Goal: Information Seeking & Learning: Learn about a topic

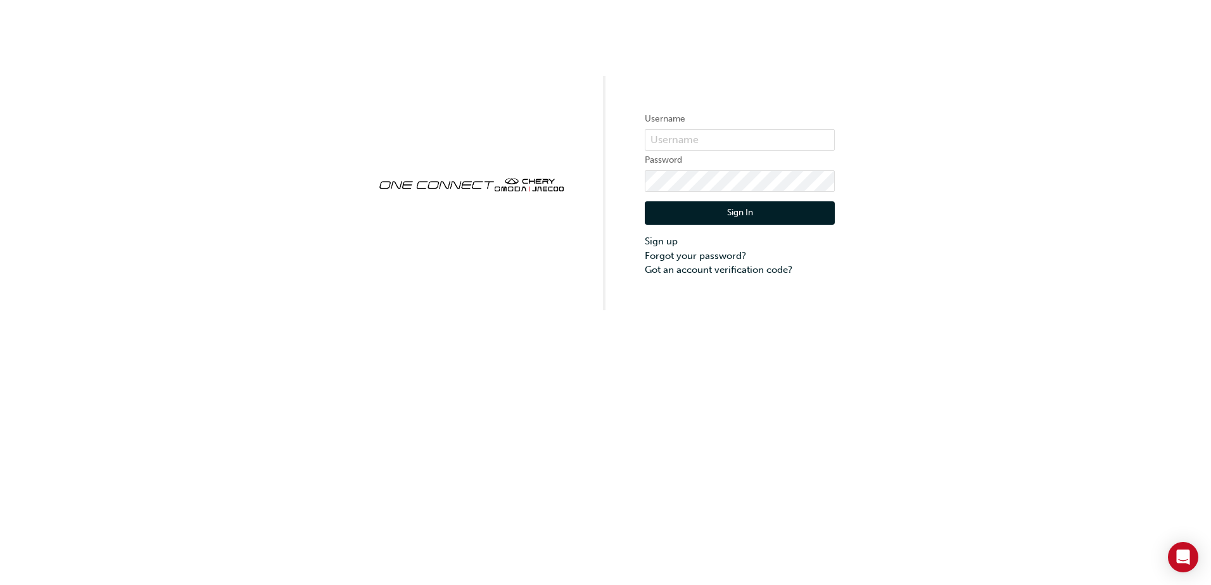
drag, startPoint x: 0, startPoint y: 0, endPoint x: 880, endPoint y: 60, distance: 882.0
click at [877, 65] on div "Username Password Sign In Sign up Forgot your password? Got an account verifica…" at bounding box center [605, 155] width 1211 height 310
click at [1009, 91] on div "Username Password Sign In Sign up Forgot your password? Got an account verifica…" at bounding box center [605, 155] width 1211 height 310
click at [756, 133] on input "text" at bounding box center [740, 140] width 190 height 22
click at [746, 144] on input "text" at bounding box center [740, 140] width 190 height 22
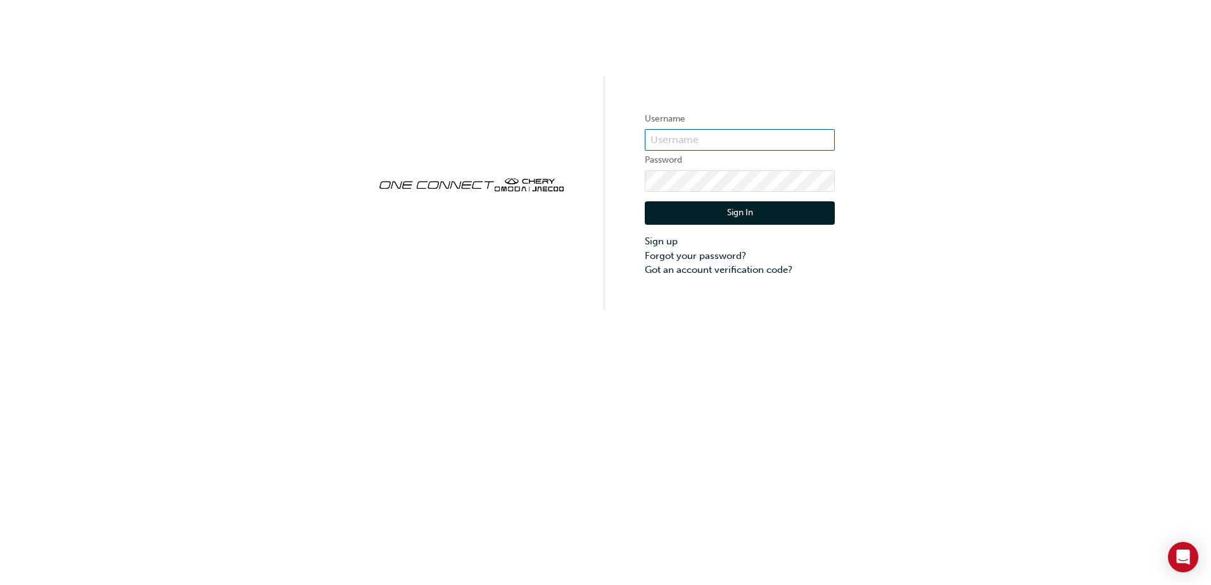
click at [680, 134] on input "text" at bounding box center [740, 140] width 190 height 22
type input "ONE00565"
click button "Sign In" at bounding box center [740, 213] width 190 height 24
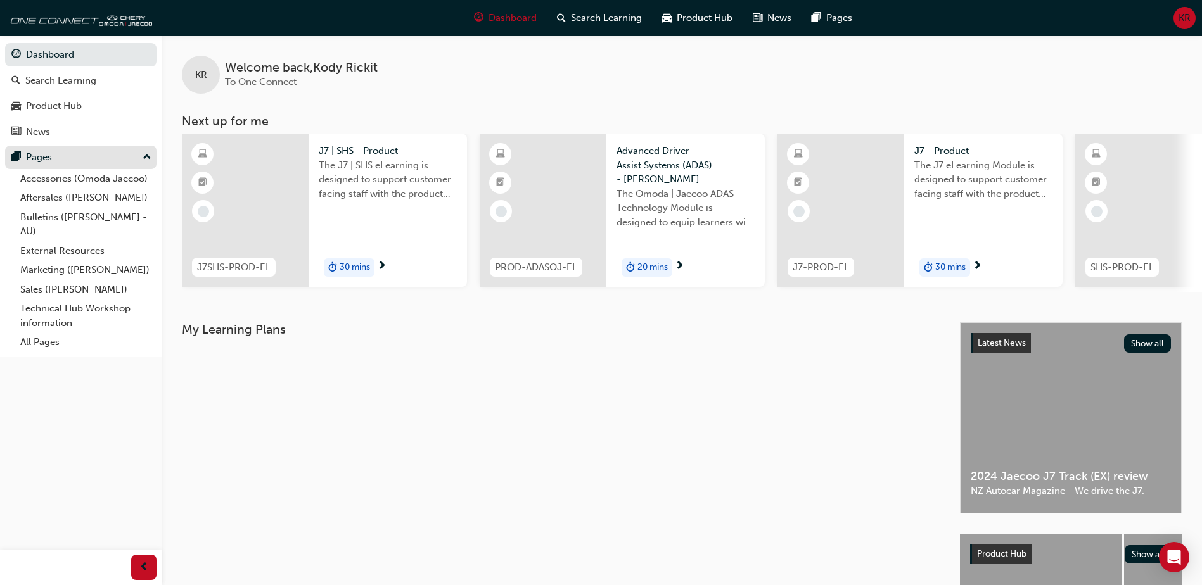
click at [101, 150] on div "Pages" at bounding box center [80, 158] width 139 height 16
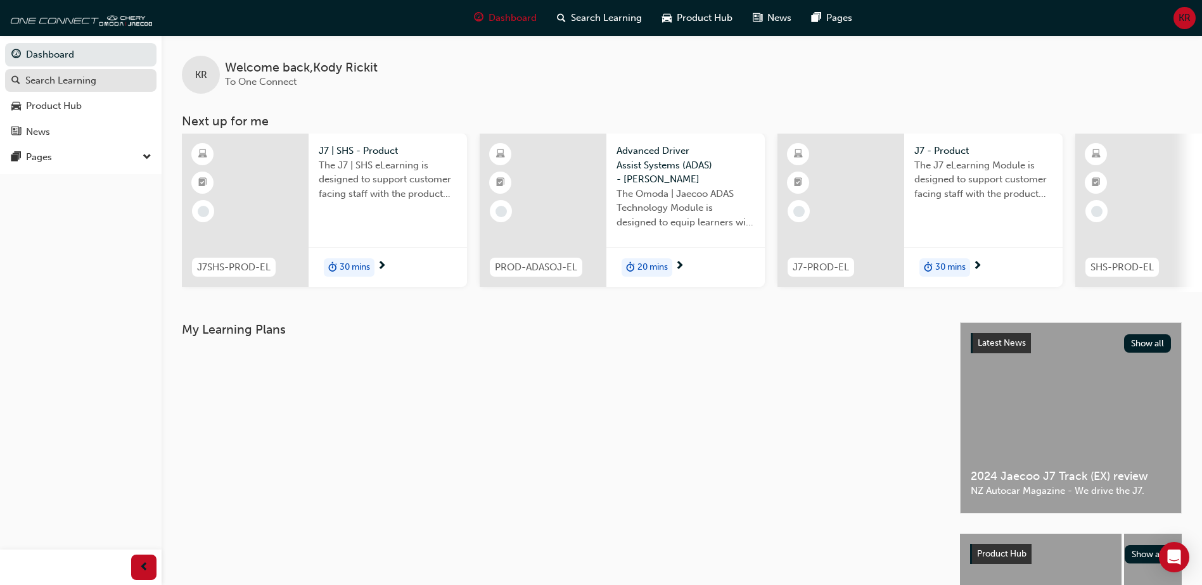
click at [101, 83] on div "Search Learning" at bounding box center [80, 81] width 139 height 16
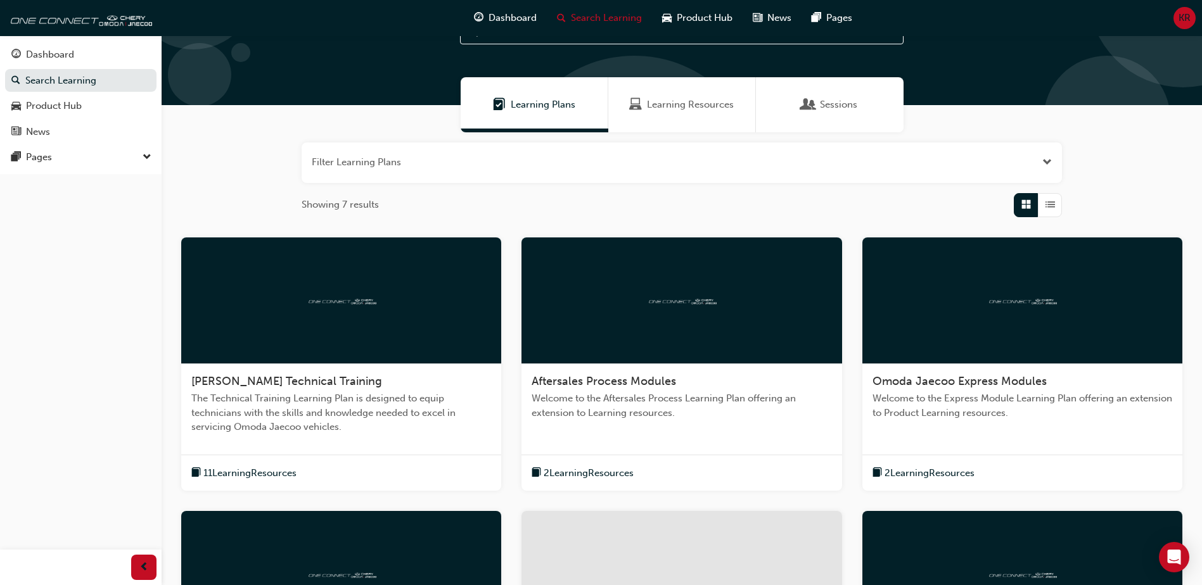
scroll to position [127, 0]
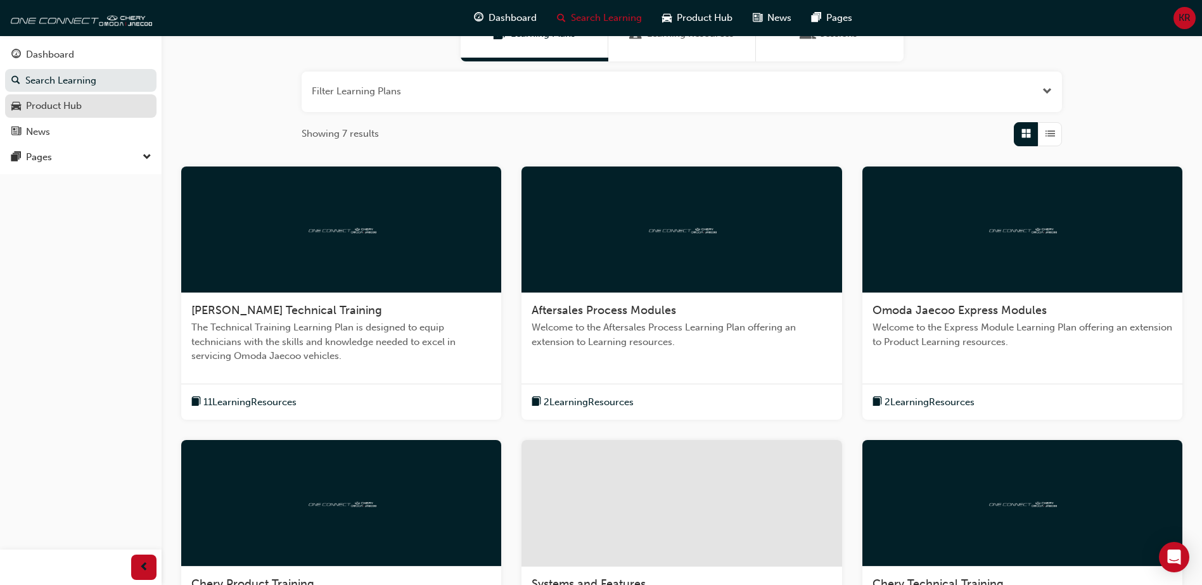
click at [72, 106] on div "Product Hub" at bounding box center [54, 106] width 56 height 15
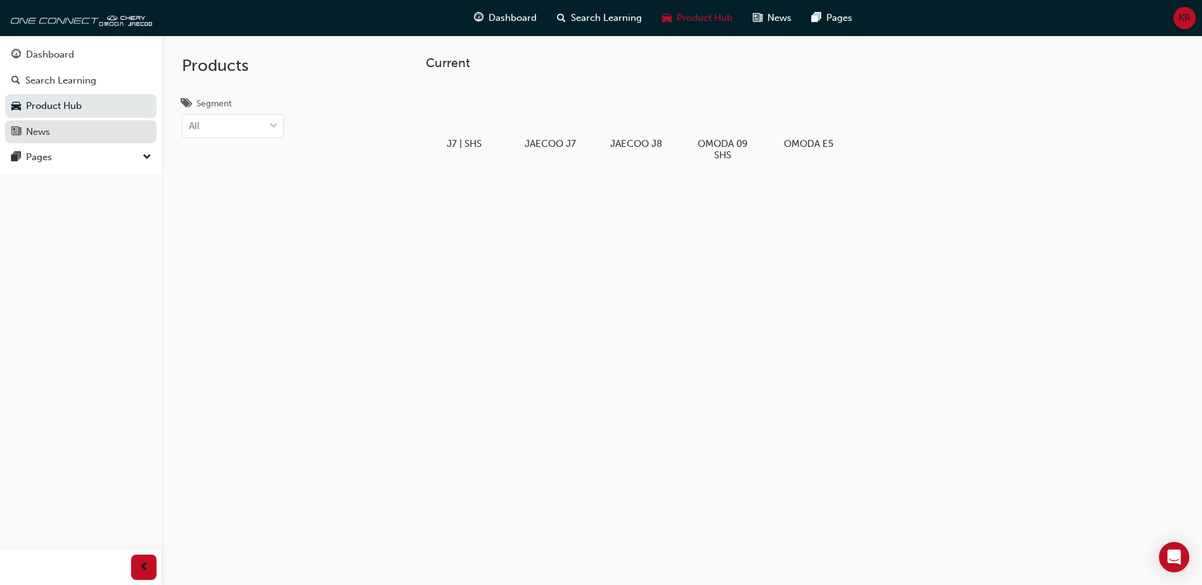
click at [58, 139] on div "News" at bounding box center [80, 132] width 139 height 16
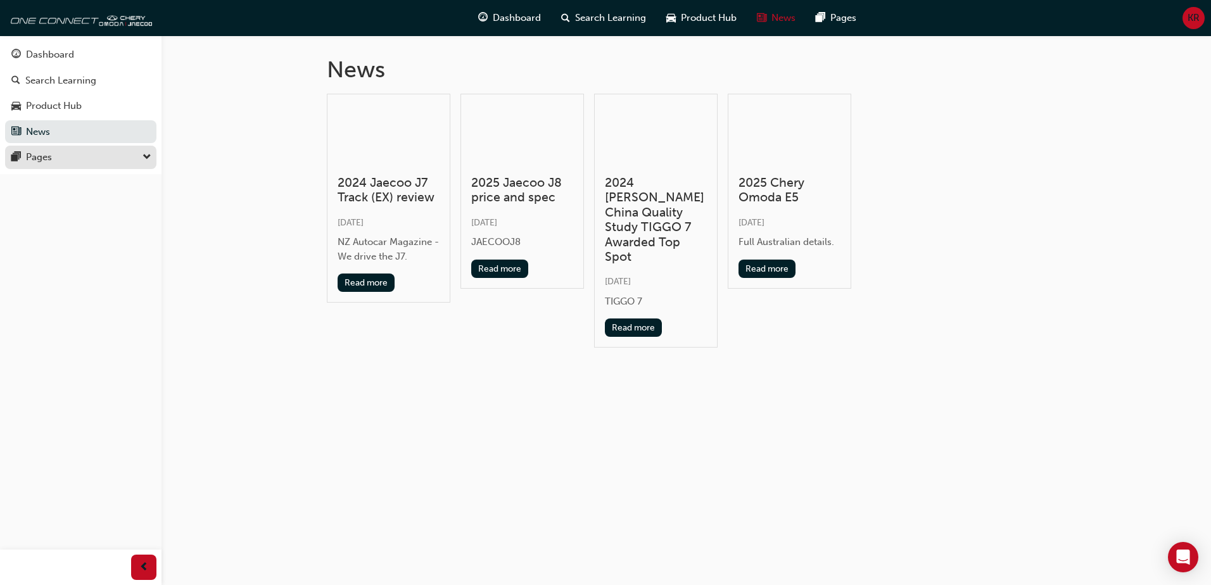
click at [49, 156] on div "Pages" at bounding box center [39, 157] width 26 height 15
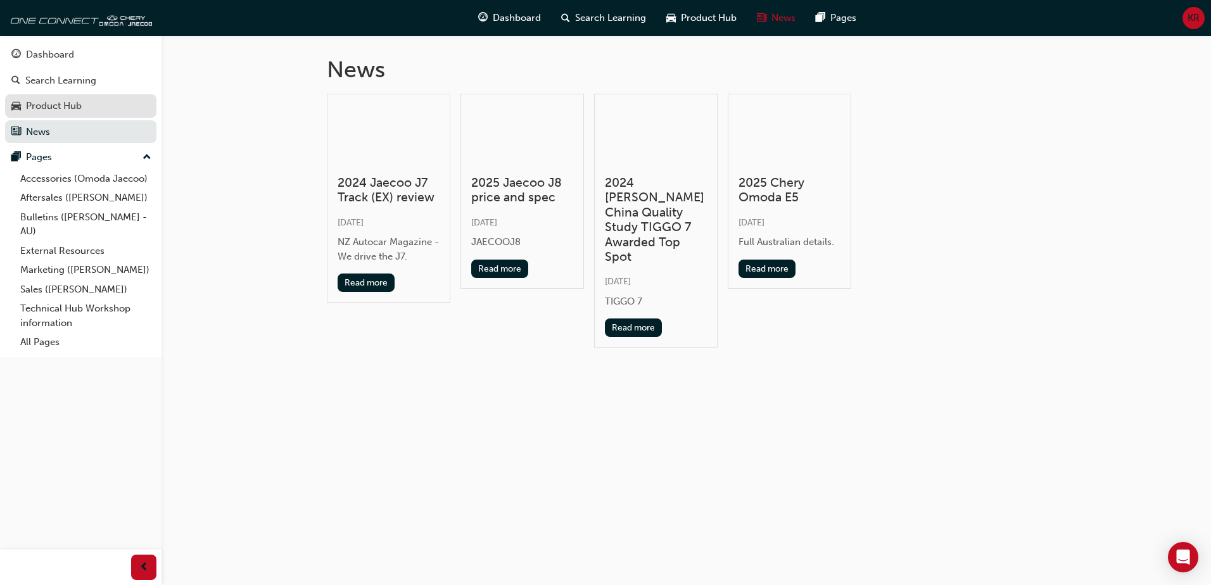
click at [69, 105] on div "Product Hub" at bounding box center [54, 106] width 56 height 15
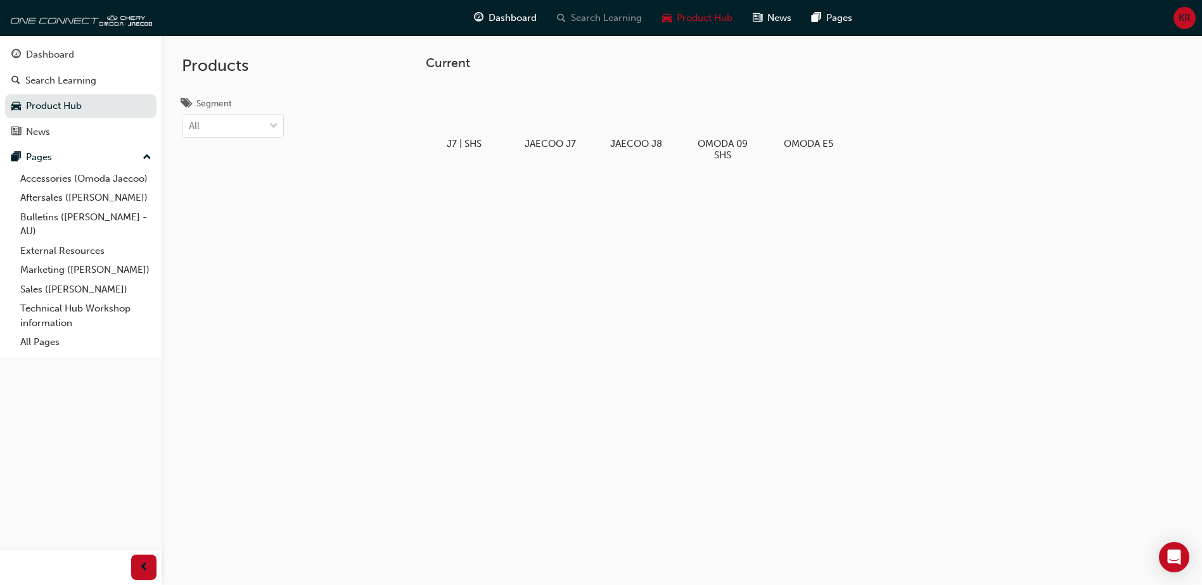
click at [618, 18] on span "Search Learning" at bounding box center [606, 18] width 71 height 15
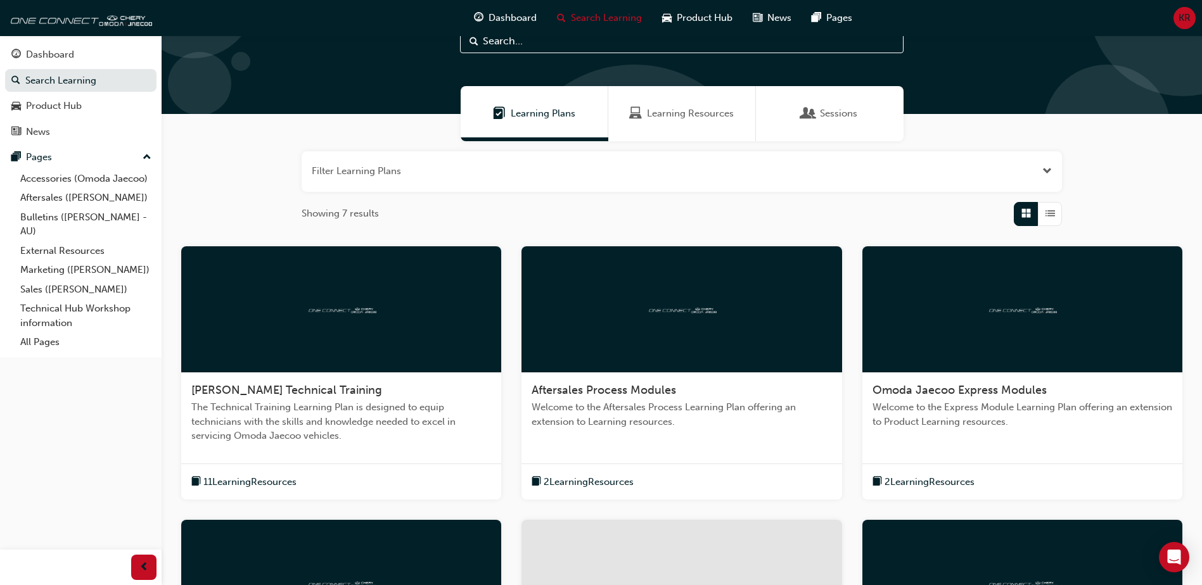
scroll to position [127, 0]
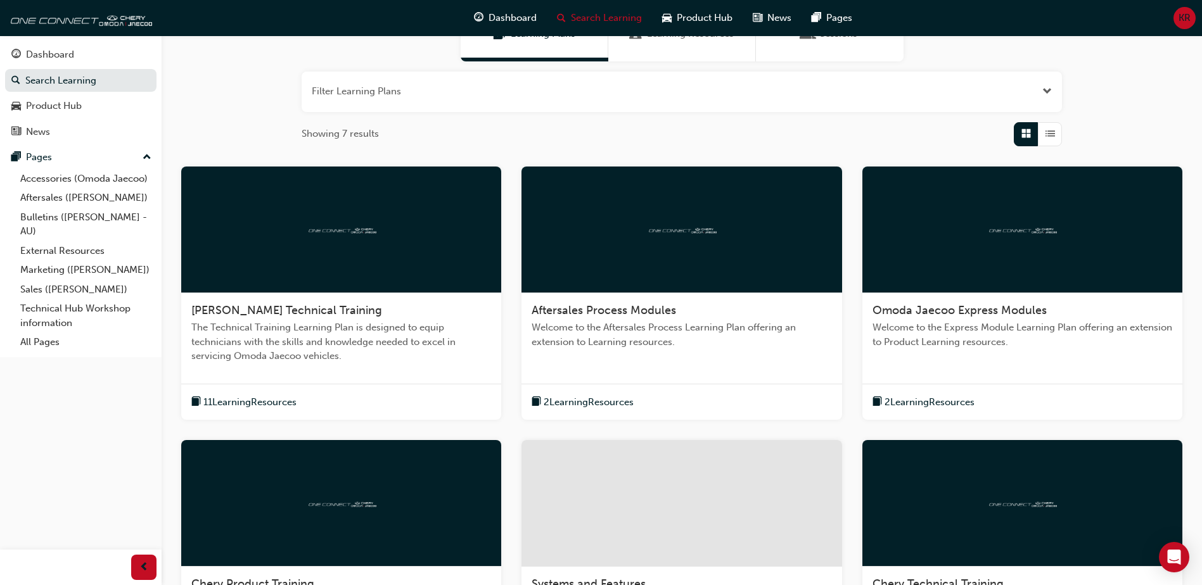
click at [388, 346] on span "The Technical Training Learning Plan is designed to equip technicians with the …" at bounding box center [341, 342] width 300 height 43
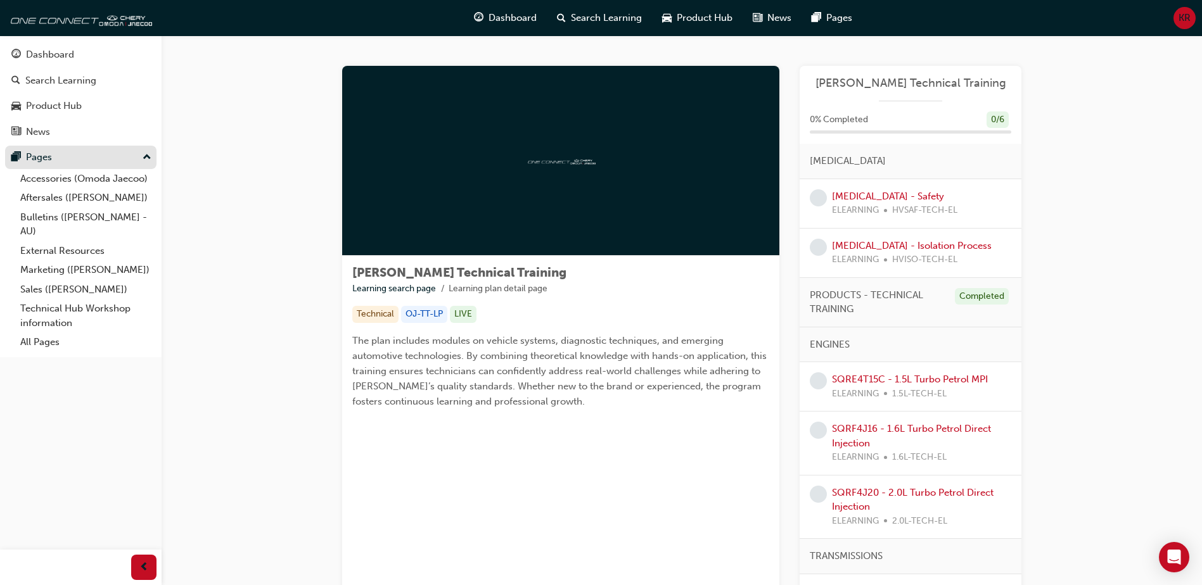
click at [122, 150] on div "Pages" at bounding box center [80, 158] width 139 height 16
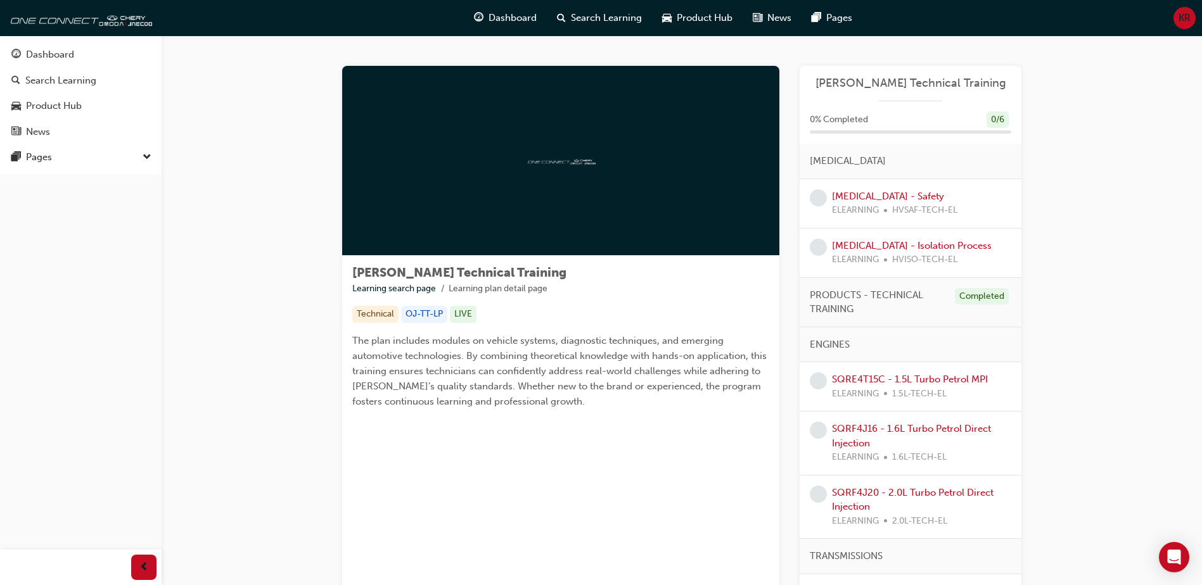
click at [1113, 136] on div "[PERSON_NAME] Technical Training Learning search page Learning plan detail page…" at bounding box center [682, 411] width 1040 height 753
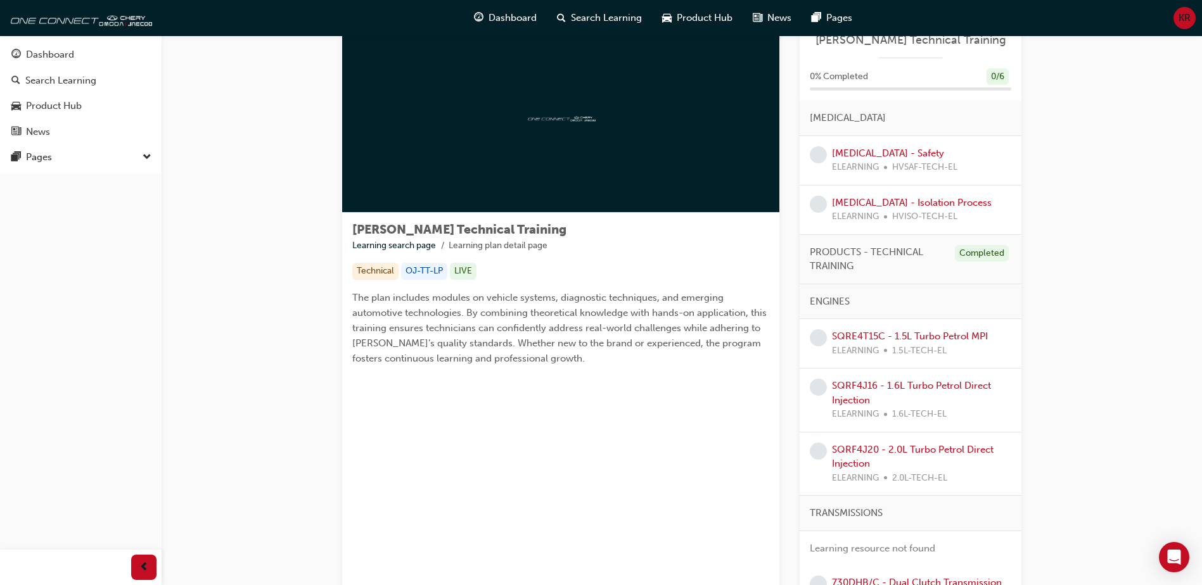
scroll to position [63, 0]
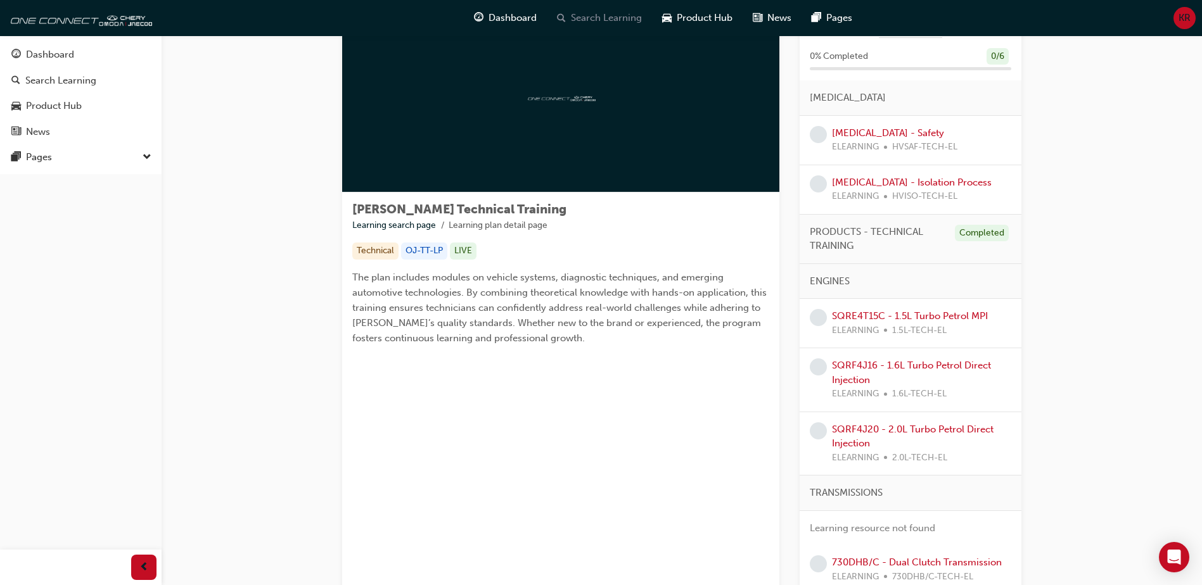
click at [583, 16] on span "Search Learning" at bounding box center [606, 18] width 71 height 15
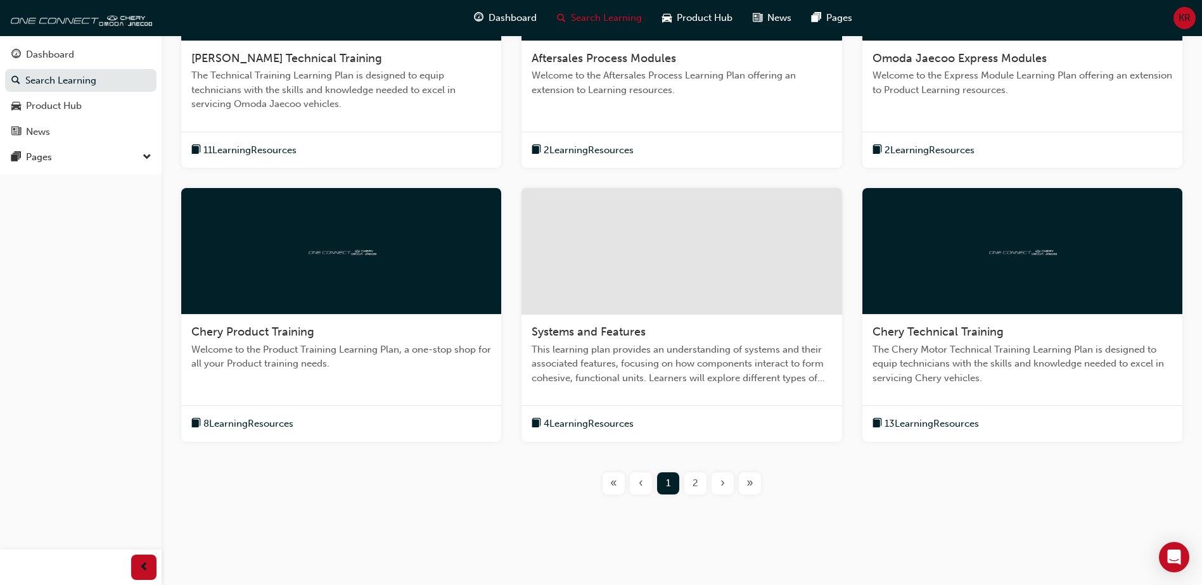
scroll to position [380, 0]
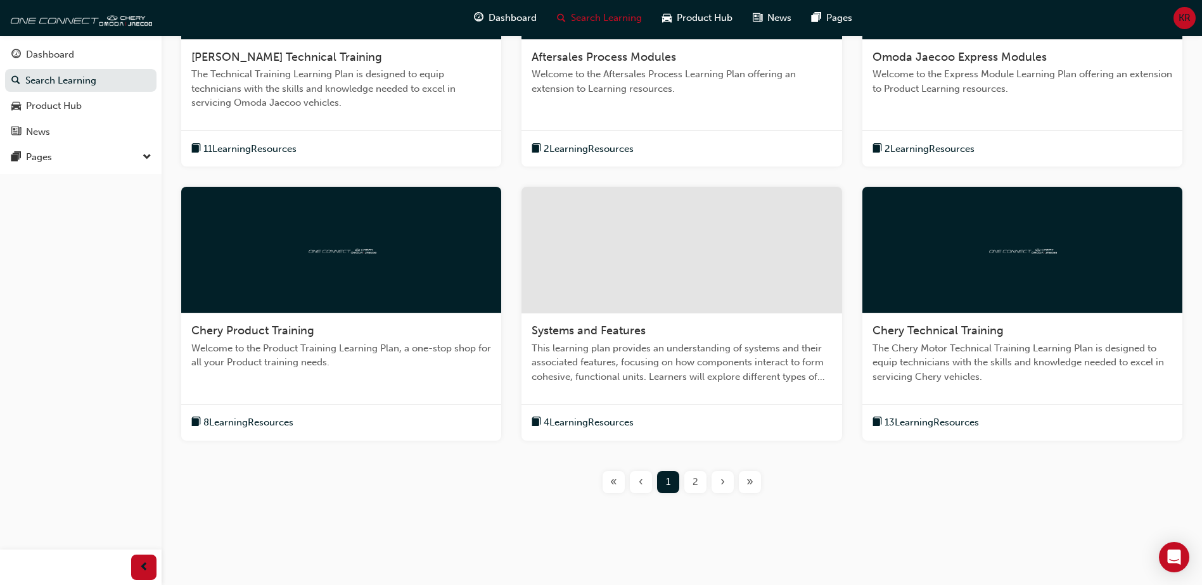
click at [690, 485] on div "2" at bounding box center [695, 482] width 22 height 22
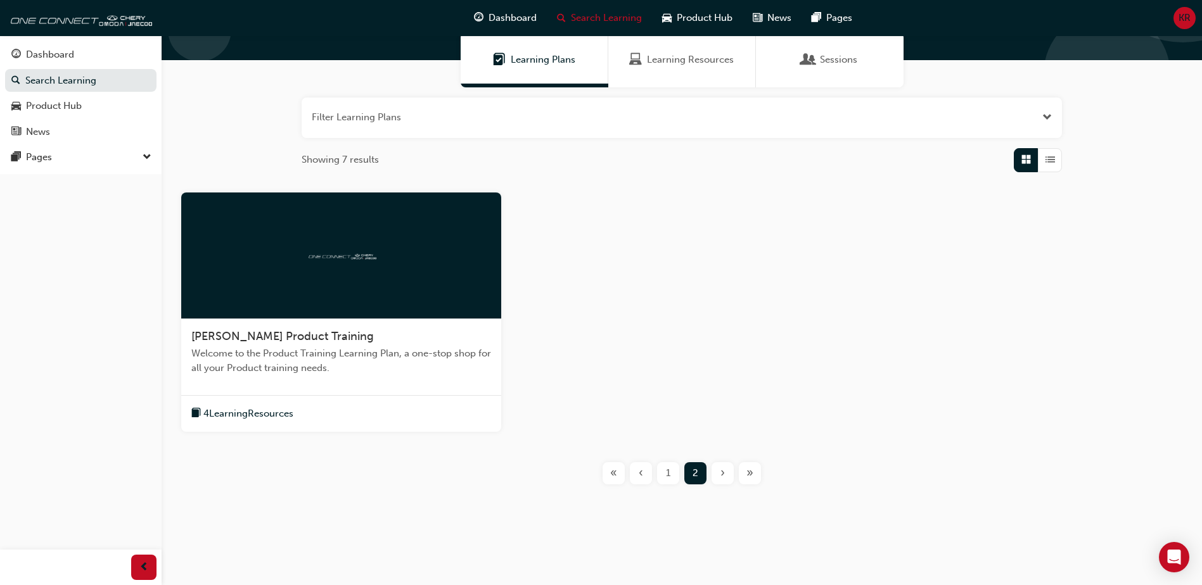
scroll to position [103, 0]
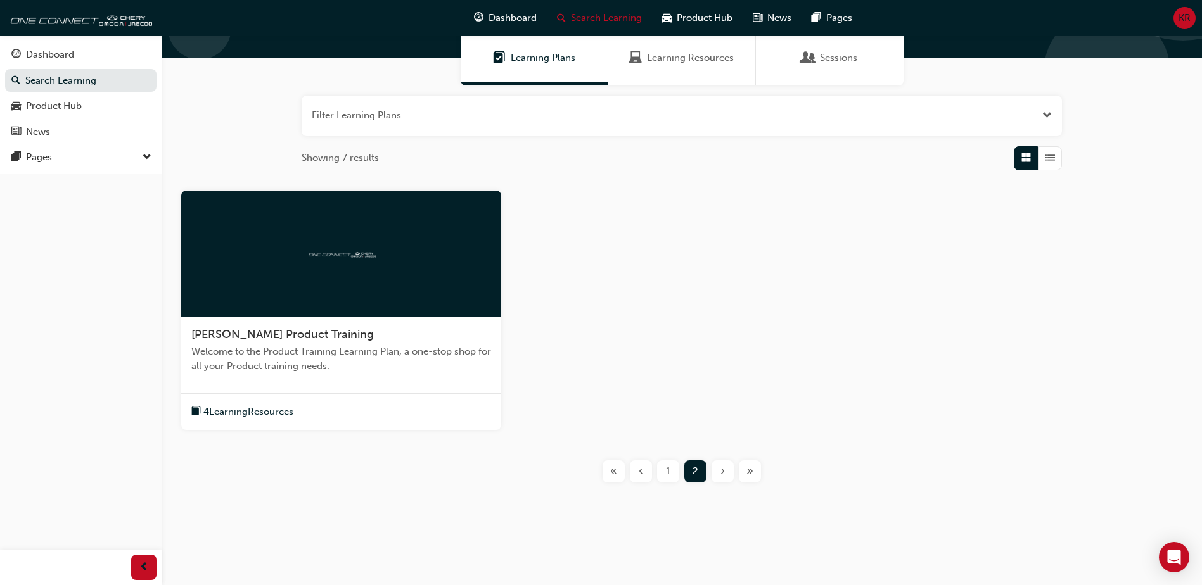
click at [390, 332] on div "[PERSON_NAME] Product Training" at bounding box center [341, 335] width 300 height 15
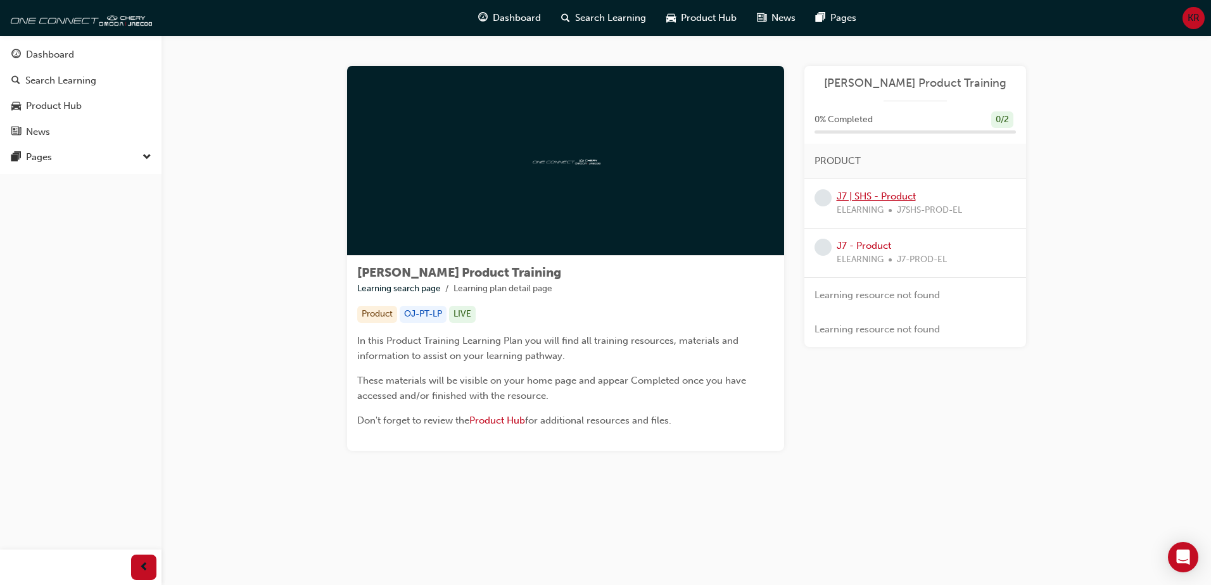
click at [872, 198] on link "J7 | SHS - Product" at bounding box center [876, 196] width 79 height 11
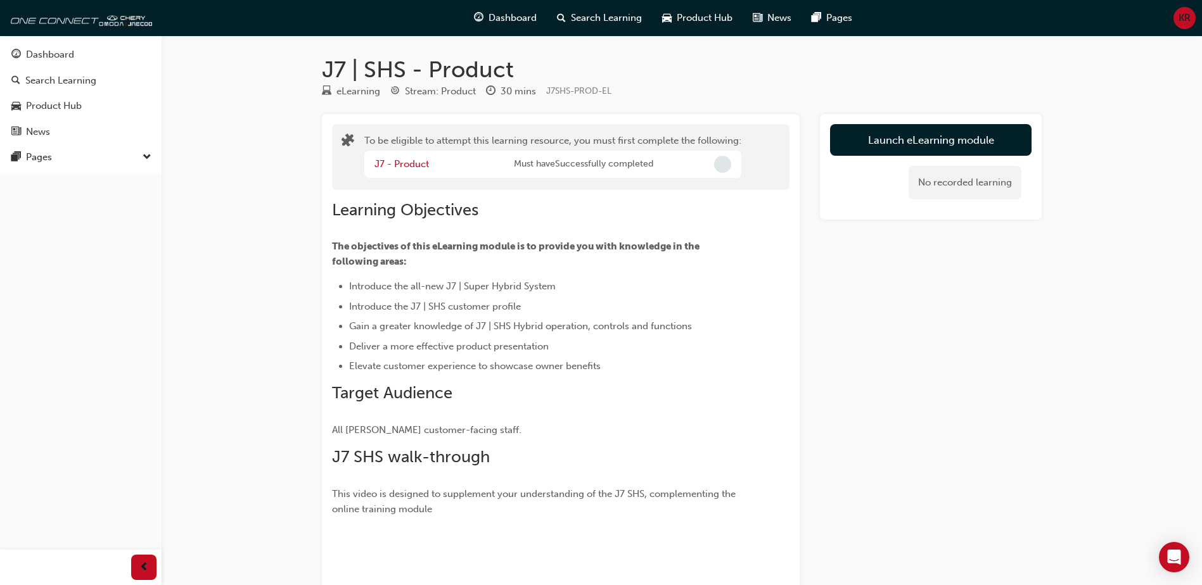
click at [568, 170] on span "Must have Successfully completed" at bounding box center [583, 164] width 139 height 15
click at [402, 165] on link "J7 - Product" at bounding box center [401, 163] width 54 height 11
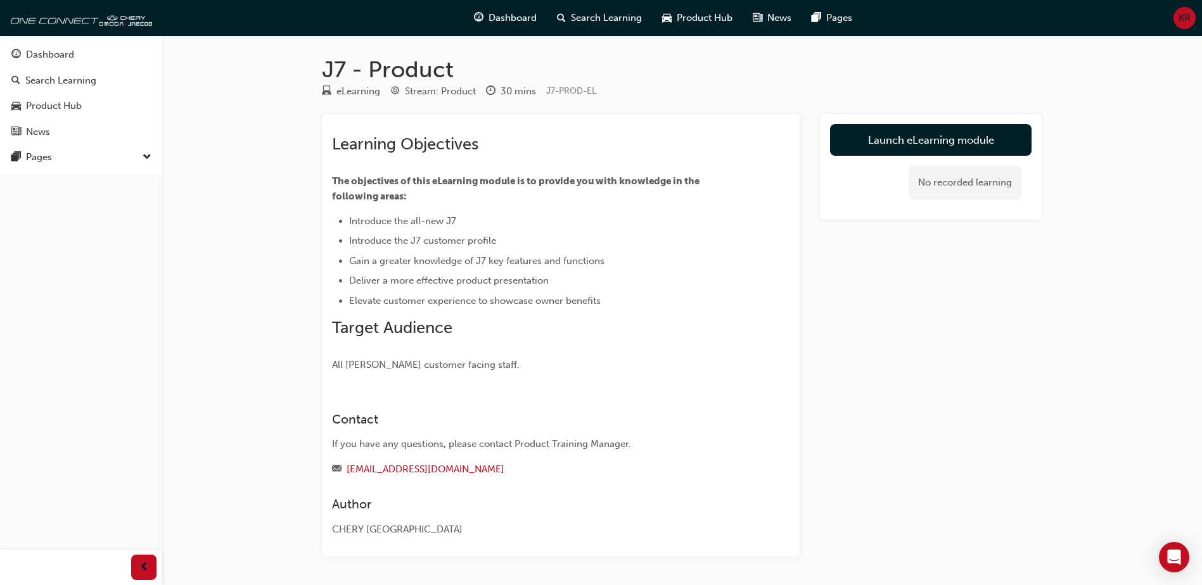
click at [480, 216] on li "Introduce the all-new J7" at bounding box center [546, 220] width 395 height 15
drag, startPoint x: 701, startPoint y: 348, endPoint x: 679, endPoint y: 341, distance: 22.6
click at [701, 347] on div "Learning Objectives The objectives of this eLearning module is to provide you w…" at bounding box center [538, 253] width 412 height 238
click at [414, 366] on span "All [PERSON_NAME] customer facing staff." at bounding box center [426, 364] width 188 height 11
click at [141, 566] on span "prev-icon" at bounding box center [144, 568] width 10 height 16
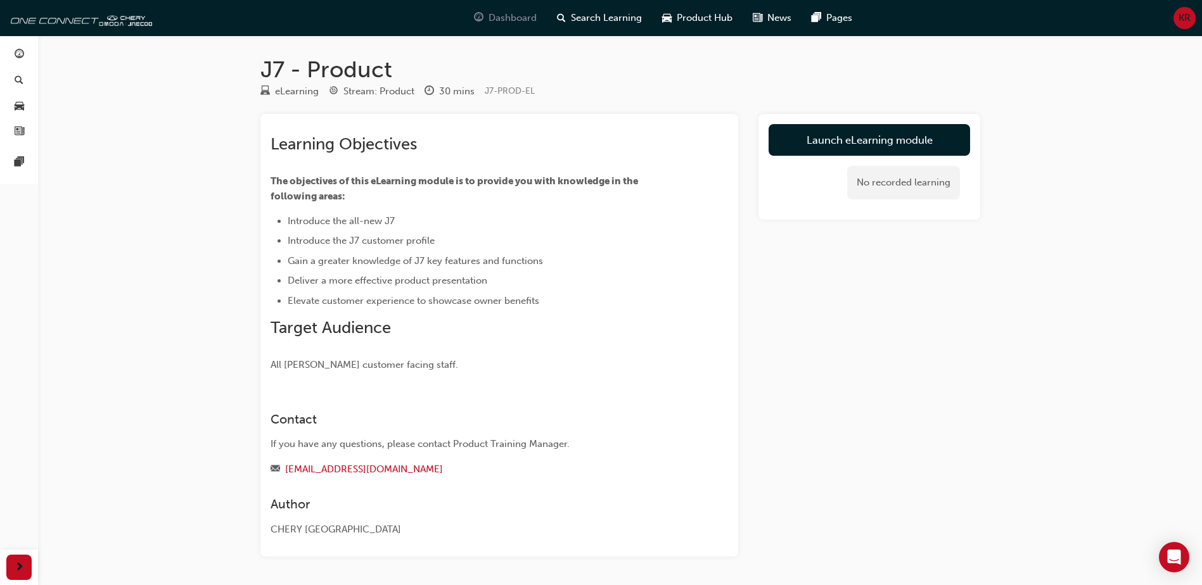
click at [516, 15] on span "Dashboard" at bounding box center [512, 18] width 48 height 15
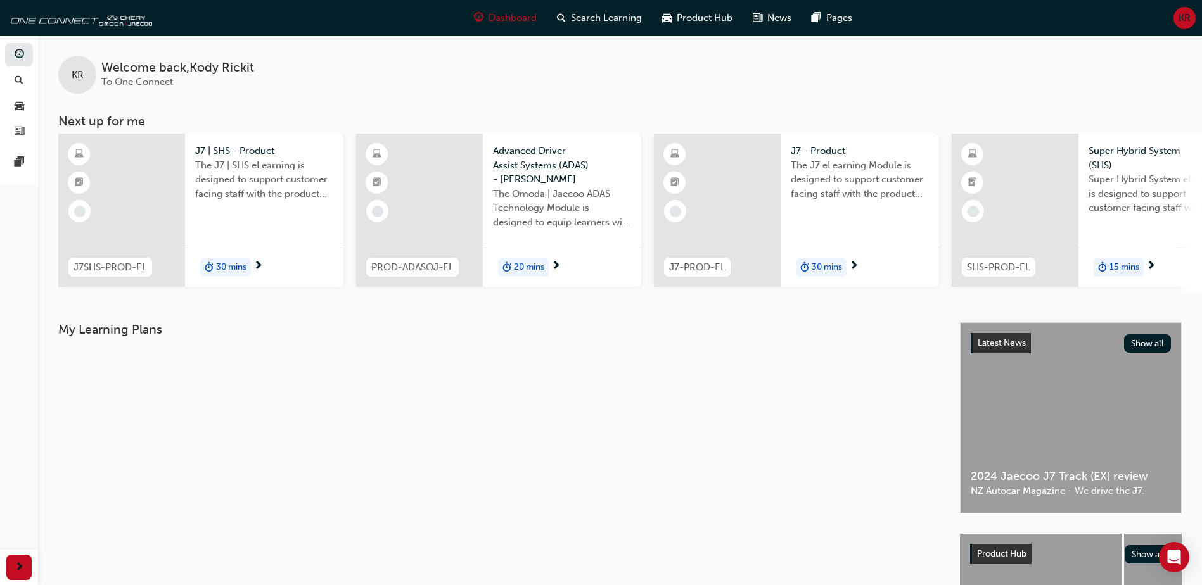
click at [226, 251] on div "30 mins" at bounding box center [264, 268] width 158 height 40
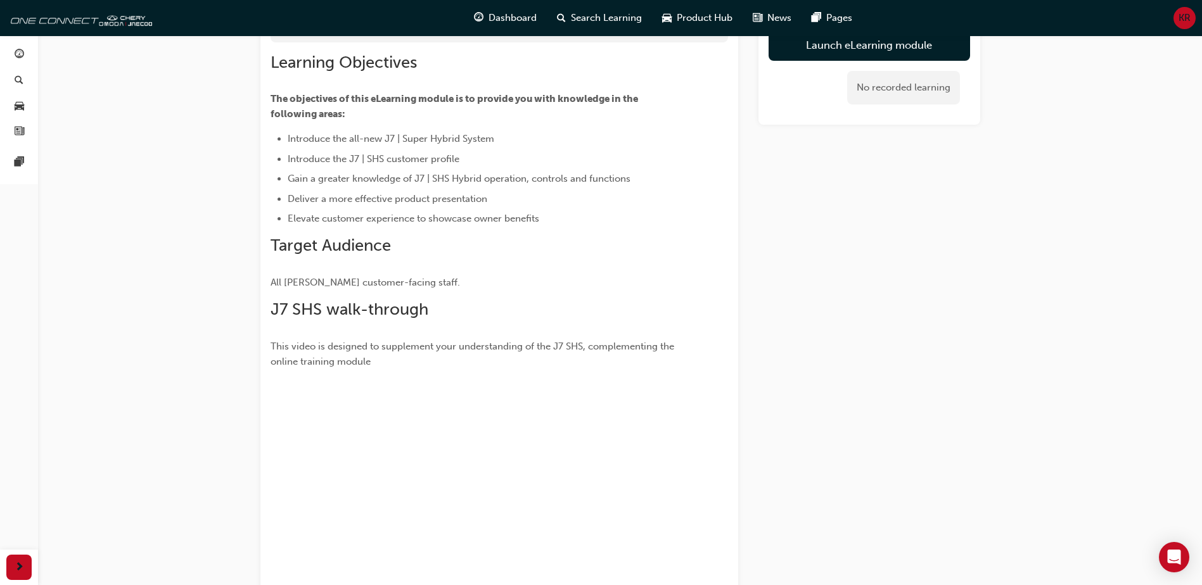
scroll to position [253, 0]
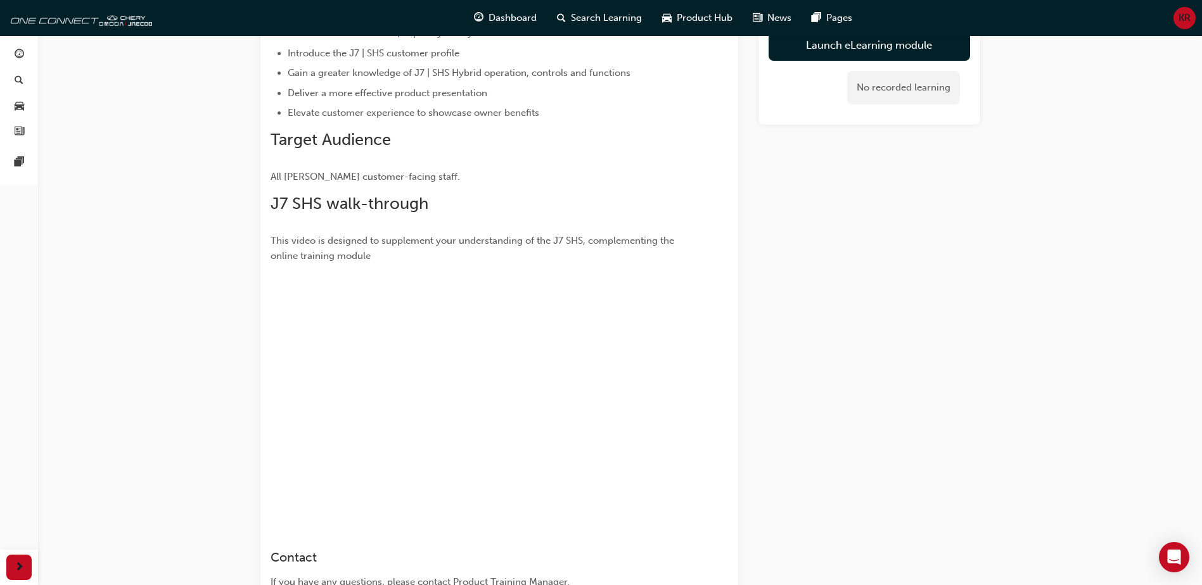
click at [880, 258] on div "Launch eLearning module No recorded learning" at bounding box center [869, 278] width 222 height 834
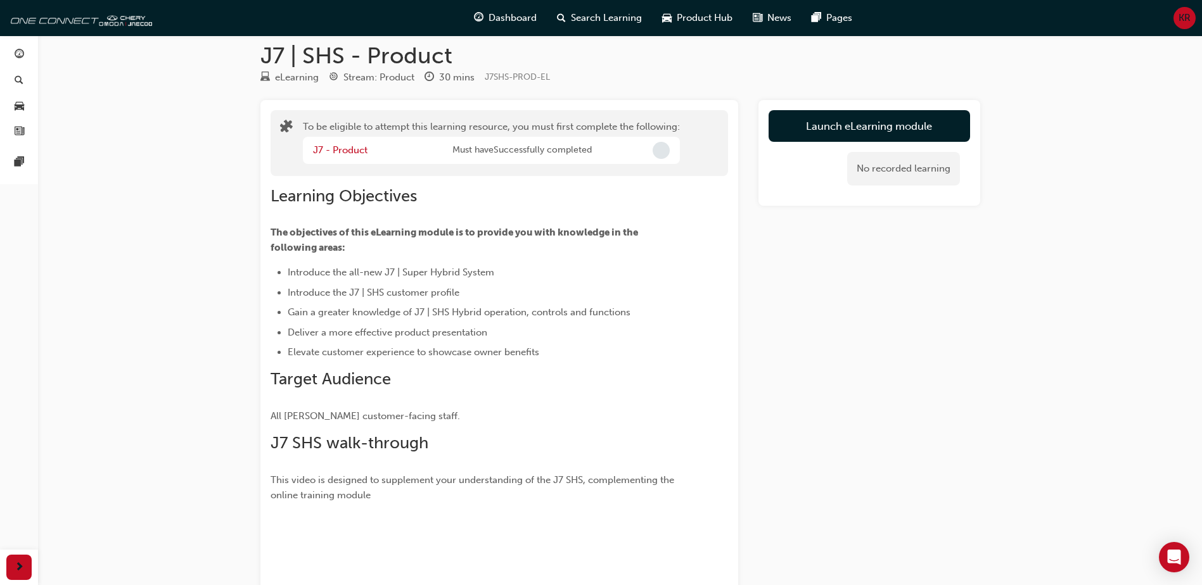
scroll to position [0, 0]
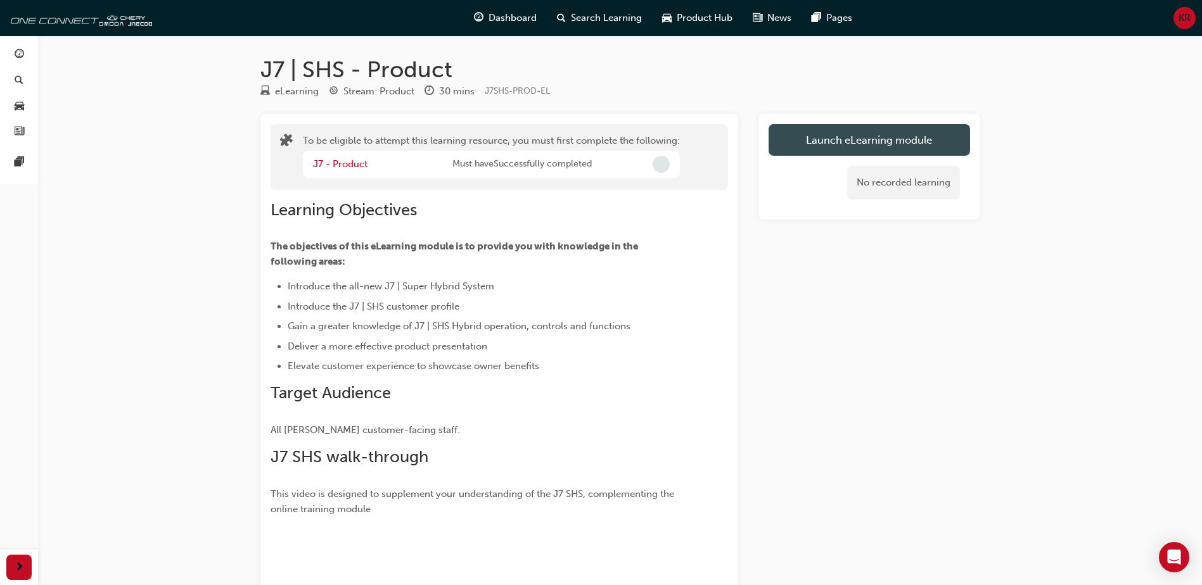
click at [902, 136] on button "Launch eLearning module" at bounding box center [868, 140] width 201 height 32
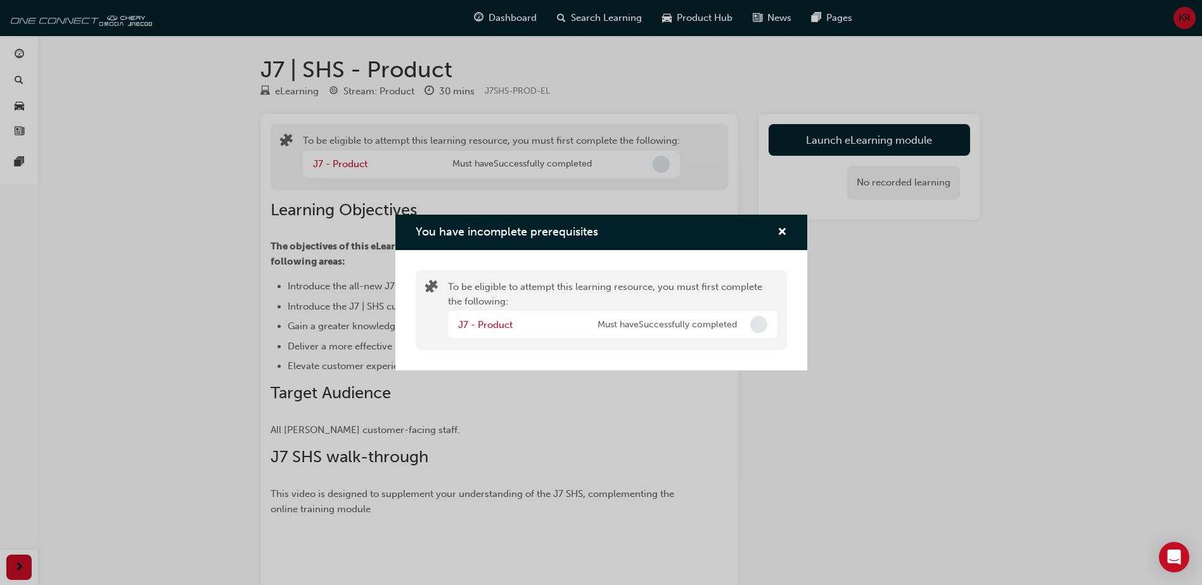
click at [856, 302] on div "You have incomplete prerequisites To be eligible to attempt this learning resou…" at bounding box center [601, 292] width 1202 height 585
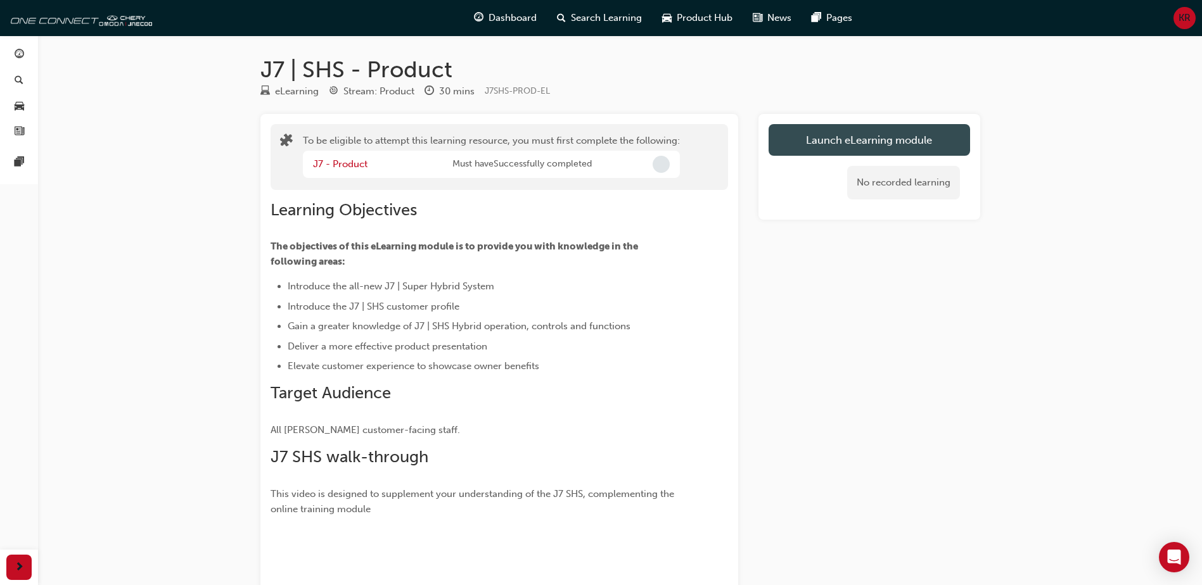
click at [890, 135] on button "Launch eLearning module" at bounding box center [868, 140] width 201 height 32
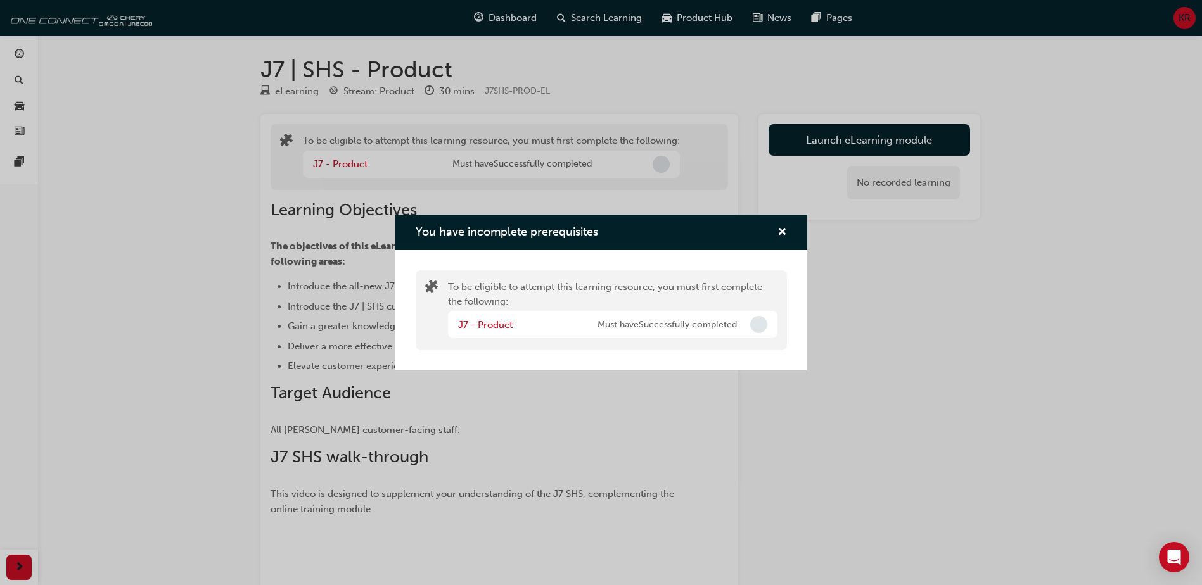
click at [737, 313] on div "J7 - Product Must have Successfully completed" at bounding box center [612, 324] width 329 height 27
drag, startPoint x: 798, startPoint y: 226, endPoint x: 789, endPoint y: 234, distance: 11.7
click at [796, 228] on div "You have incomplete prerequisites" at bounding box center [601, 233] width 412 height 36
click at [783, 232] on span "cross-icon" at bounding box center [782, 232] width 10 height 11
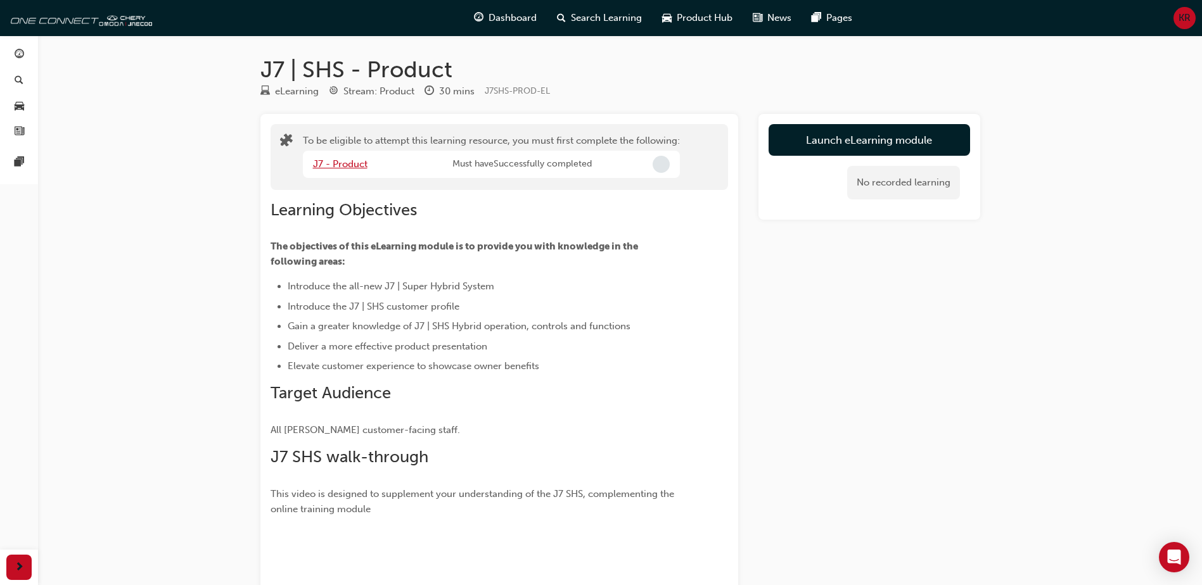
click at [345, 161] on link "J7 - Product" at bounding box center [340, 163] width 54 height 11
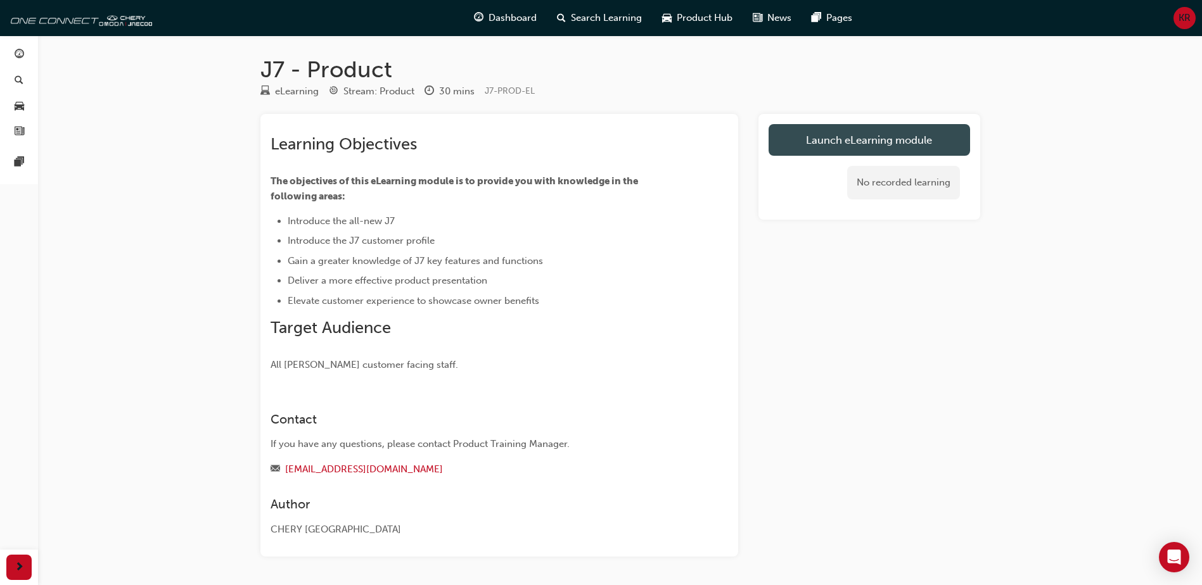
click at [815, 138] on link "Launch eLearning module" at bounding box center [868, 140] width 201 height 32
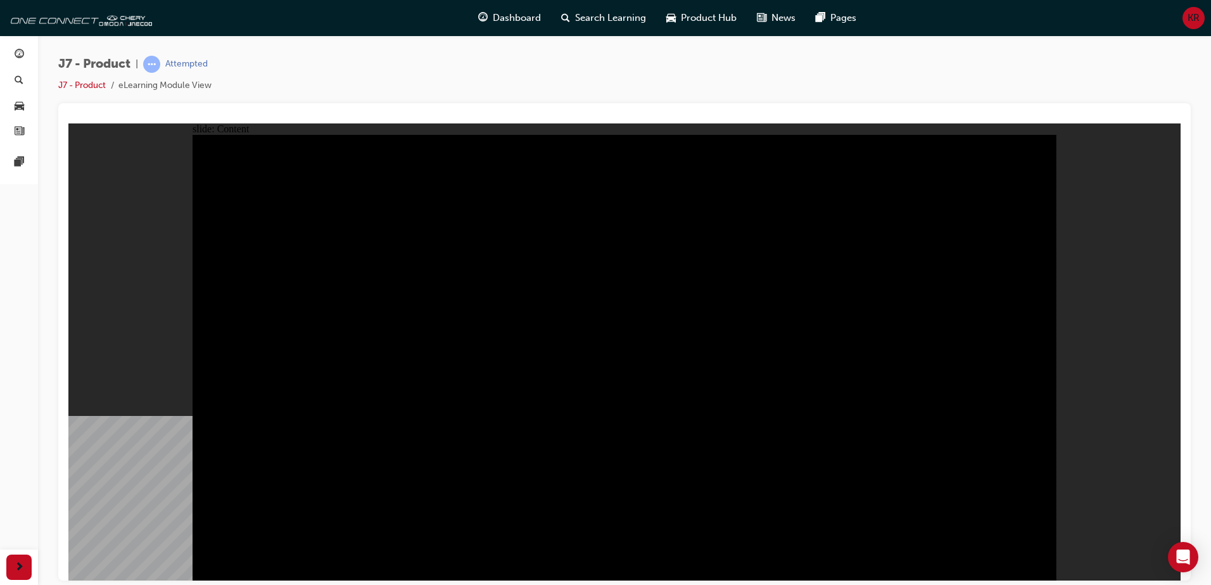
drag, startPoint x: 264, startPoint y: 396, endPoint x: 261, endPoint y: 383, distance: 13.5
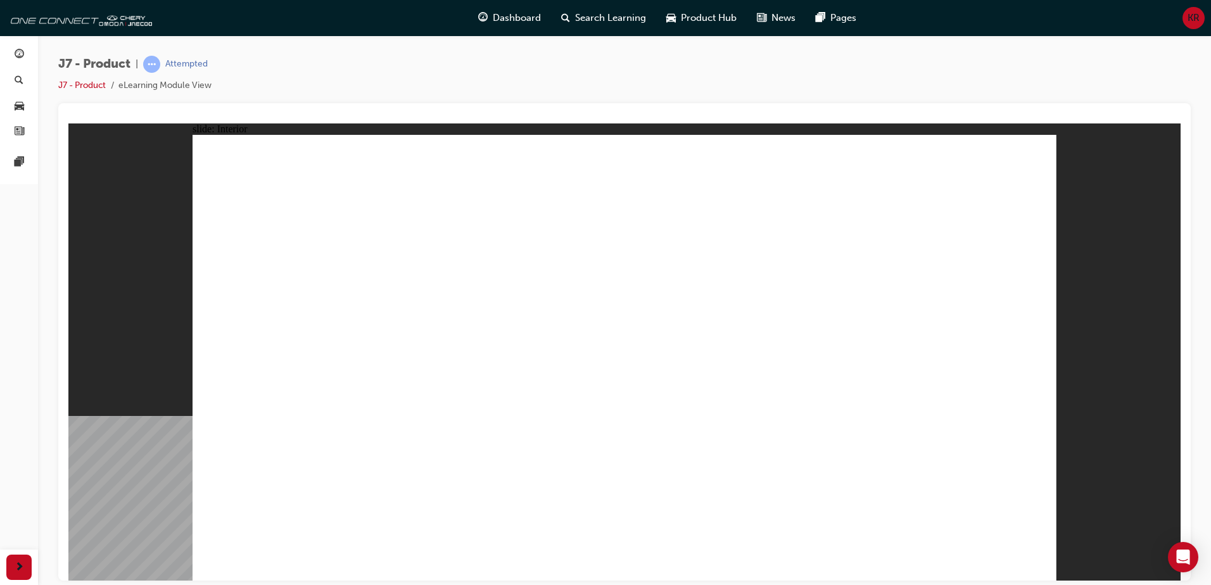
drag, startPoint x: 609, startPoint y: 192, endPoint x: 440, endPoint y: 255, distance: 180.4
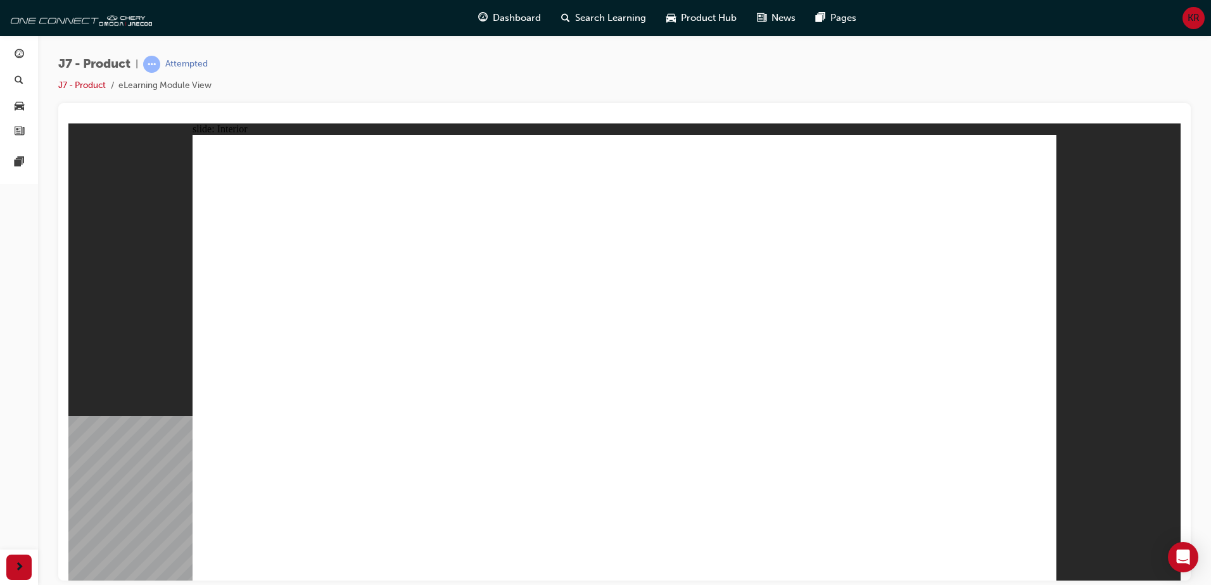
drag, startPoint x: 860, startPoint y: 279, endPoint x: 860, endPoint y: 287, distance: 7.6
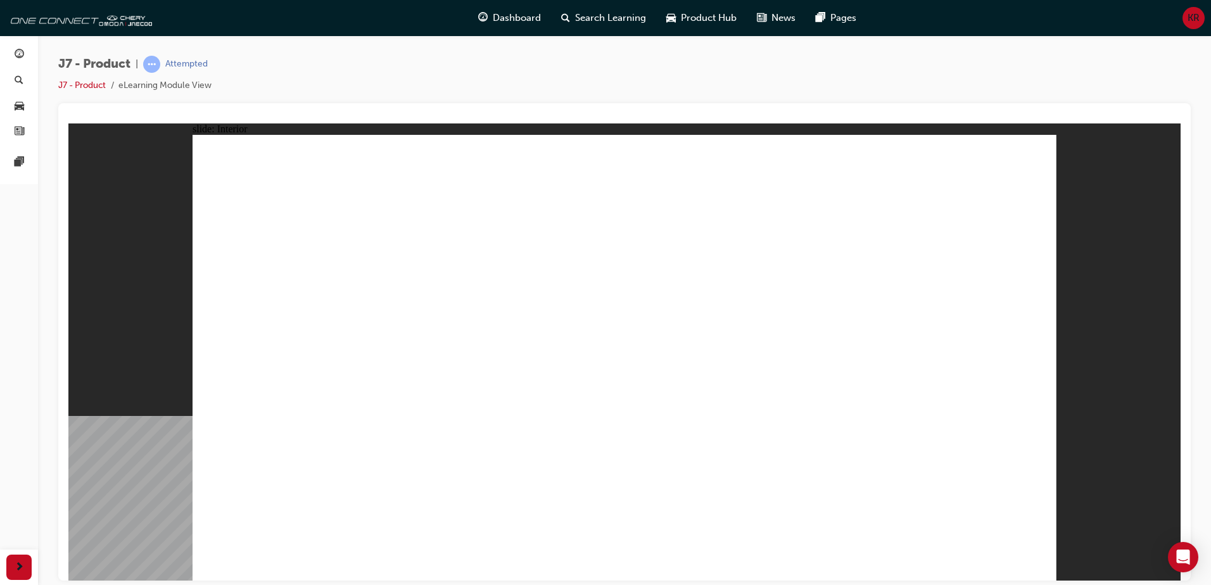
drag, startPoint x: 658, startPoint y: 389, endPoint x: 681, endPoint y: 399, distance: 25.0
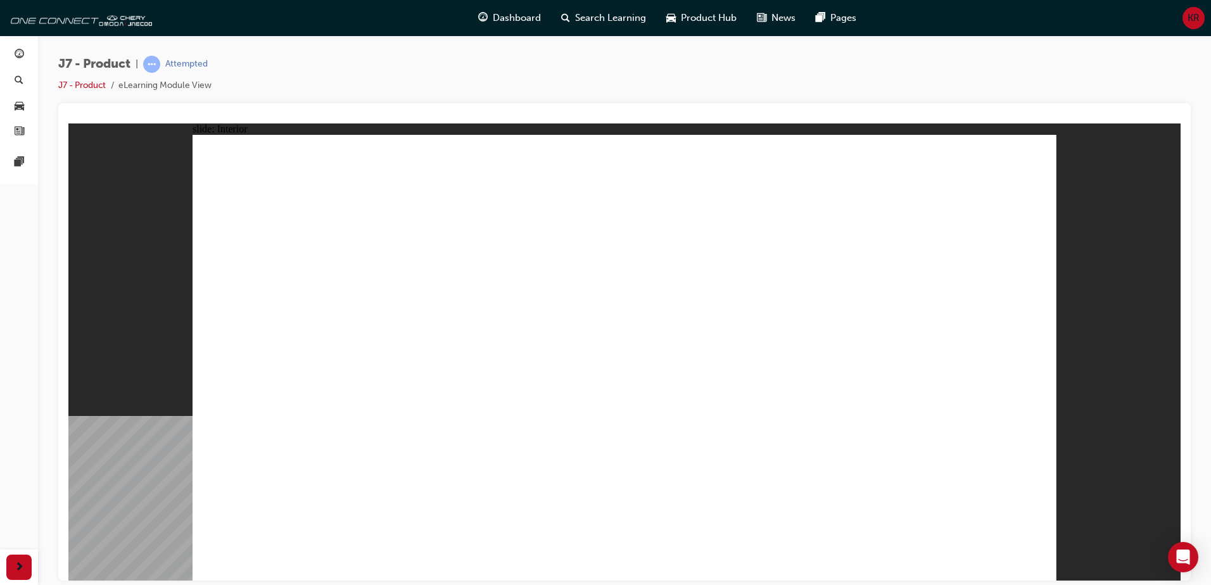
drag, startPoint x: 456, startPoint y: 238, endPoint x: 416, endPoint y: 241, distance: 40.7
drag, startPoint x: 350, startPoint y: 268, endPoint x: 384, endPoint y: 303, distance: 49.3
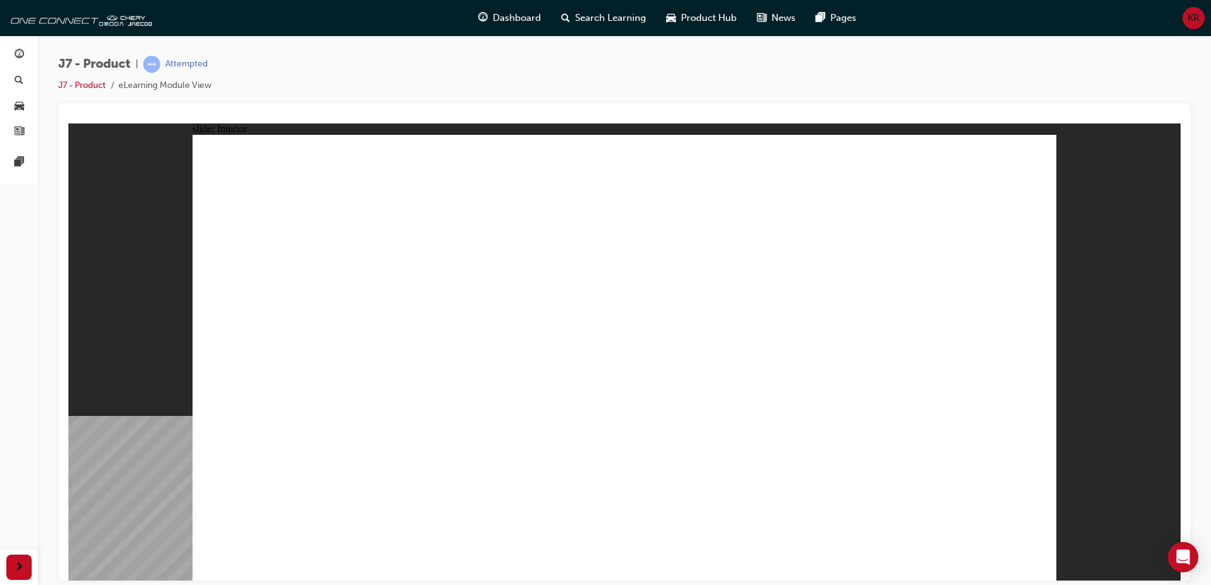
drag, startPoint x: 750, startPoint y: 222, endPoint x: 801, endPoint y: 245, distance: 56.2
drag, startPoint x: 815, startPoint y: 241, endPoint x: 793, endPoint y: 249, distance: 23.7
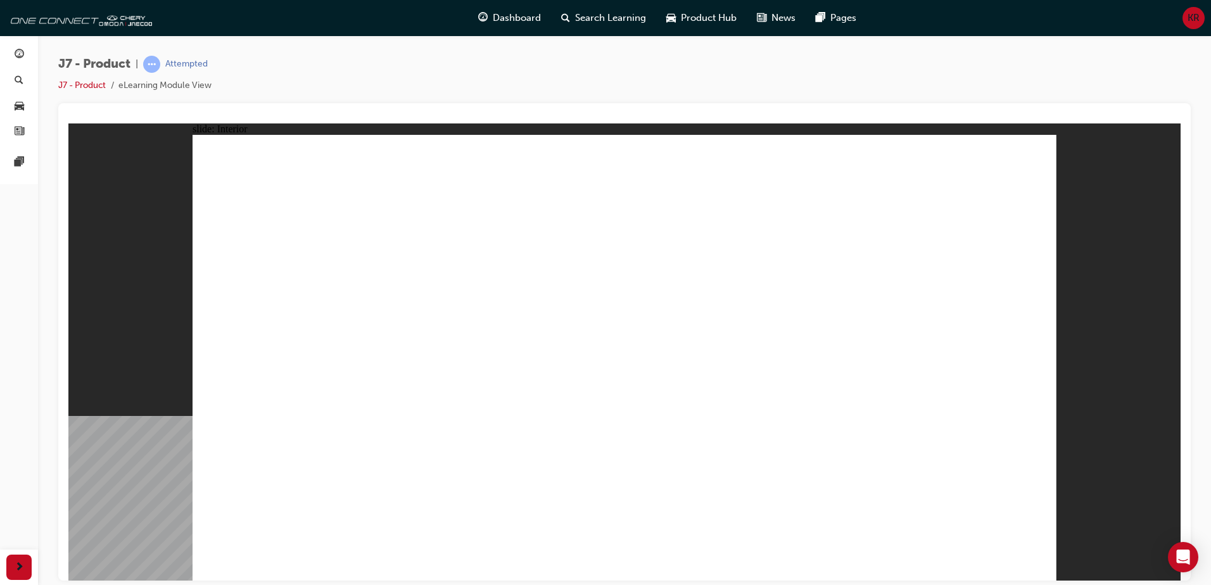
drag, startPoint x: 820, startPoint y: 291, endPoint x: 853, endPoint y: 286, distance: 34.0
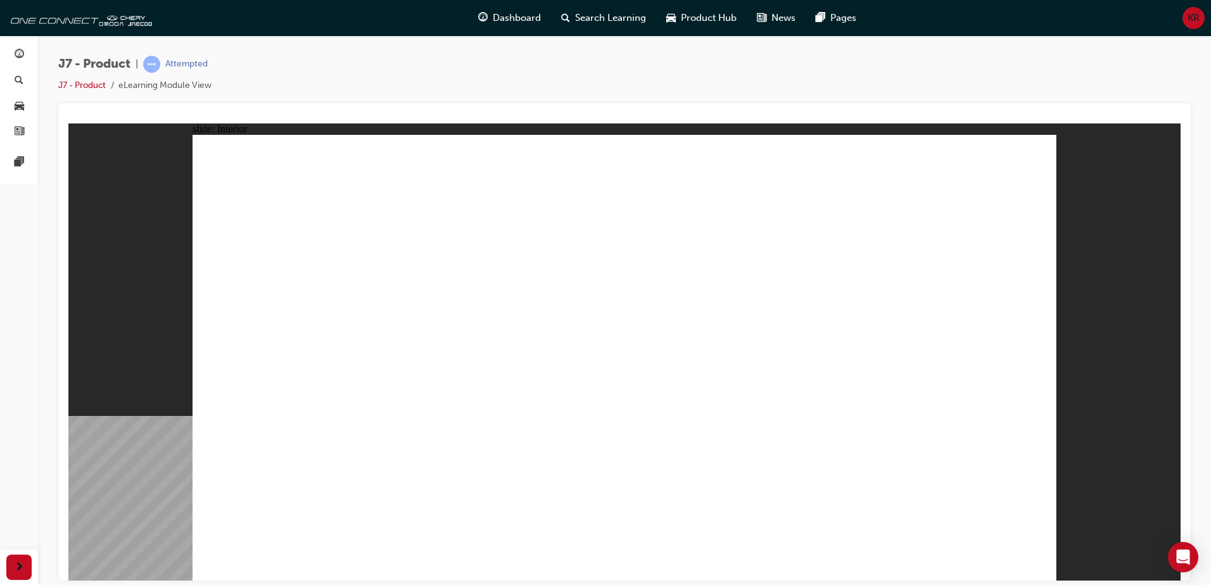
drag, startPoint x: 864, startPoint y: 336, endPoint x: 750, endPoint y: 316, distance: 115.8
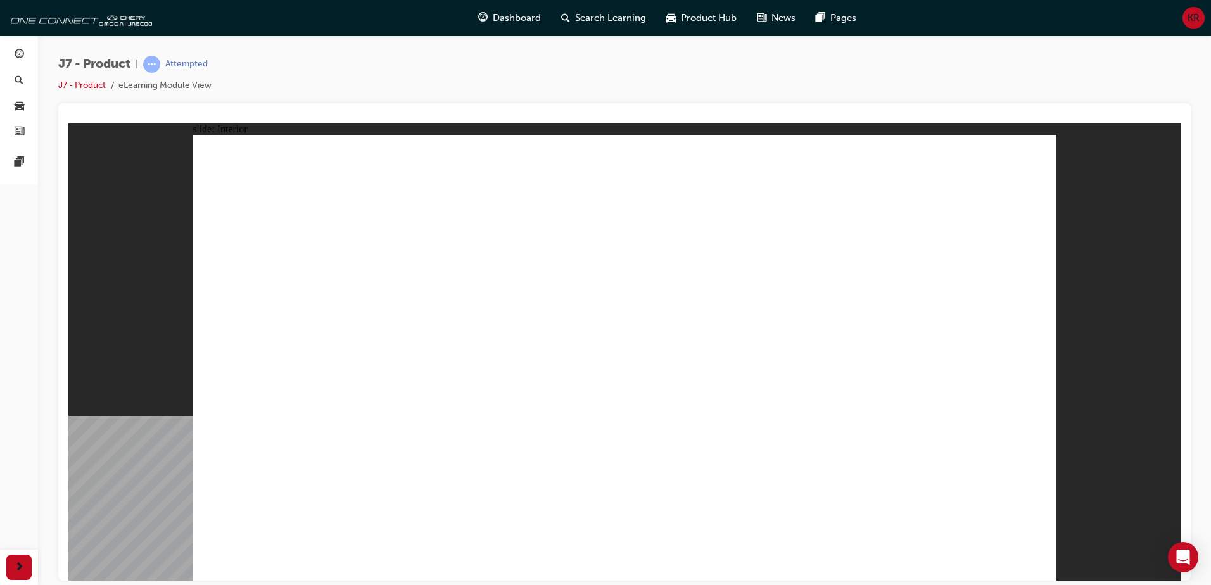
drag, startPoint x: 535, startPoint y: 348, endPoint x: 658, endPoint y: 270, distance: 145.9
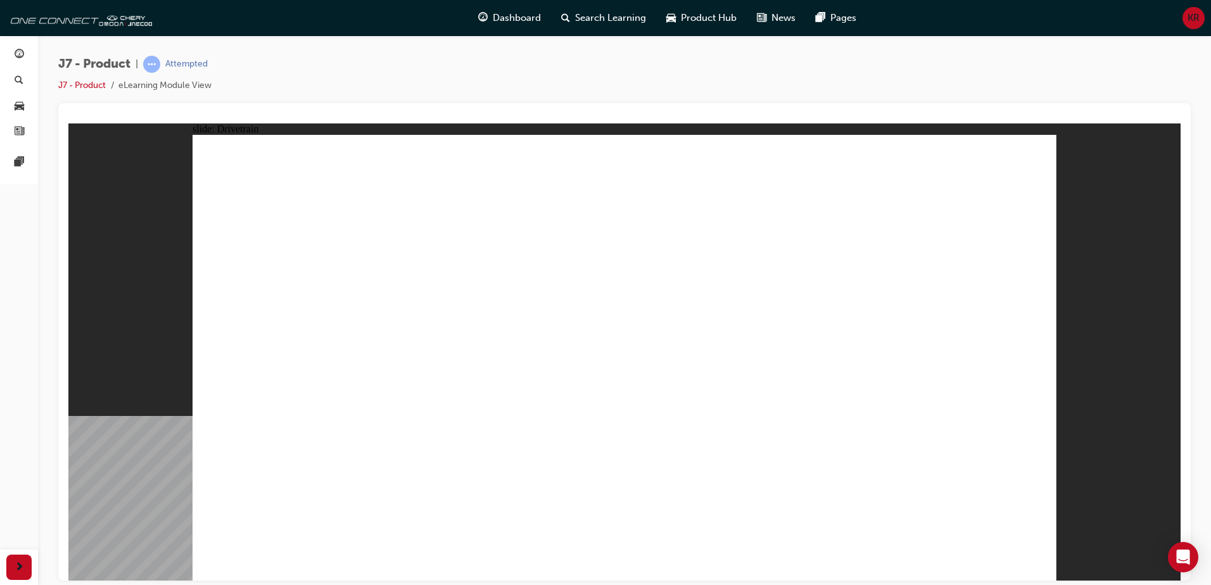
drag, startPoint x: 590, startPoint y: 387, endPoint x: 564, endPoint y: 392, distance: 25.8
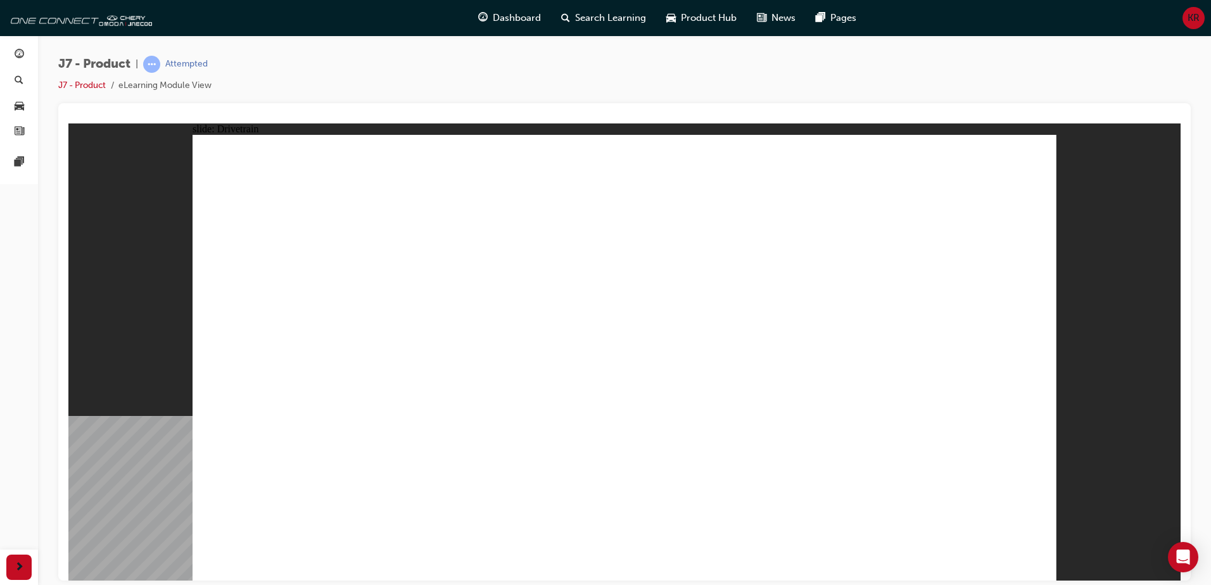
drag, startPoint x: 585, startPoint y: 396, endPoint x: 563, endPoint y: 398, distance: 22.9
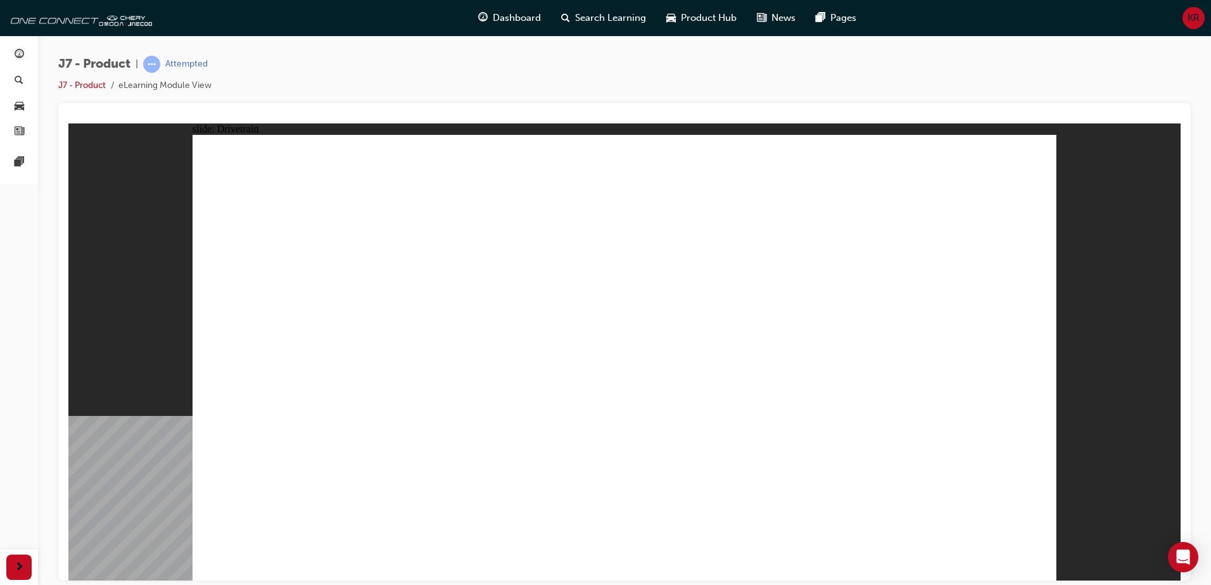
drag, startPoint x: 693, startPoint y: 291, endPoint x: 700, endPoint y: 298, distance: 9.9
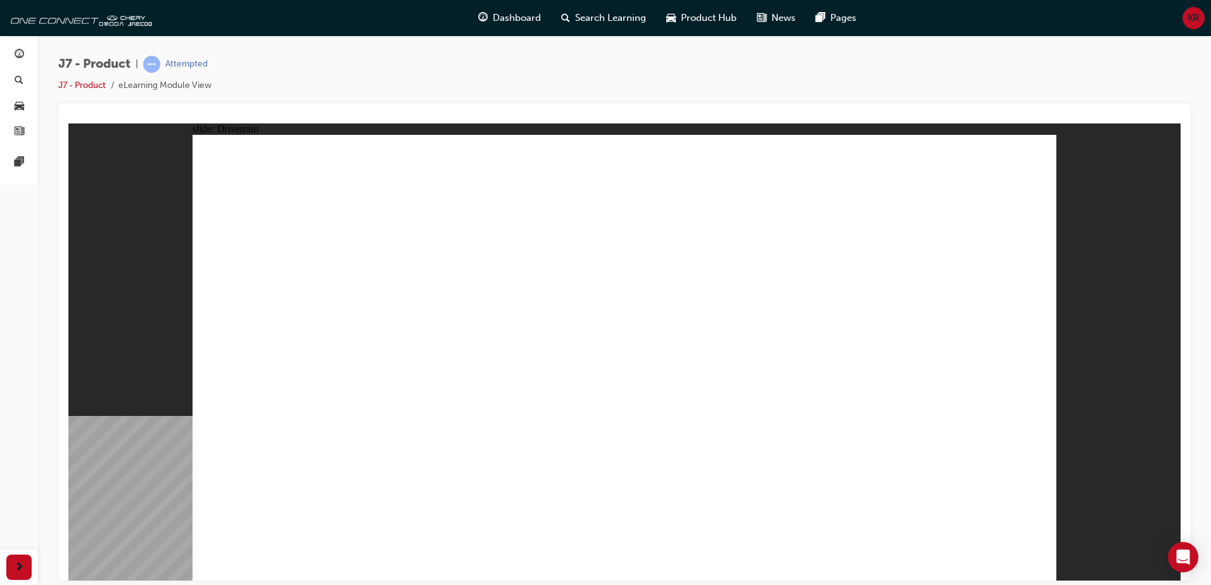
drag, startPoint x: 556, startPoint y: 403, endPoint x: 564, endPoint y: 400, distance: 9.2
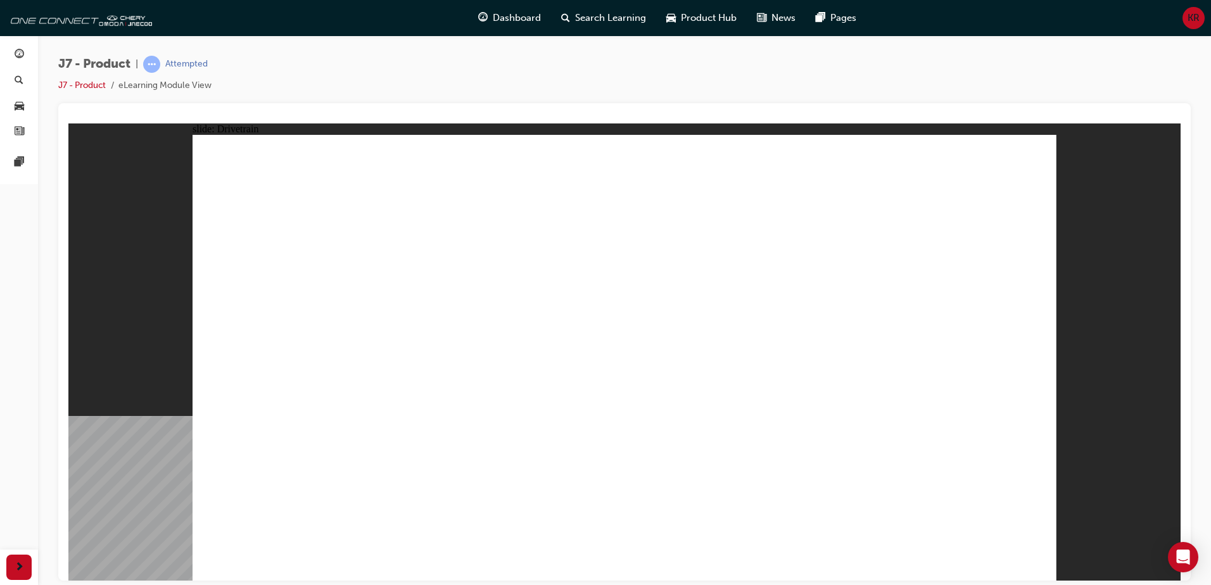
drag, startPoint x: 589, startPoint y: 480, endPoint x: 568, endPoint y: 475, distance: 21.5
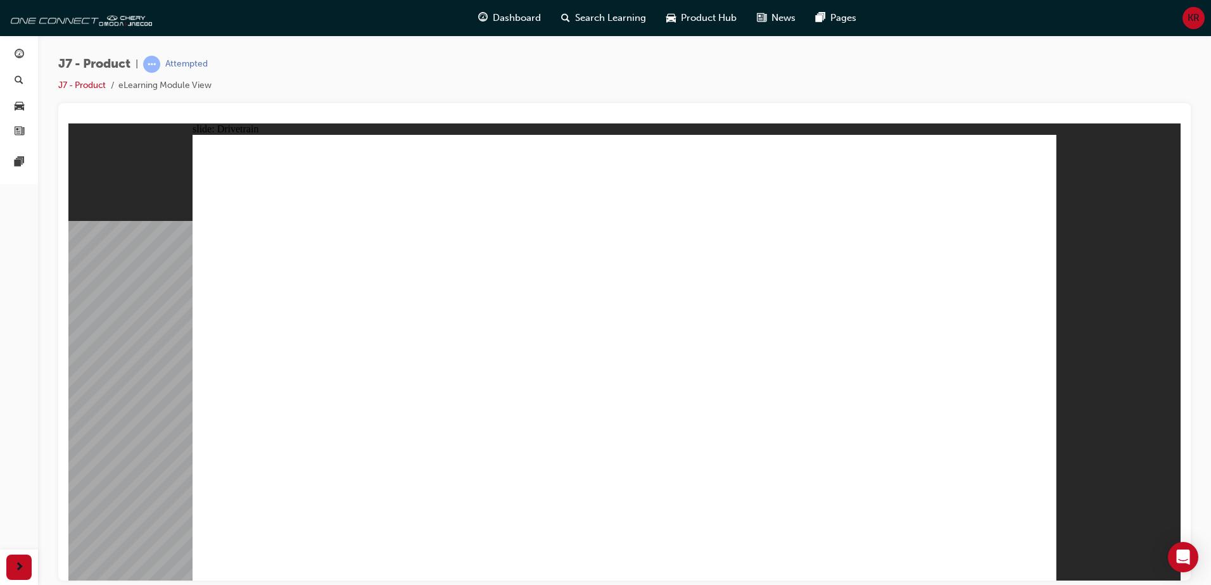
drag, startPoint x: 1038, startPoint y: 136, endPoint x: 1038, endPoint y: 149, distance: 12.7
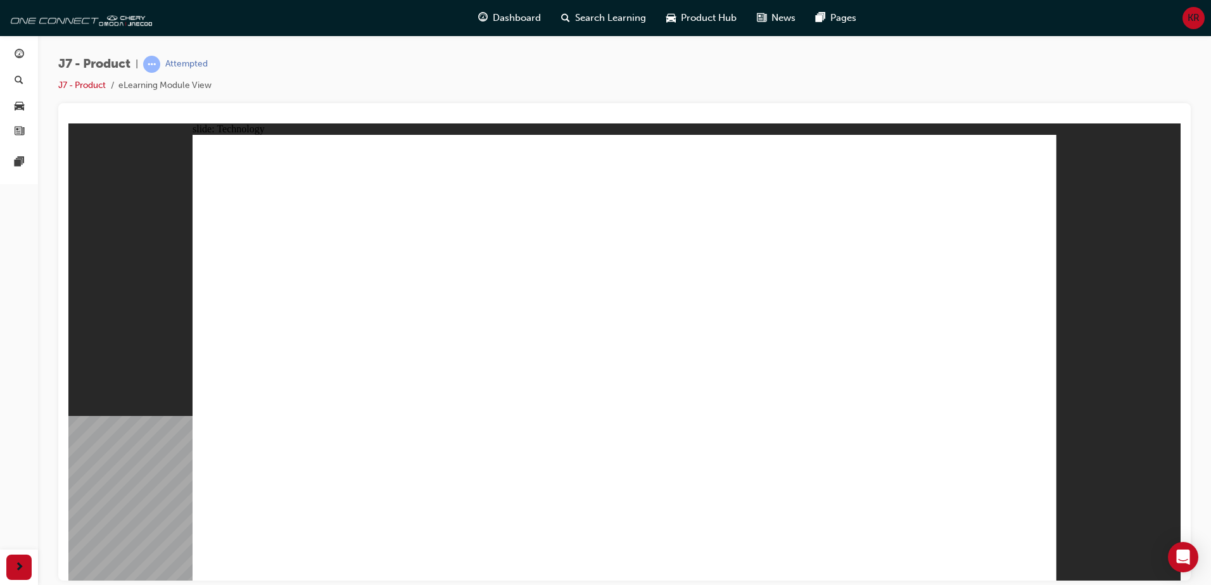
drag, startPoint x: 543, startPoint y: 450, endPoint x: 526, endPoint y: 269, distance: 181.9
drag, startPoint x: 583, startPoint y: 461, endPoint x: 583, endPoint y: 196, distance: 265.4
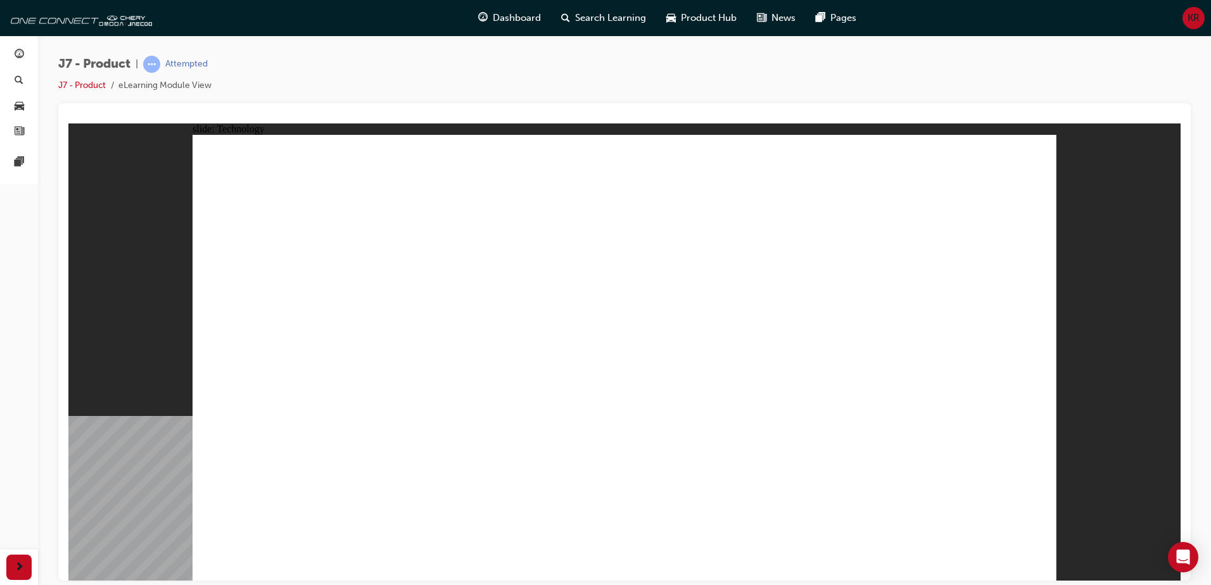
drag, startPoint x: 212, startPoint y: 385, endPoint x: 222, endPoint y: 395, distance: 14.8
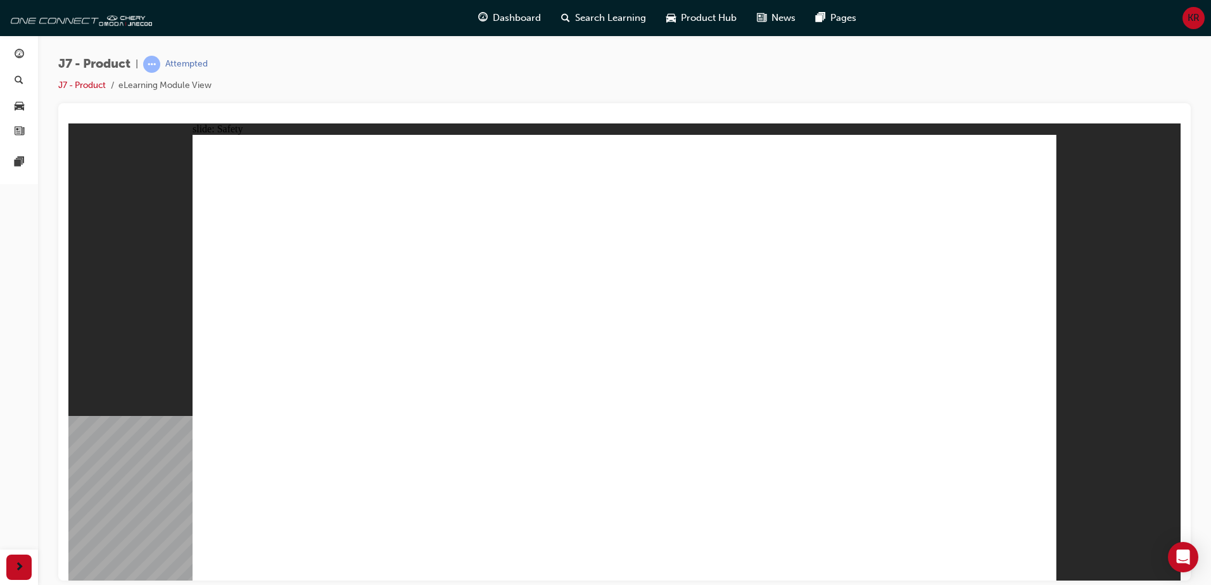
drag, startPoint x: 528, startPoint y: 302, endPoint x: 616, endPoint y: 206, distance: 129.6
drag, startPoint x: 657, startPoint y: 230, endPoint x: 749, endPoint y: 249, distance: 94.4
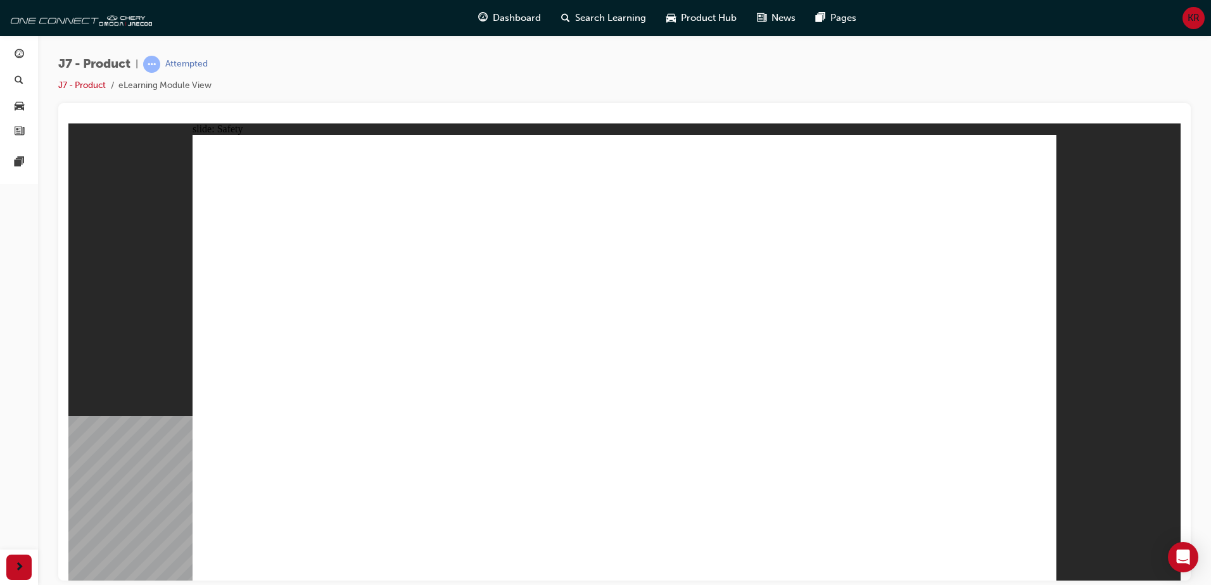
drag, startPoint x: 317, startPoint y: 409, endPoint x: 313, endPoint y: 429, distance: 20.6
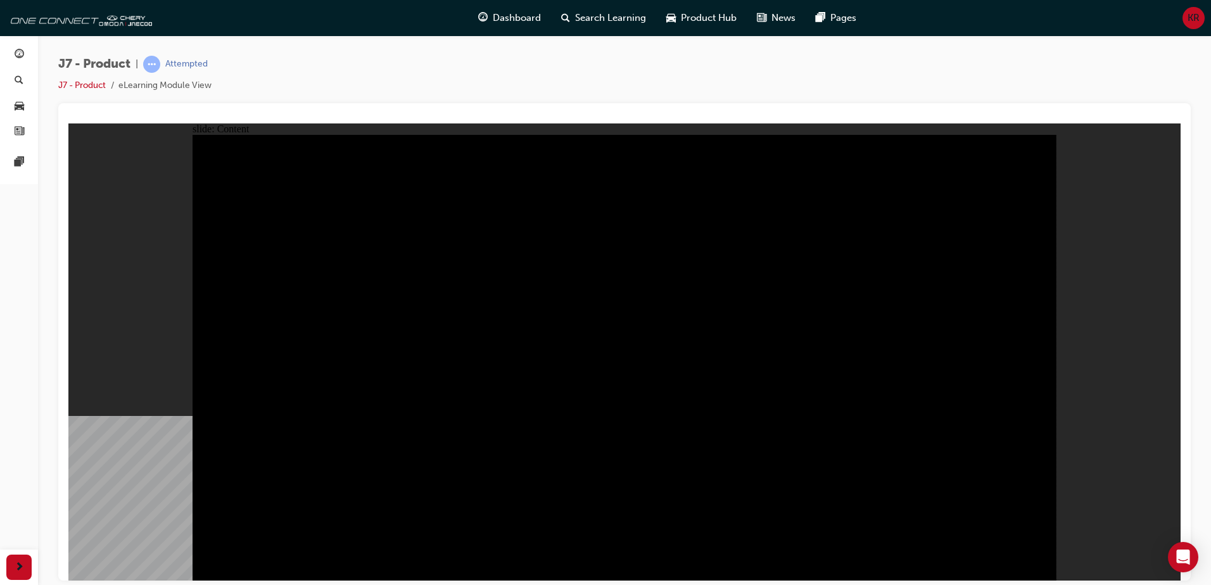
drag, startPoint x: 1038, startPoint y: 564, endPoint x: 1026, endPoint y: 563, distance: 12.1
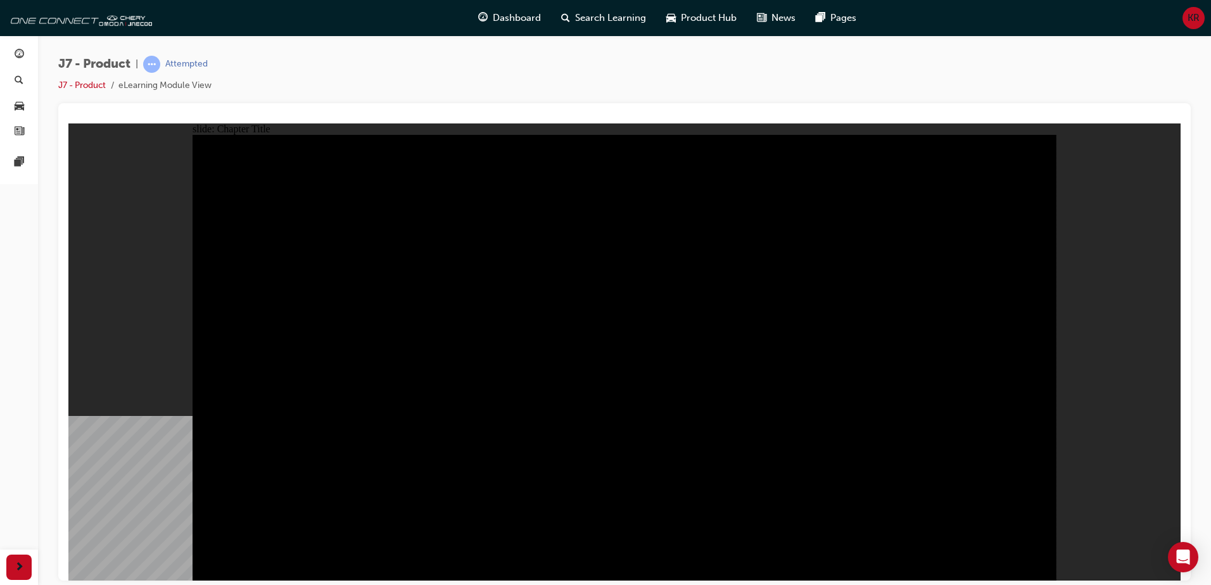
radio input "true"
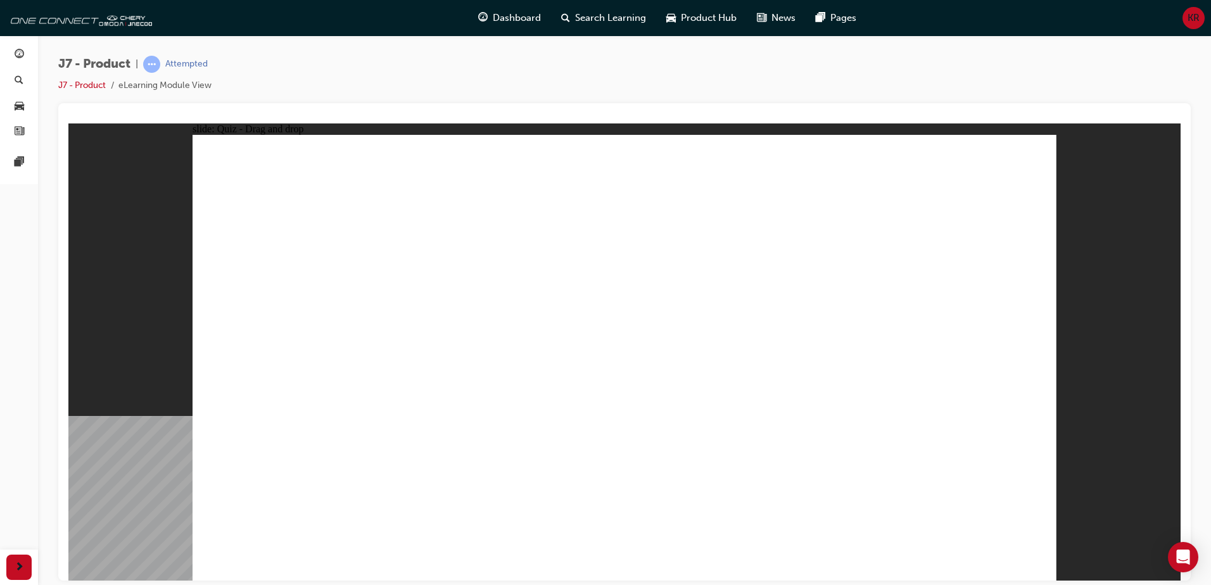
drag, startPoint x: 882, startPoint y: 277, endPoint x: 990, endPoint y: 398, distance: 162.5
drag, startPoint x: 693, startPoint y: 265, endPoint x: 818, endPoint y: 389, distance: 176.0
drag, startPoint x: 654, startPoint y: 174, endPoint x: 691, endPoint y: 367, distance: 197.3
drag, startPoint x: 668, startPoint y: 357, endPoint x: 704, endPoint y: 290, distance: 76.2
drag, startPoint x: 817, startPoint y: 376, endPoint x: 656, endPoint y: 361, distance: 160.9
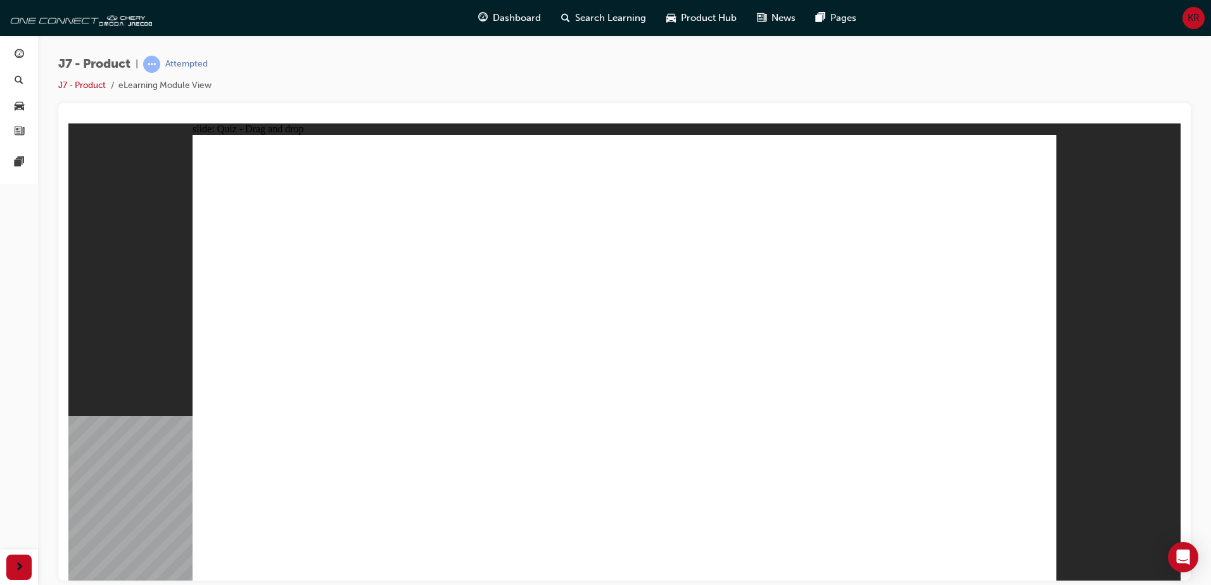
drag, startPoint x: 610, startPoint y: 186, endPoint x: 817, endPoint y: 388, distance: 288.5
drag, startPoint x: 800, startPoint y: 196, endPoint x: 507, endPoint y: 391, distance: 352.3
drag, startPoint x: 981, startPoint y: 182, endPoint x: 330, endPoint y: 383, distance: 681.7
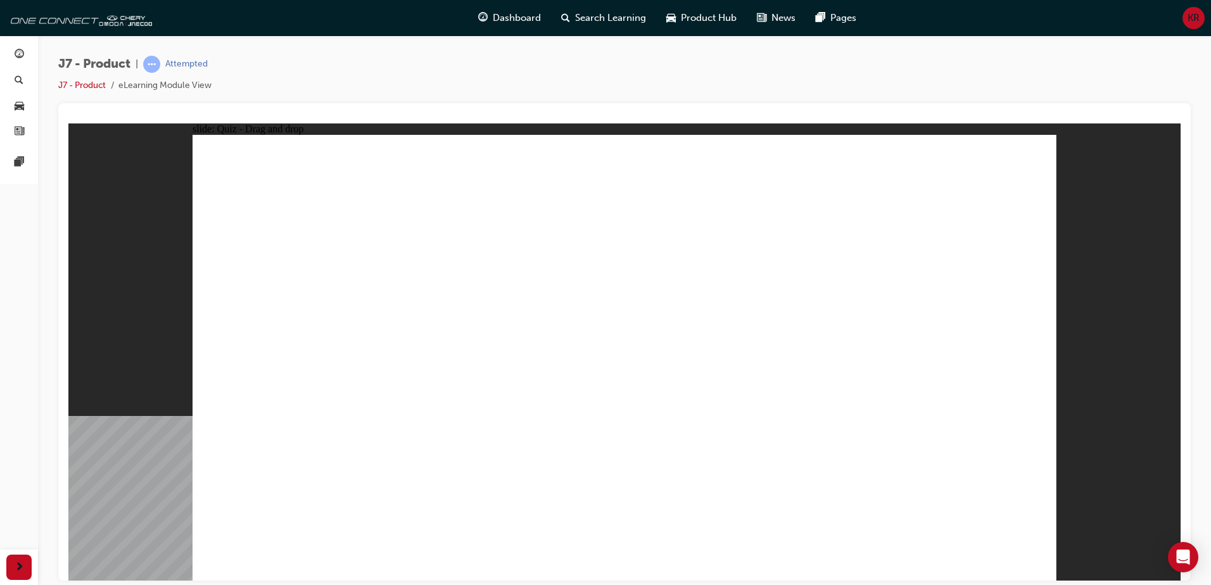
drag, startPoint x: 745, startPoint y: 182, endPoint x: 307, endPoint y: 381, distance: 481.1
drag, startPoint x: 695, startPoint y: 271, endPoint x: 496, endPoint y: 387, distance: 230.2
drag, startPoint x: 864, startPoint y: 277, endPoint x: 796, endPoint y: 393, distance: 134.1
drag, startPoint x: 615, startPoint y: 175, endPoint x: 984, endPoint y: 363, distance: 414.5
drag, startPoint x: 956, startPoint y: 188, endPoint x: 654, endPoint y: 385, distance: 360.2
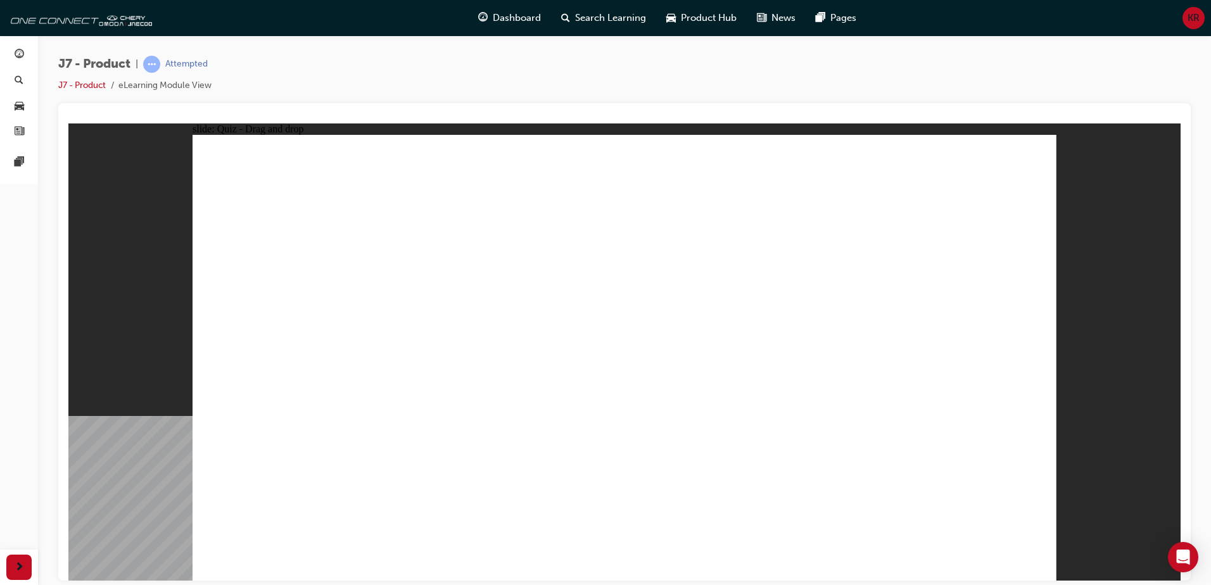
radio input "true"
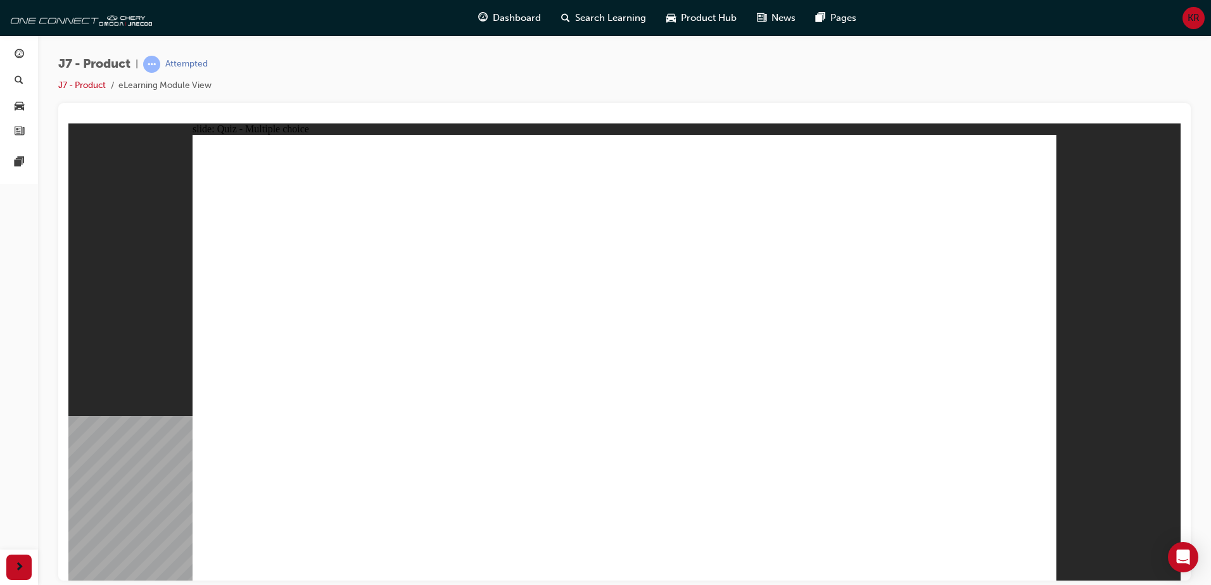
drag, startPoint x: 659, startPoint y: 181, endPoint x: 805, endPoint y: 497, distance: 348.3
drag, startPoint x: 633, startPoint y: 196, endPoint x: 706, endPoint y: 442, distance: 257.0
drag, startPoint x: 663, startPoint y: 236, endPoint x: 754, endPoint y: 380, distance: 170.8
drag, startPoint x: 714, startPoint y: 258, endPoint x: 684, endPoint y: 428, distance: 171.7
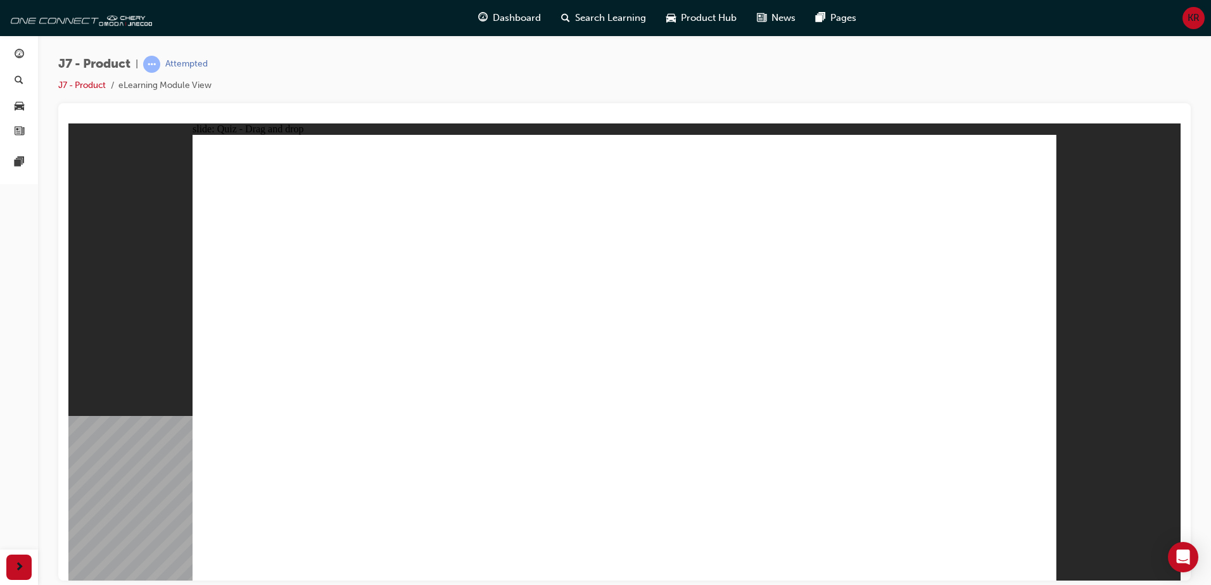
drag, startPoint x: 765, startPoint y: 220, endPoint x: 786, endPoint y: 428, distance: 208.8
drag, startPoint x: 793, startPoint y: 186, endPoint x: 788, endPoint y: 464, distance: 277.5
drag, startPoint x: 674, startPoint y: 217, endPoint x: 609, endPoint y: 431, distance: 223.8
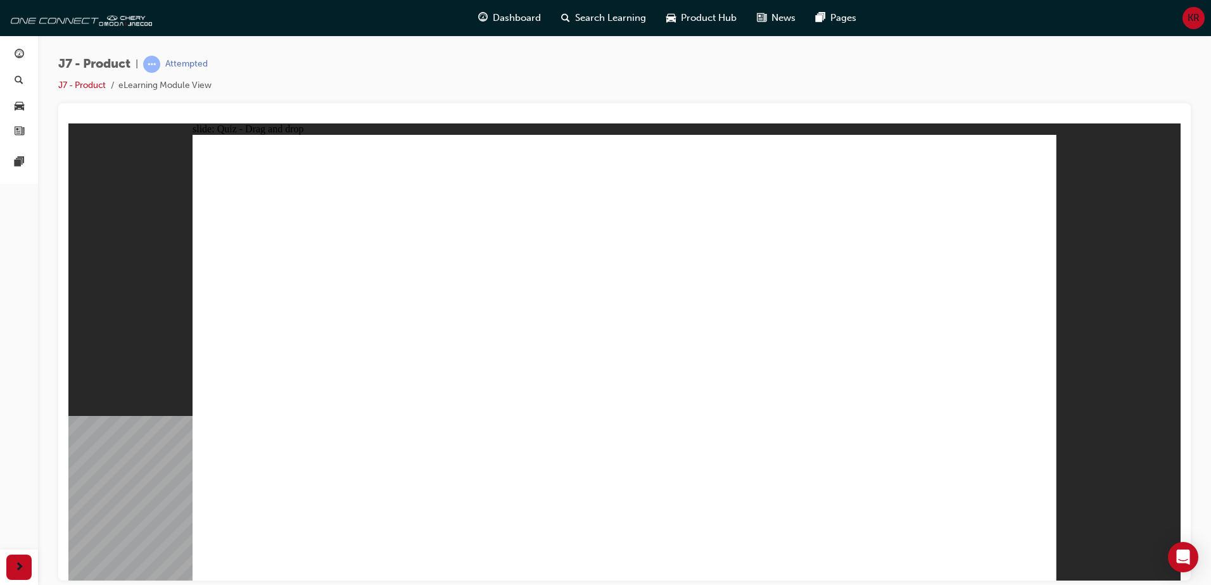
drag, startPoint x: 844, startPoint y: 226, endPoint x: 385, endPoint y: 443, distance: 508.1
drag, startPoint x: 653, startPoint y: 187, endPoint x: 442, endPoint y: 418, distance: 313.0
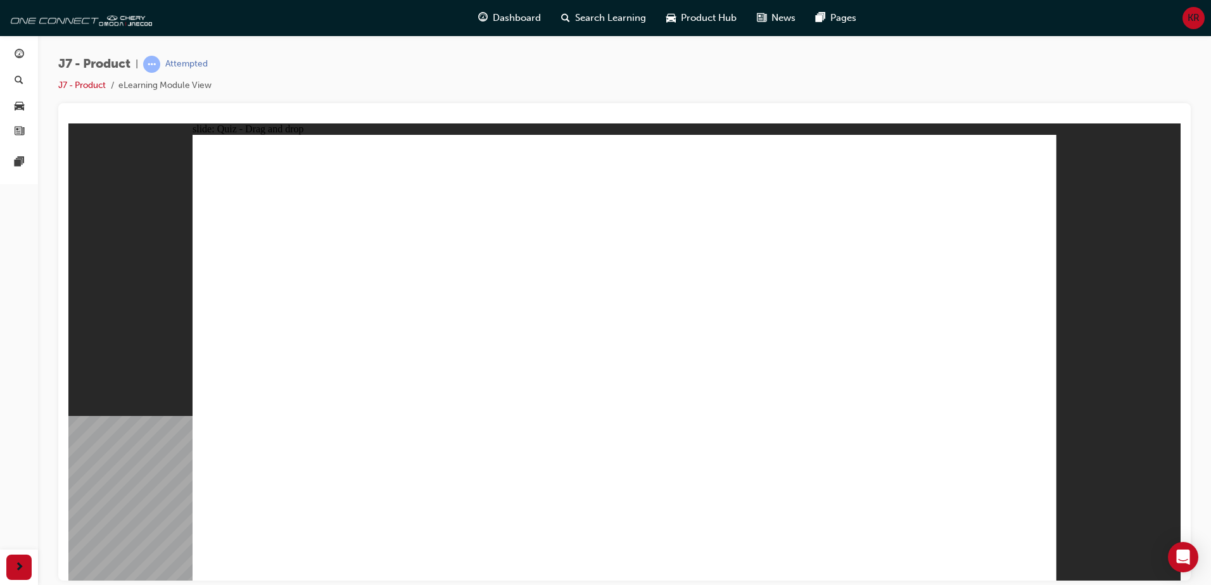
drag, startPoint x: 787, startPoint y: 186, endPoint x: 444, endPoint y: 426, distance: 418.5
drag, startPoint x: 971, startPoint y: 192, endPoint x: 753, endPoint y: 448, distance: 336.6
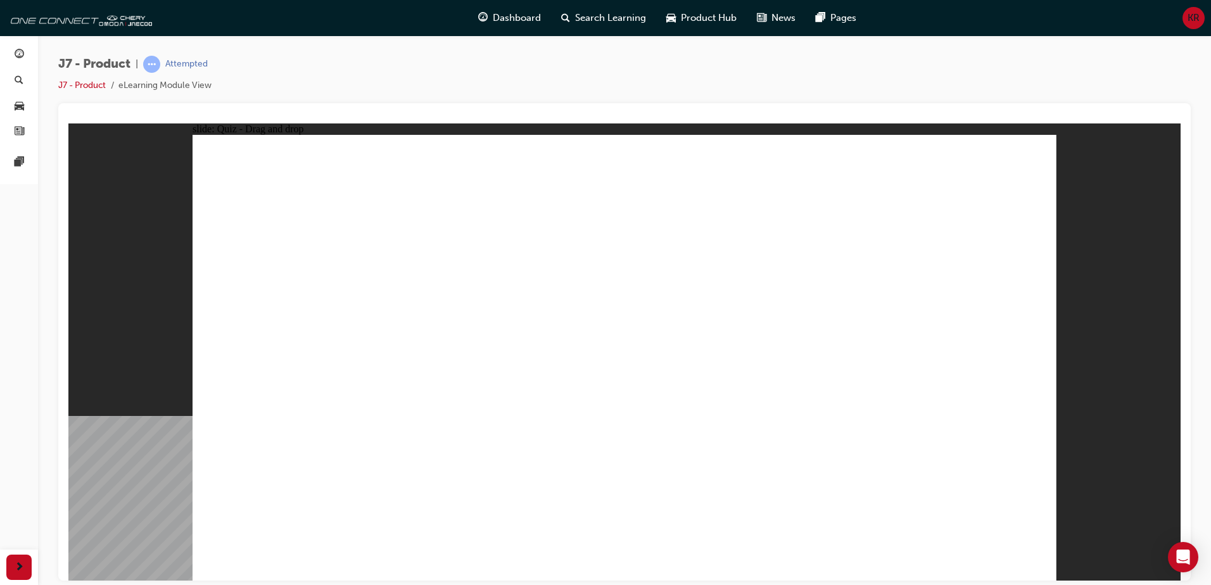
drag, startPoint x: 581, startPoint y: 182, endPoint x: 715, endPoint y: 412, distance: 266.3
drag, startPoint x: 649, startPoint y: 179, endPoint x: 744, endPoint y: 417, distance: 256.7
drag, startPoint x: 709, startPoint y: 182, endPoint x: 491, endPoint y: 390, distance: 301.1
drag, startPoint x: 771, startPoint y: 185, endPoint x: 825, endPoint y: 426, distance: 246.7
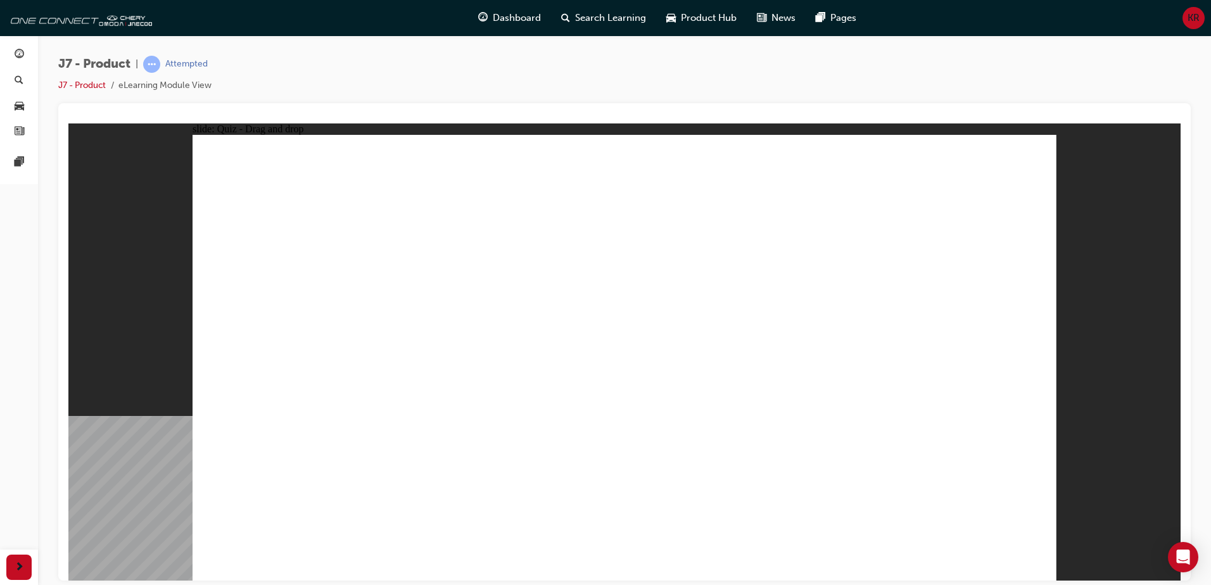
drag, startPoint x: 835, startPoint y: 179, endPoint x: 813, endPoint y: 395, distance: 217.2
drag, startPoint x: 889, startPoint y: 245, endPoint x: 808, endPoint y: 431, distance: 202.8
drag, startPoint x: 578, startPoint y: 222, endPoint x: 470, endPoint y: 390, distance: 199.4
drag, startPoint x: 640, startPoint y: 224, endPoint x: 696, endPoint y: 440, distance: 222.3
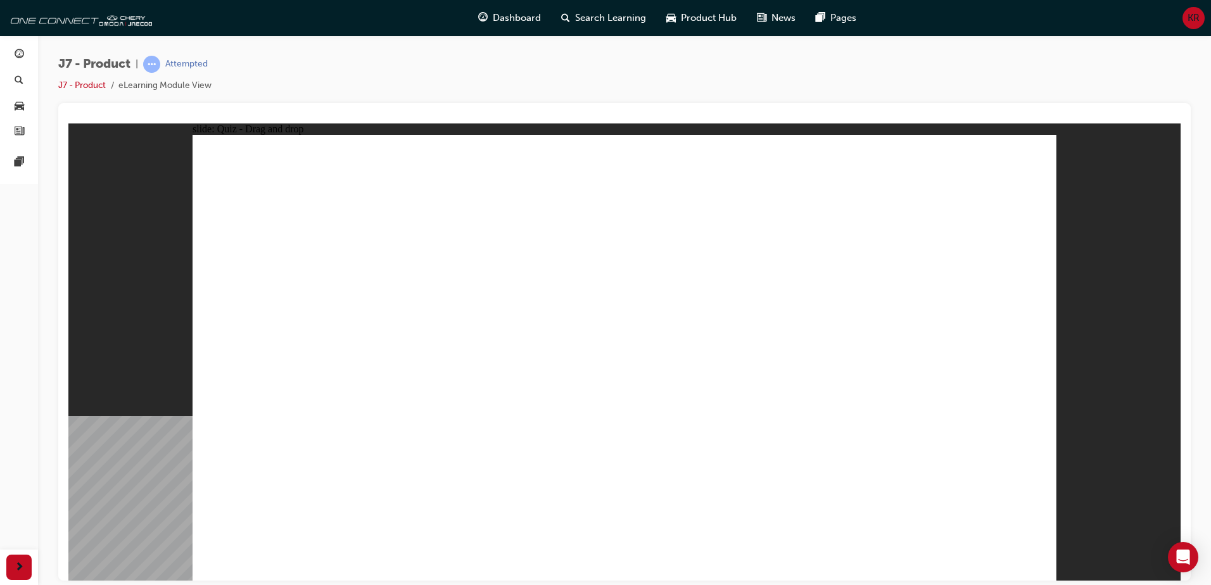
drag, startPoint x: 707, startPoint y: 216, endPoint x: 746, endPoint y: 431, distance: 218.3
drag, startPoint x: 780, startPoint y: 220, endPoint x: 450, endPoint y: 413, distance: 383.0
drag, startPoint x: 834, startPoint y: 223, endPoint x: 770, endPoint y: 450, distance: 235.5
drag, startPoint x: 887, startPoint y: 222, endPoint x: 446, endPoint y: 429, distance: 487.2
drag, startPoint x: 962, startPoint y: 189, endPoint x: 944, endPoint y: 261, distance: 74.4
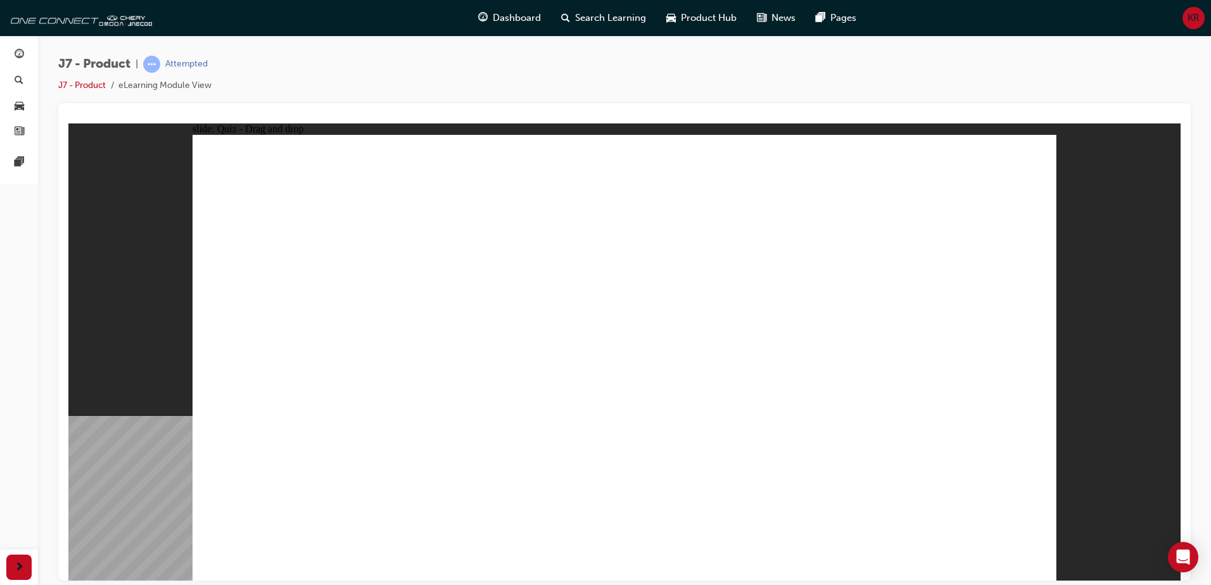
drag, startPoint x: 955, startPoint y: 215, endPoint x: 791, endPoint y: 433, distance: 272.8
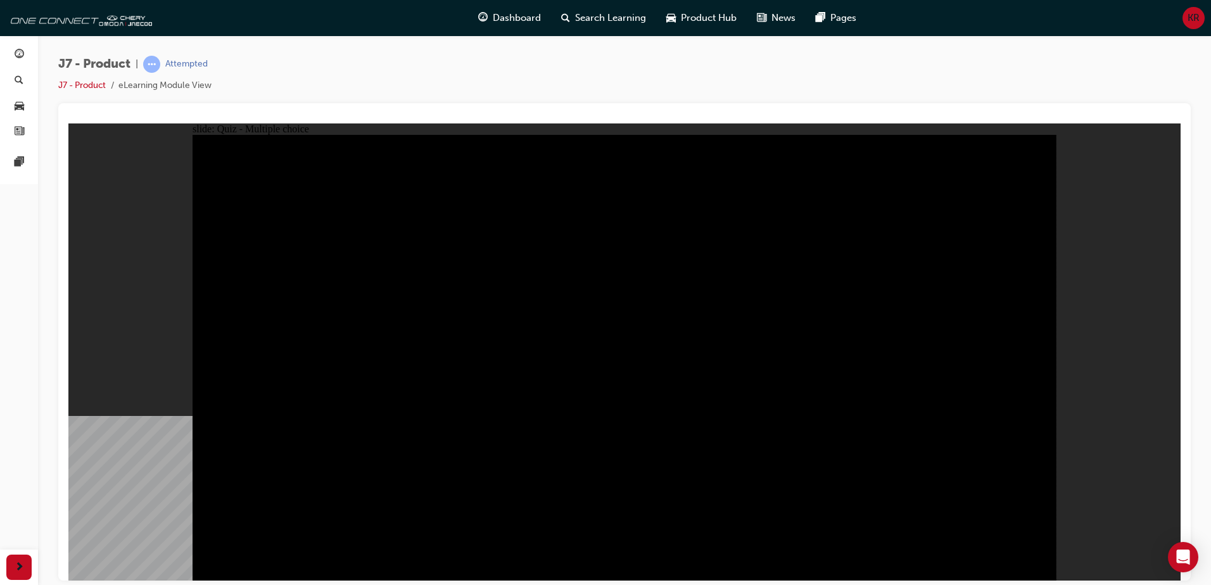
radio input "true"
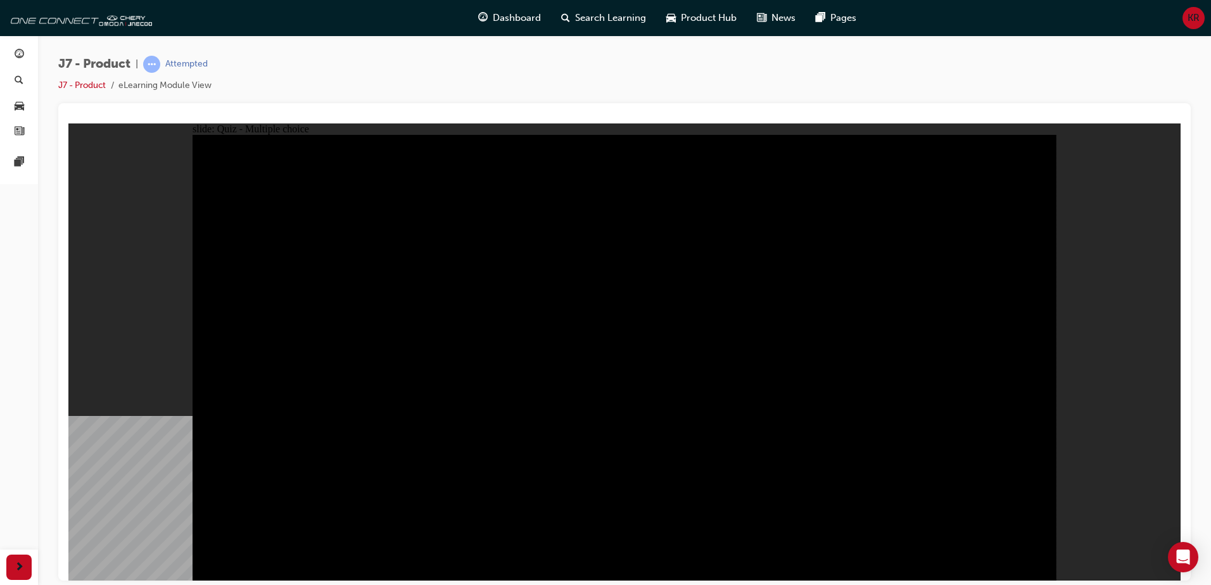
radio input "true"
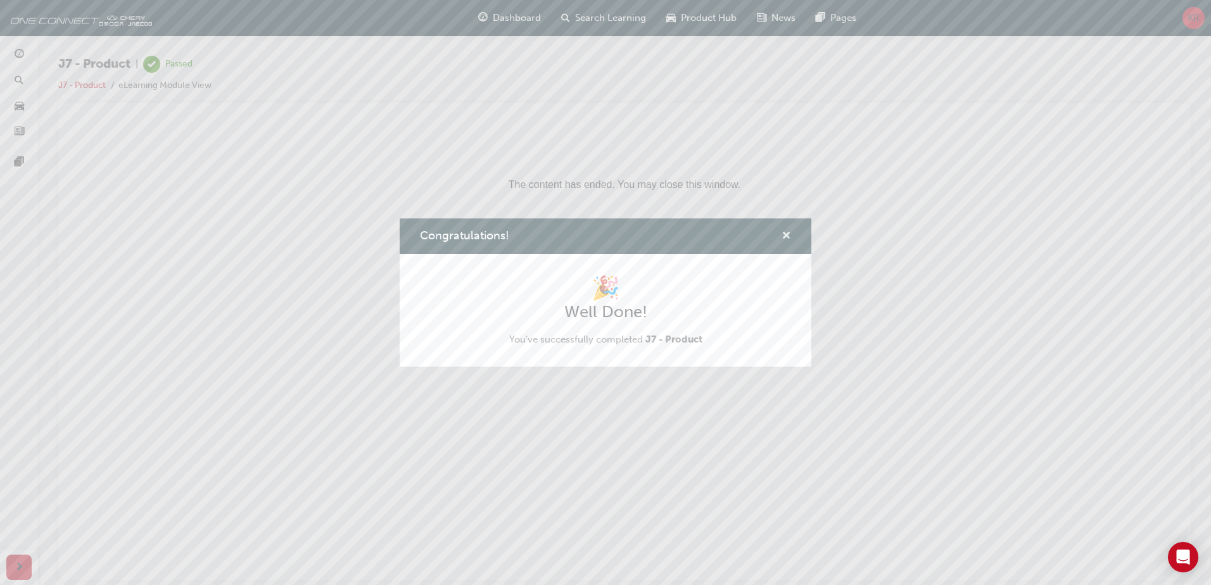
click at [786, 231] on span "cross-icon" at bounding box center [787, 236] width 10 height 11
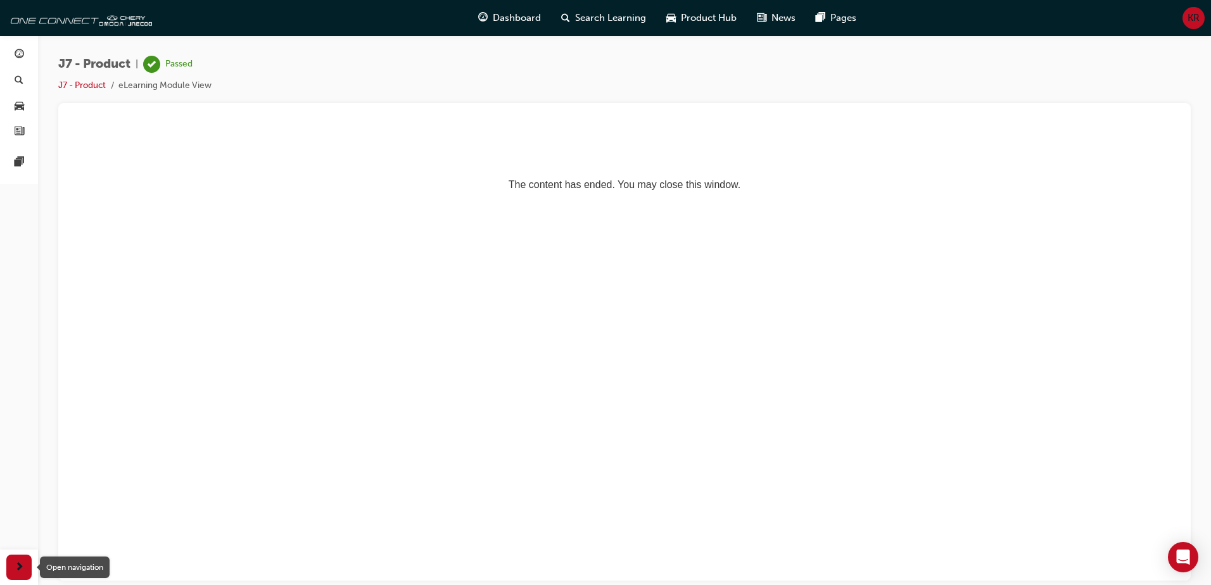
click at [16, 573] on span "next-icon" at bounding box center [20, 568] width 10 height 16
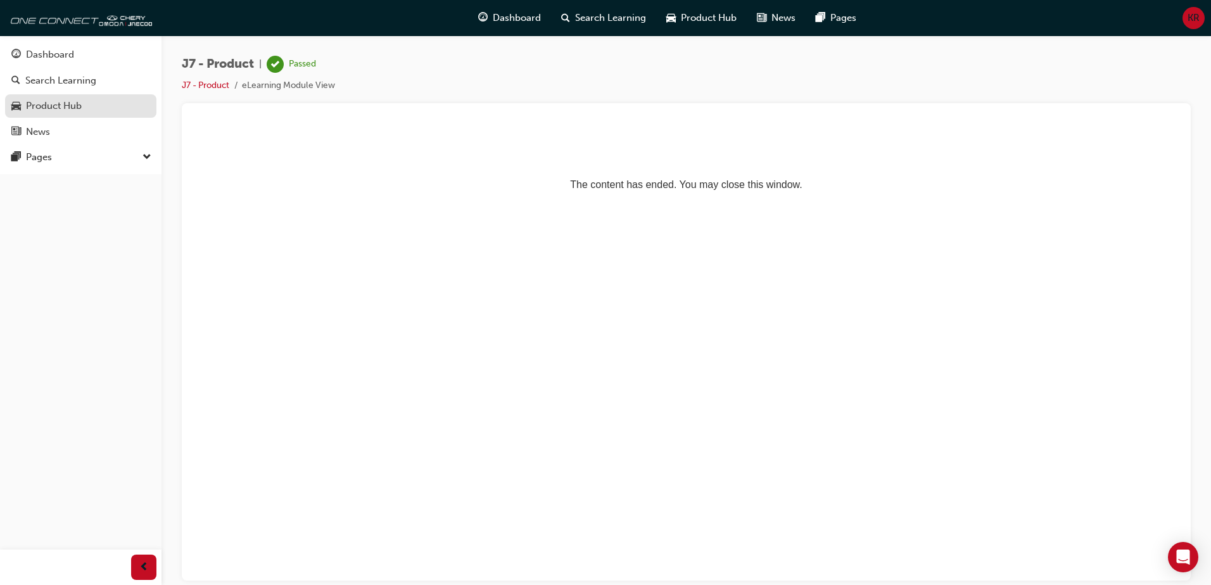
click at [31, 108] on div "Product Hub" at bounding box center [54, 106] width 56 height 15
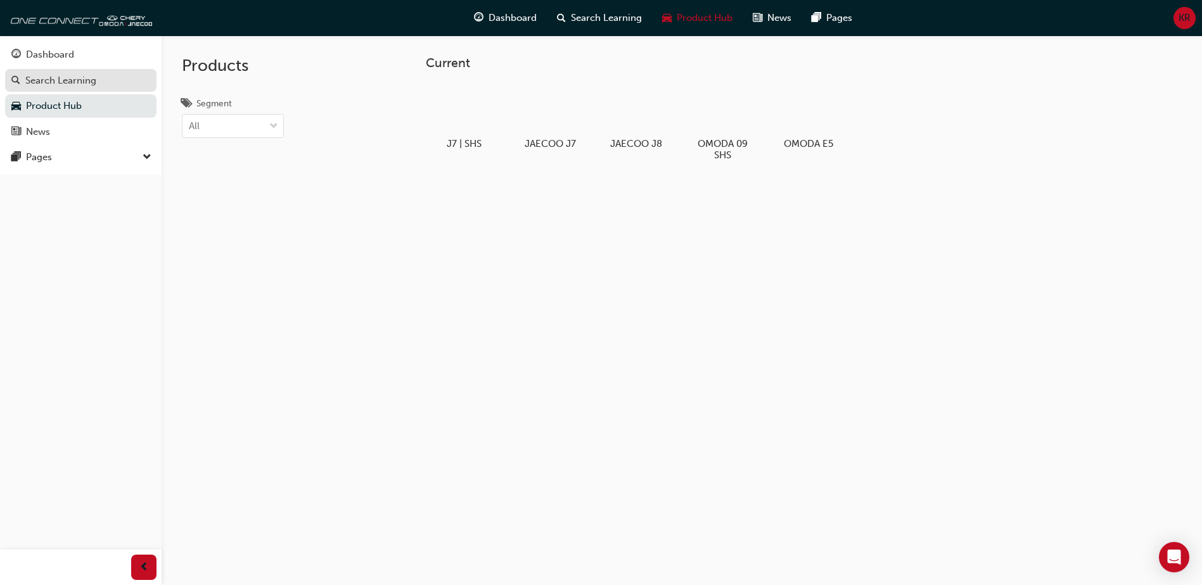
click at [46, 87] on div "Search Learning" at bounding box center [80, 81] width 139 height 16
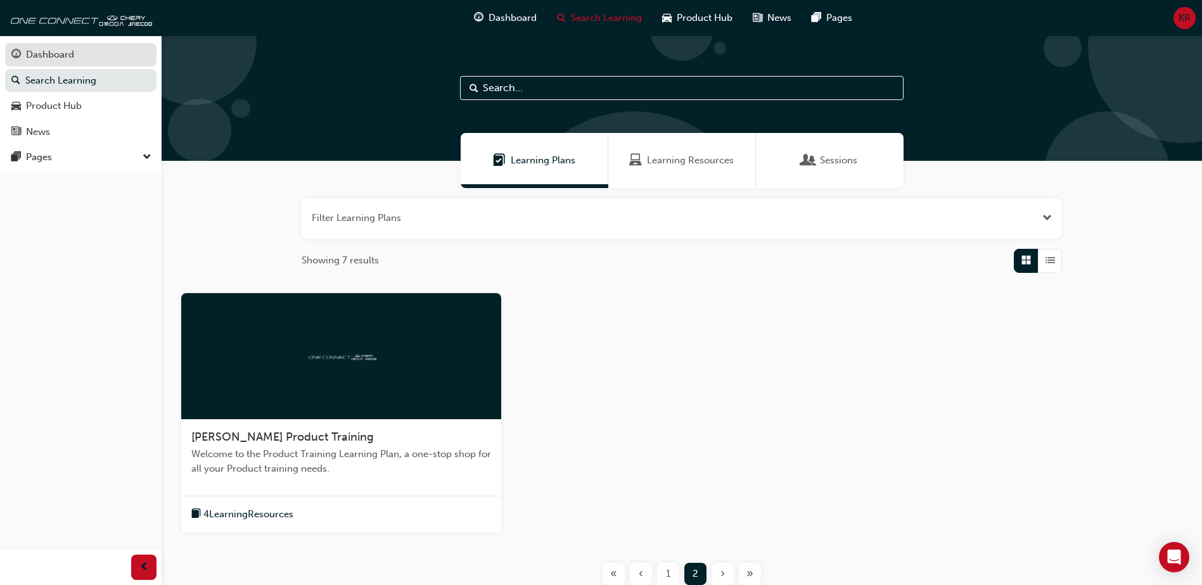
click at [63, 60] on div "Dashboard" at bounding box center [50, 55] width 48 height 15
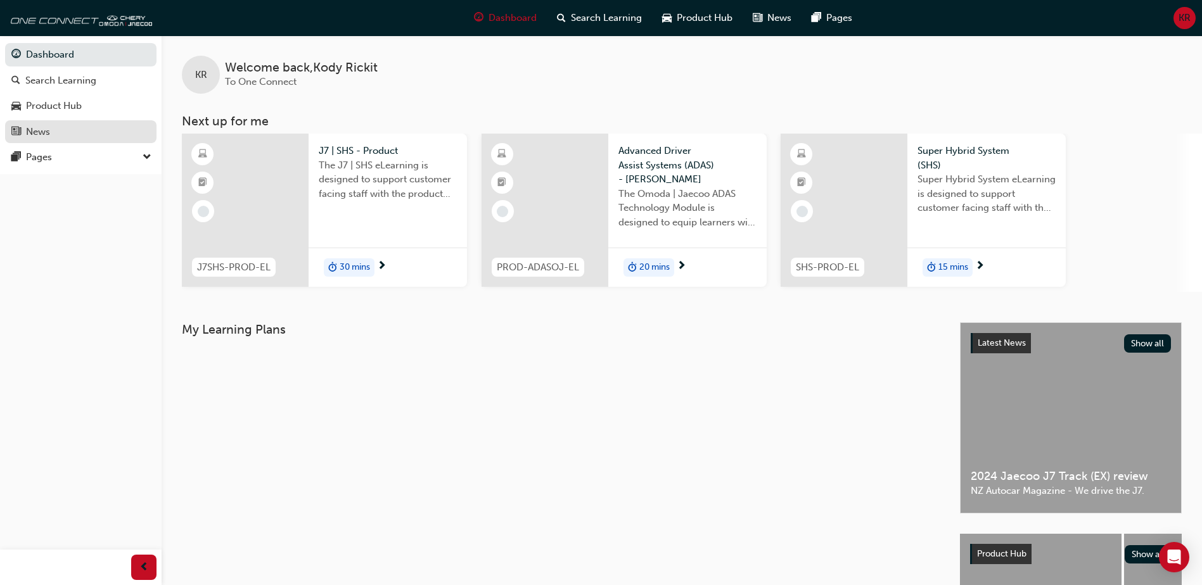
click at [60, 130] on div "News" at bounding box center [80, 132] width 139 height 16
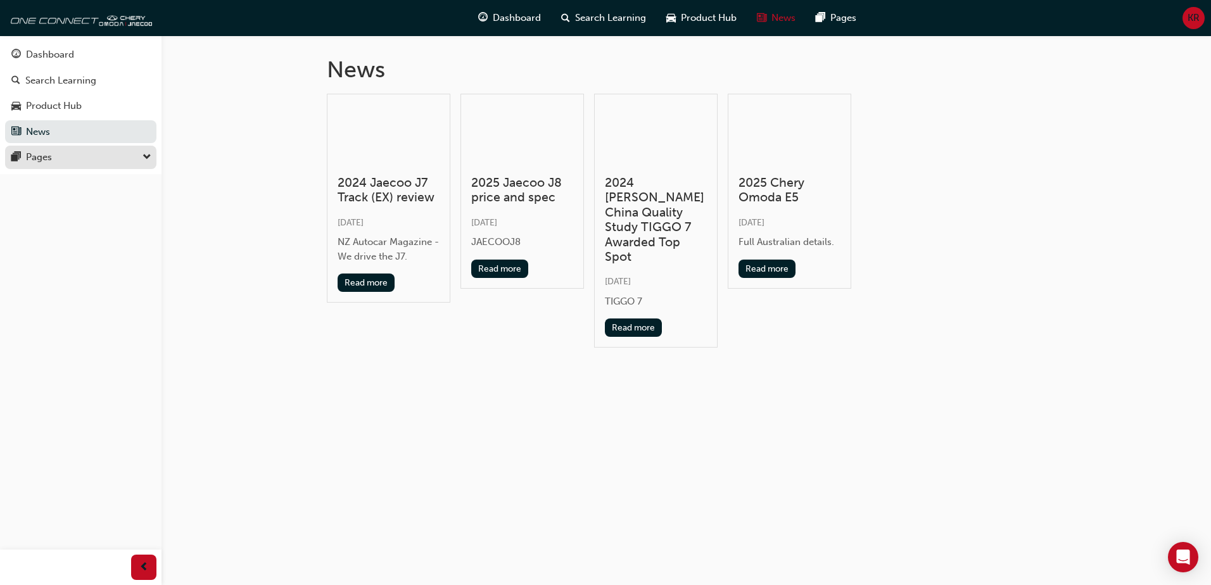
click at [65, 160] on div "Pages" at bounding box center [80, 158] width 139 height 16
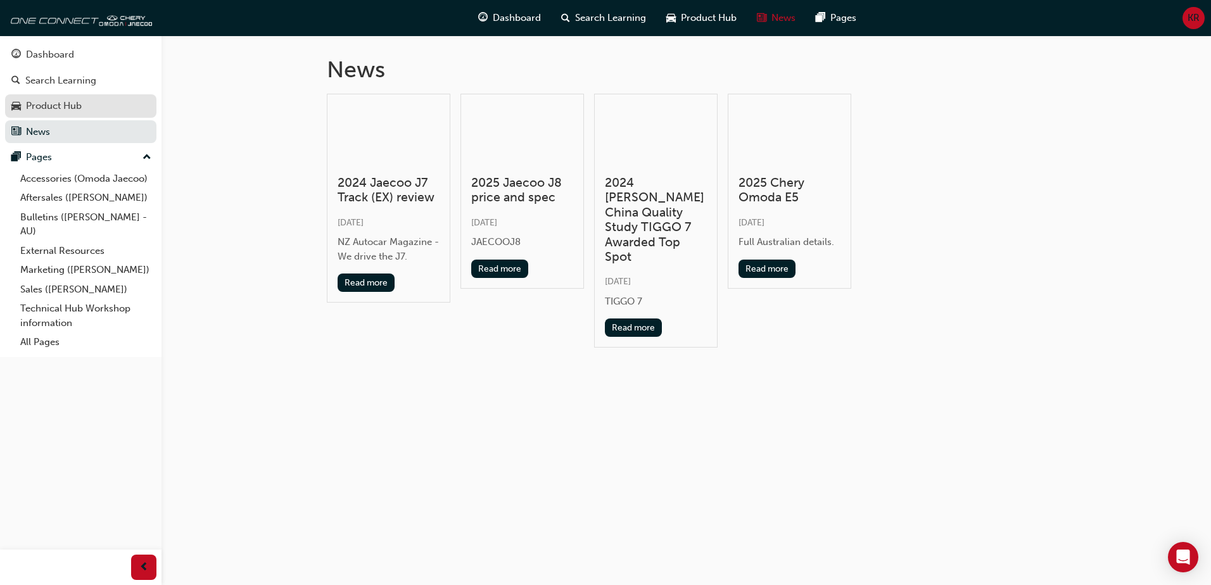
click at [54, 101] on div "Product Hub" at bounding box center [54, 106] width 56 height 15
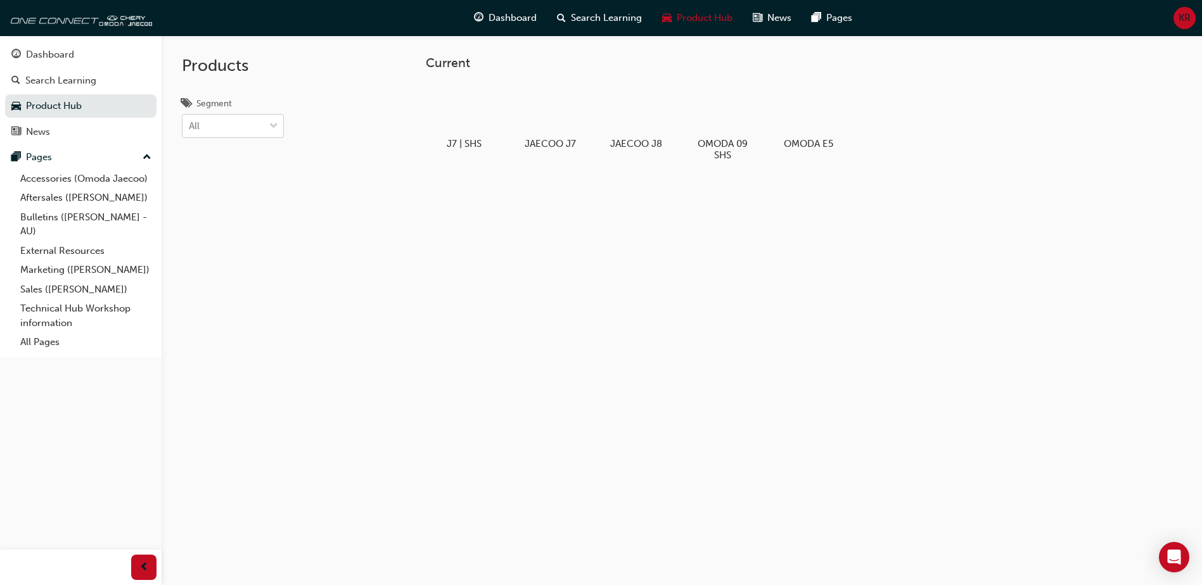
click at [214, 118] on div "All" at bounding box center [223, 126] width 82 height 22
click at [190, 120] on input "Segment All" at bounding box center [189, 125] width 1 height 11
click at [214, 118] on div "All" at bounding box center [223, 126] width 82 height 22
click at [190, 120] on input "Segment 0 results available. Select is focused ,type to refine list, press Down…" at bounding box center [189, 125] width 1 height 11
click at [85, 78] on div "Search Learning" at bounding box center [60, 80] width 71 height 15
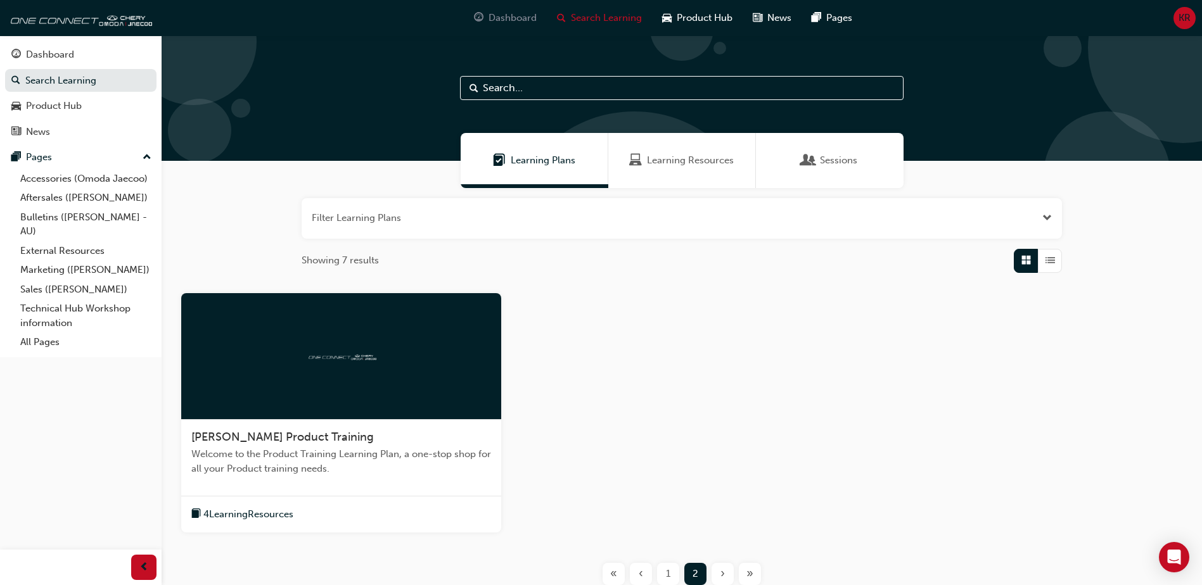
click at [494, 16] on span "Dashboard" at bounding box center [512, 18] width 48 height 15
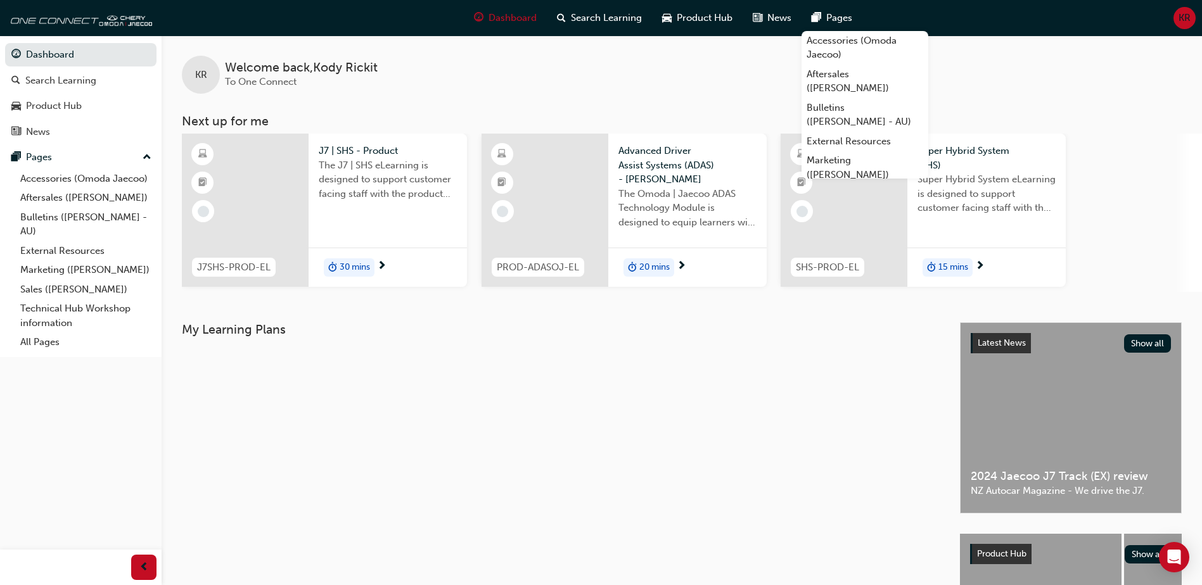
click at [821, 23] on div "Pages" at bounding box center [831, 18] width 61 height 26
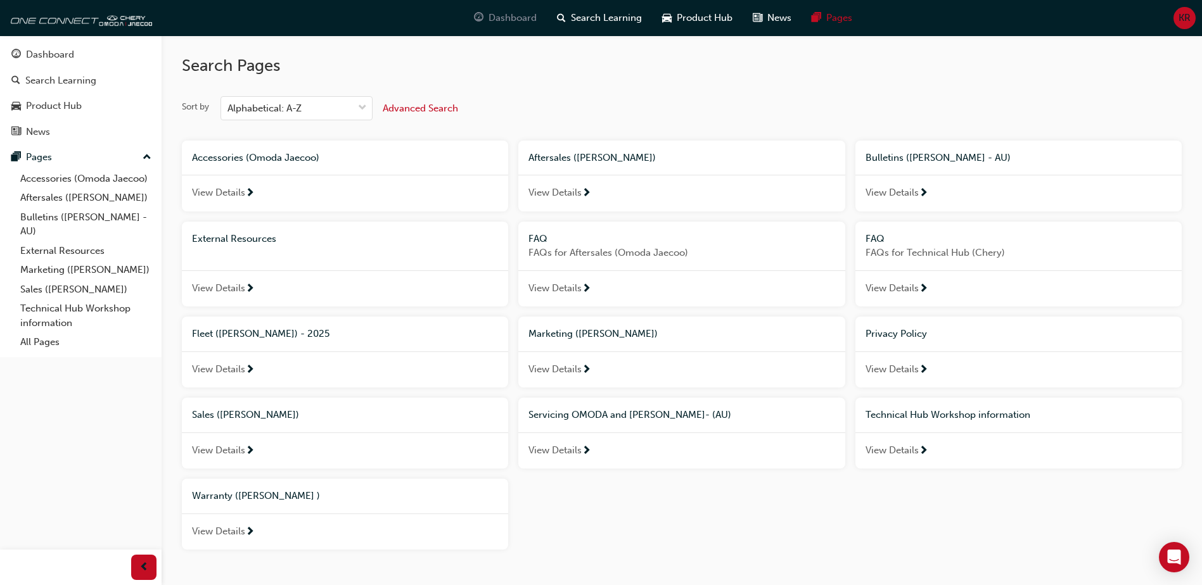
click at [504, 29] on div "Dashboard" at bounding box center [505, 18] width 83 height 26
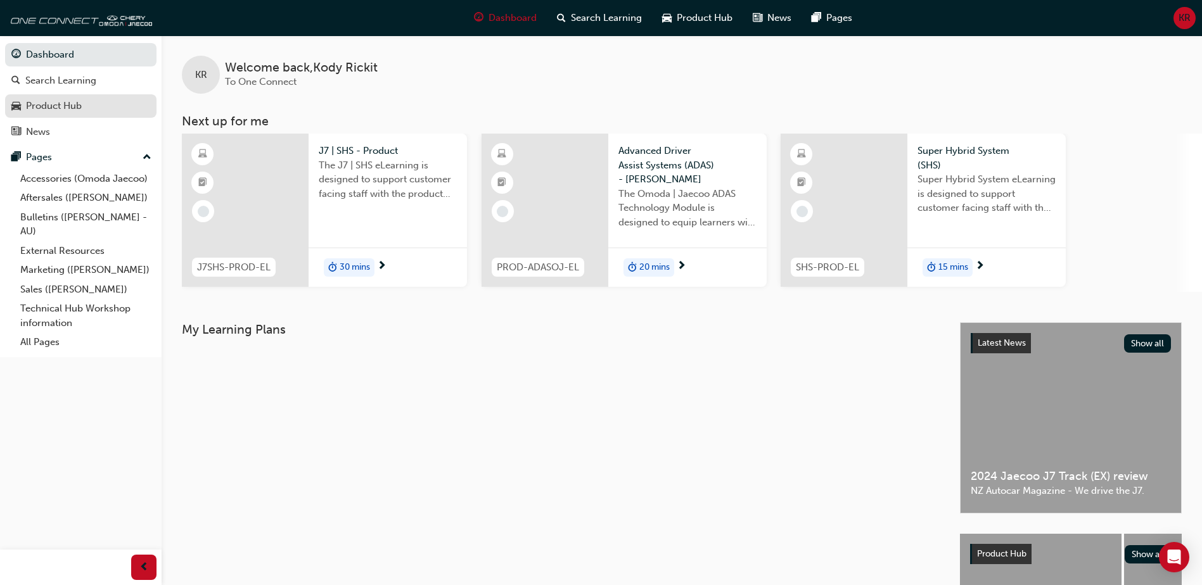
click at [87, 101] on div "Product Hub" at bounding box center [80, 106] width 139 height 16
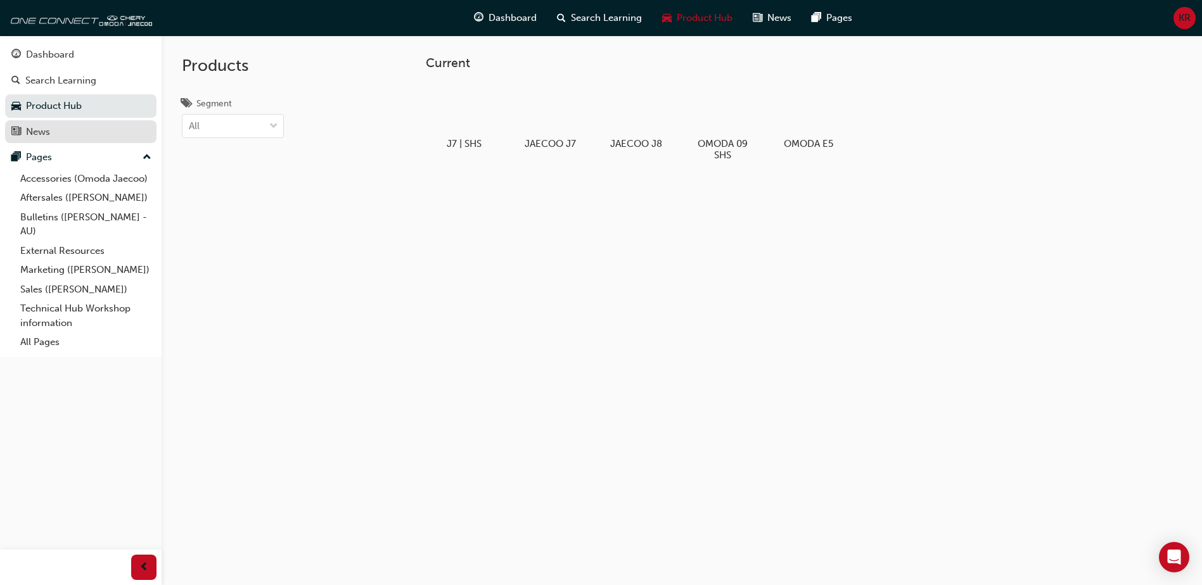
click at [72, 131] on div "News" at bounding box center [80, 132] width 139 height 16
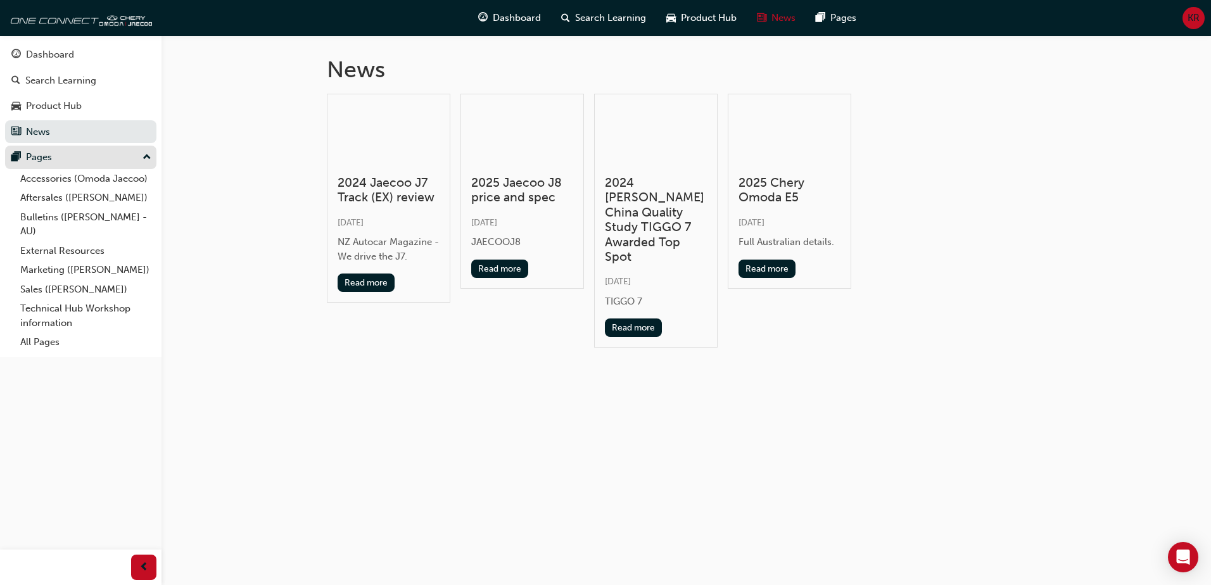
click at [67, 162] on div "Pages" at bounding box center [80, 158] width 139 height 16
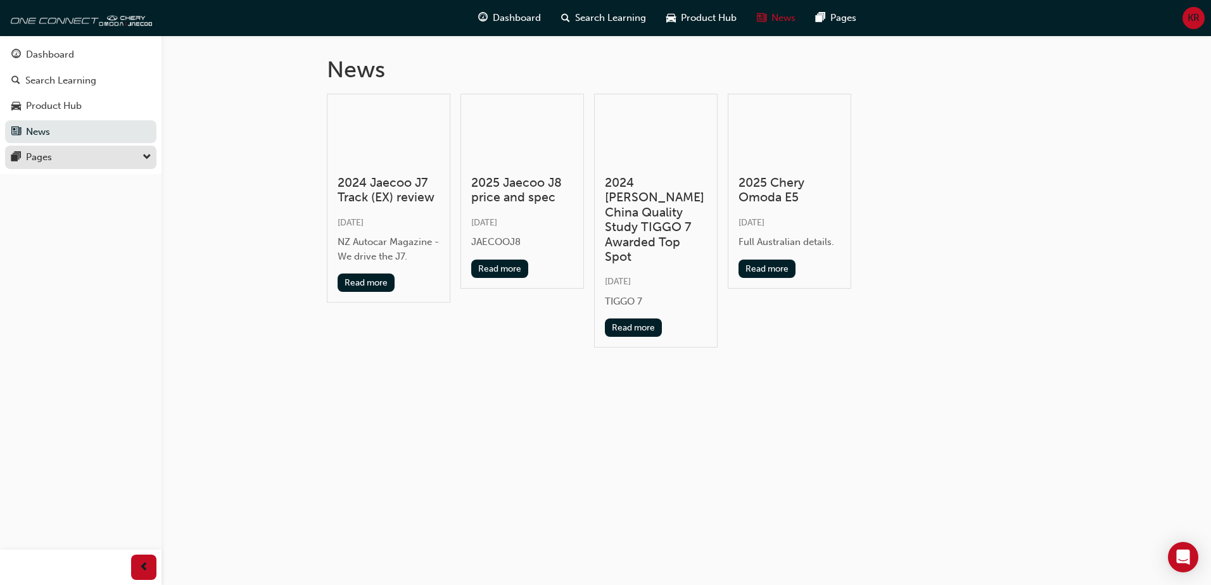
click at [67, 156] on div "Pages" at bounding box center [80, 158] width 139 height 16
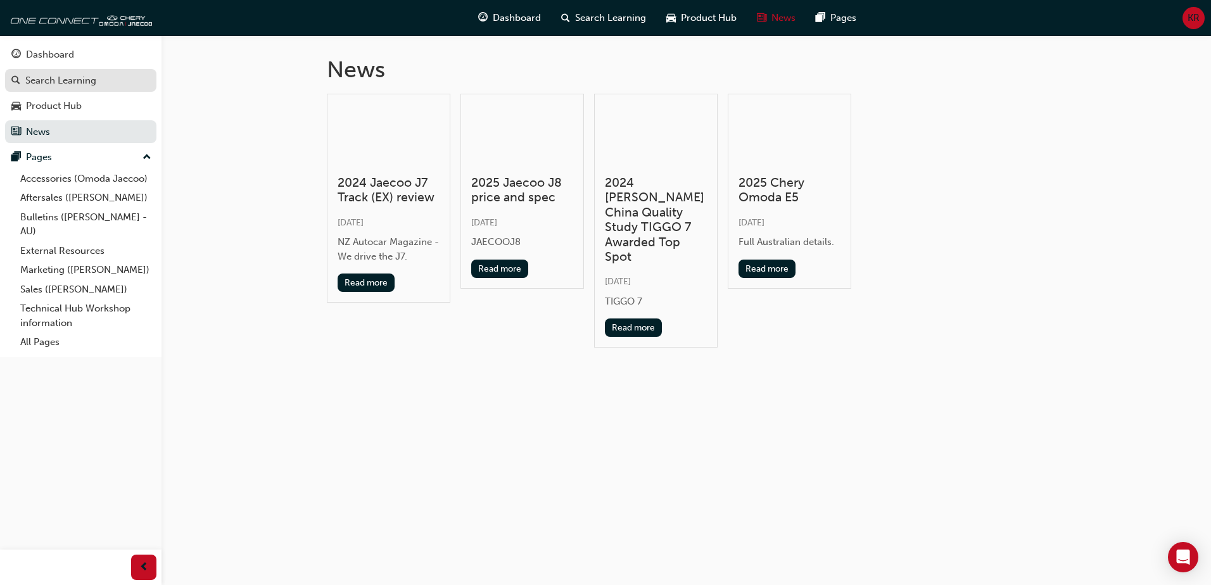
click at [98, 84] on div "Search Learning" at bounding box center [80, 81] width 139 height 16
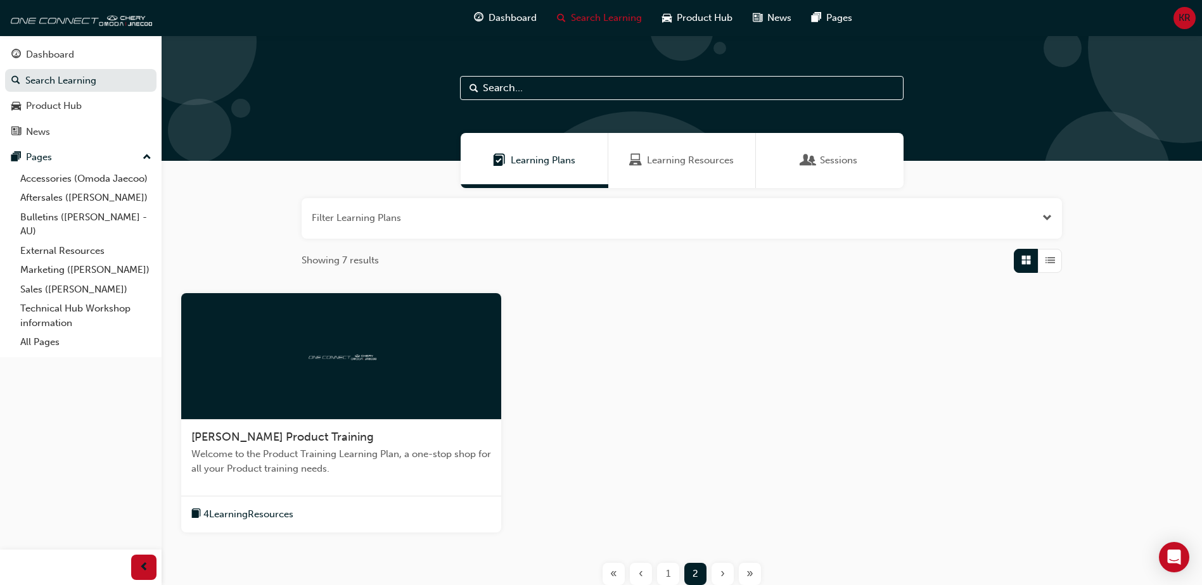
click at [834, 170] on div "Sessions" at bounding box center [830, 160] width 148 height 55
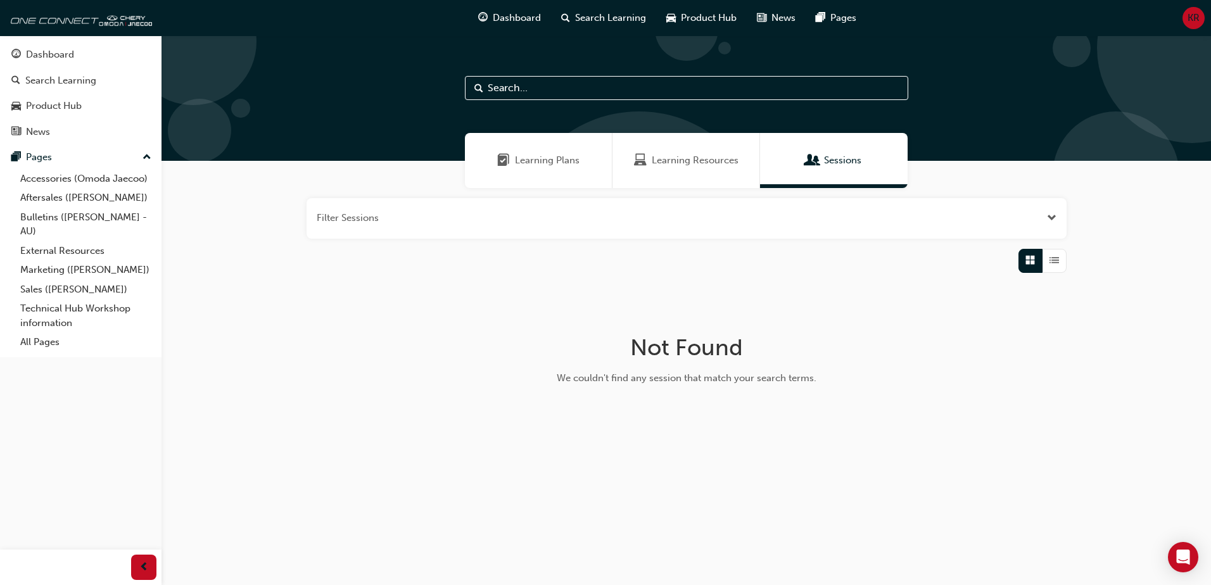
click at [979, 367] on div "Filter Sessions Not Found We couldn't find any session that match your search t…" at bounding box center [687, 317] width 1050 height 258
click at [73, 107] on div "Product Hub" at bounding box center [54, 106] width 56 height 15
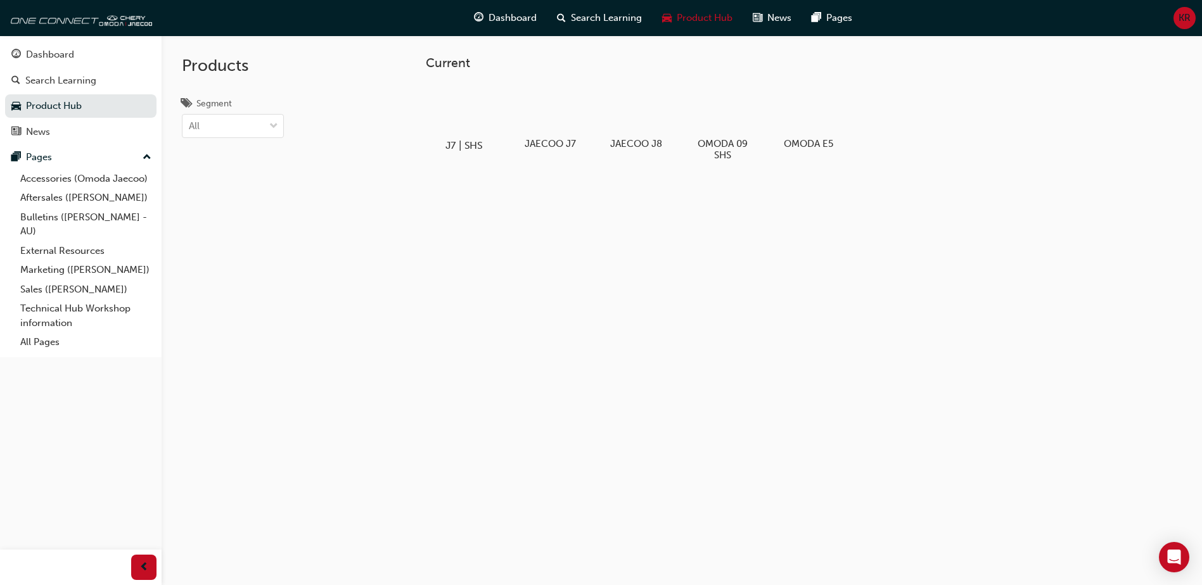
click at [464, 120] on div at bounding box center [464, 109] width 70 height 51
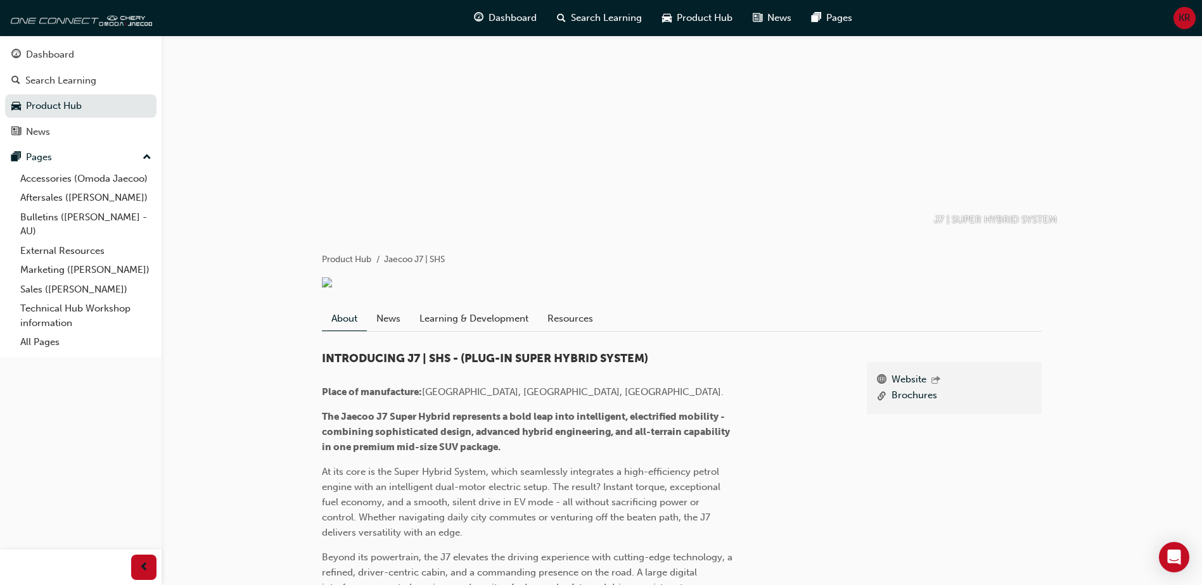
scroll to position [56, 0]
click at [475, 327] on link "Learning & Development" at bounding box center [474, 319] width 128 height 24
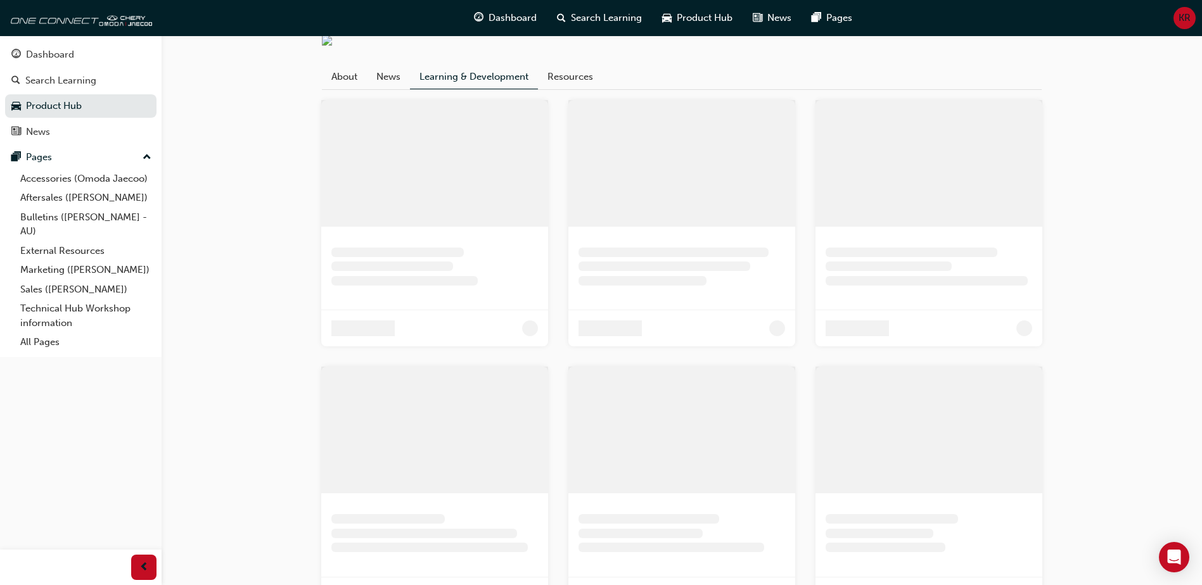
scroll to position [77, 0]
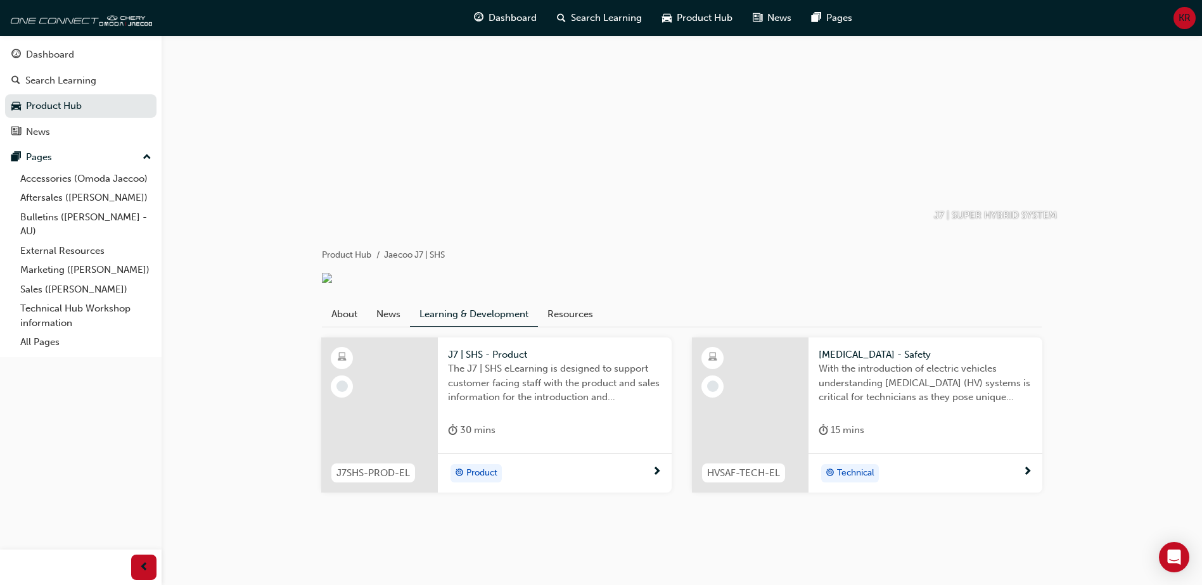
click at [611, 476] on div "Product" at bounding box center [550, 473] width 204 height 19
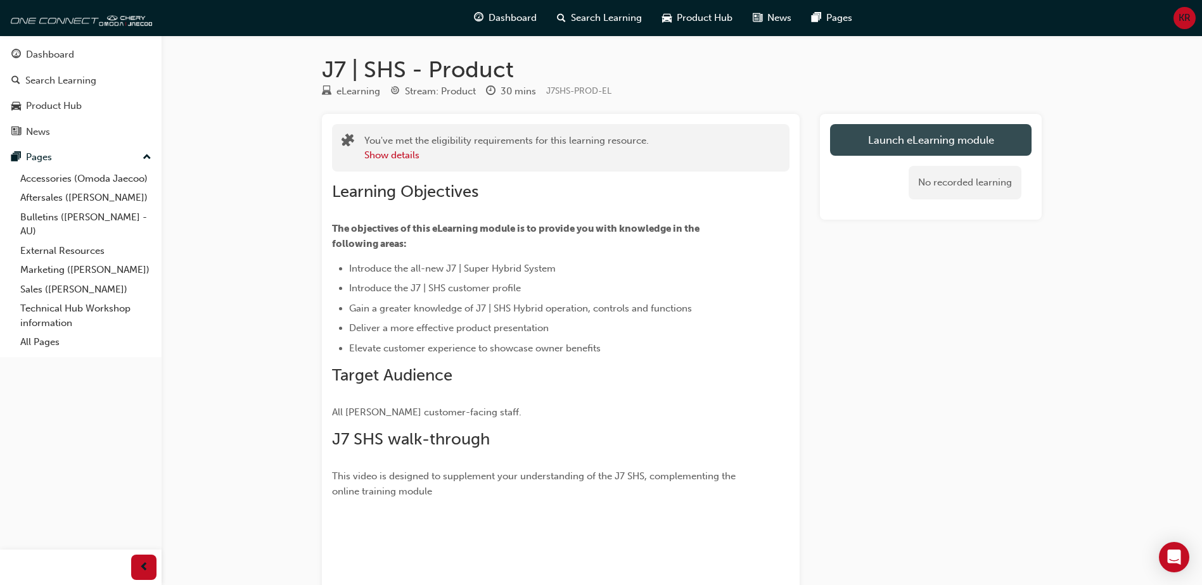
click at [964, 131] on link "Launch eLearning module" at bounding box center [930, 140] width 201 height 32
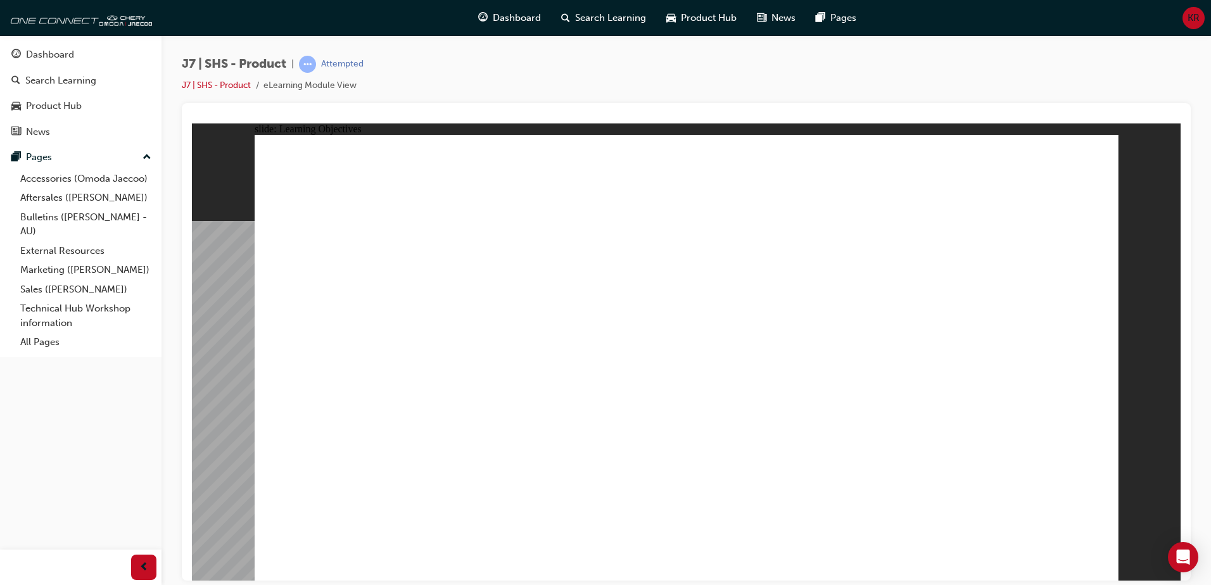
drag, startPoint x: 805, startPoint y: 453, endPoint x: 986, endPoint y: 460, distance: 180.7
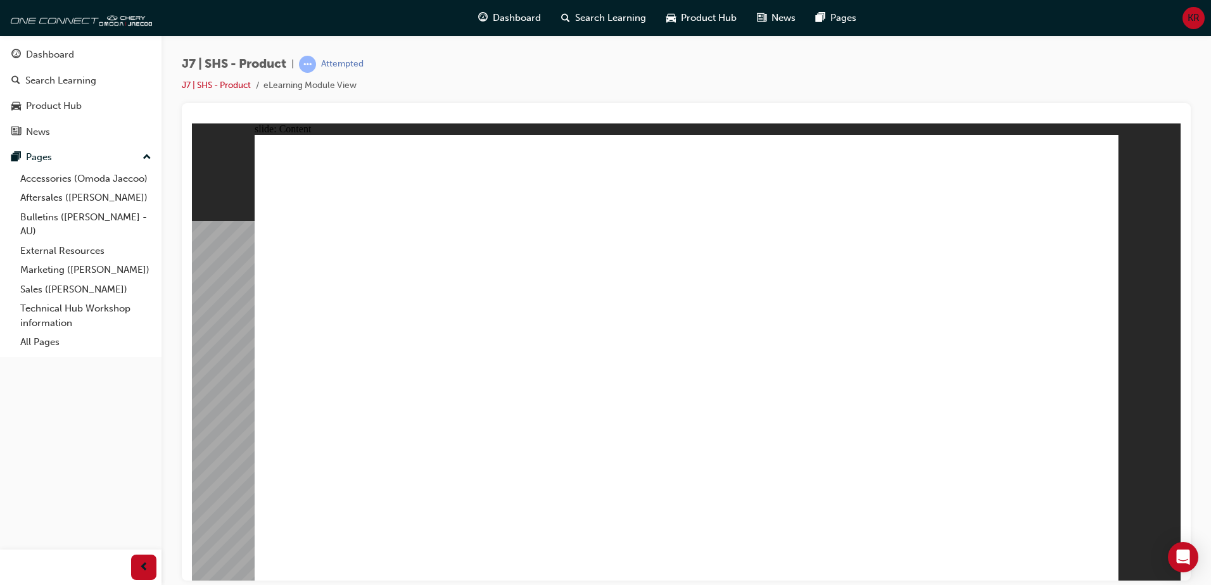
drag, startPoint x: 403, startPoint y: 292, endPoint x: 409, endPoint y: 295, distance: 6.5
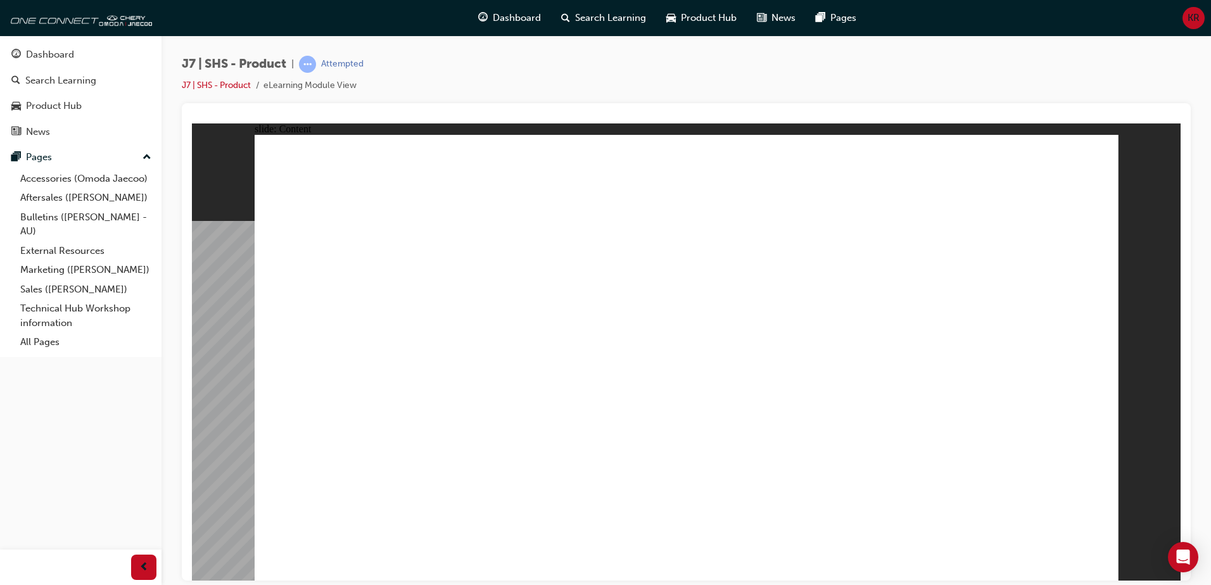
drag, startPoint x: 664, startPoint y: 328, endPoint x: 658, endPoint y: 325, distance: 6.5
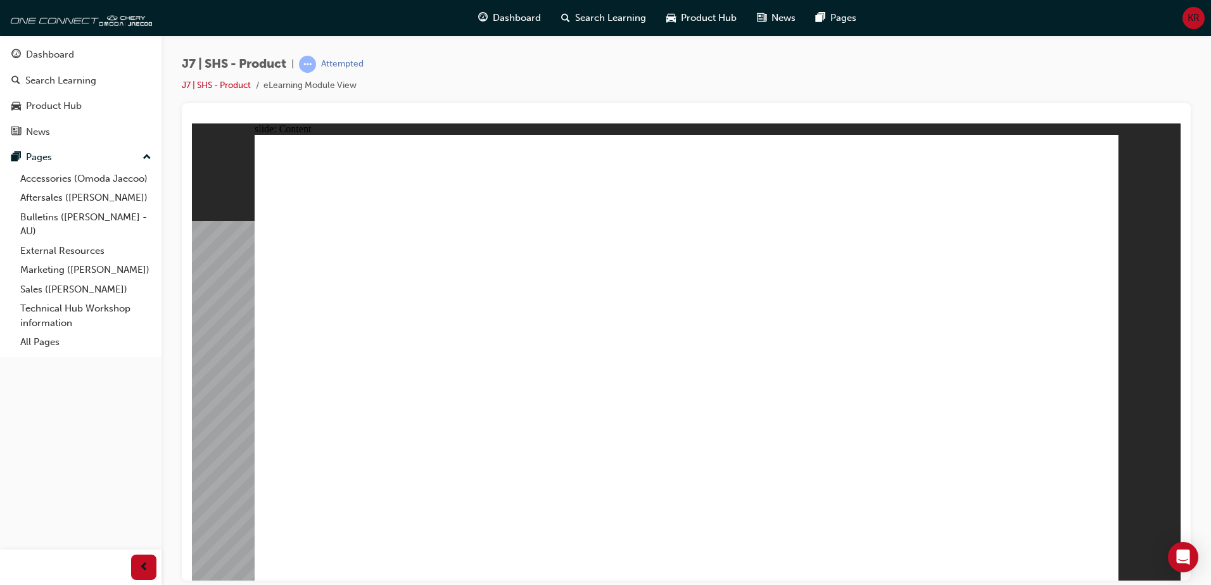
drag, startPoint x: 687, startPoint y: 481, endPoint x: 654, endPoint y: 482, distance: 32.9
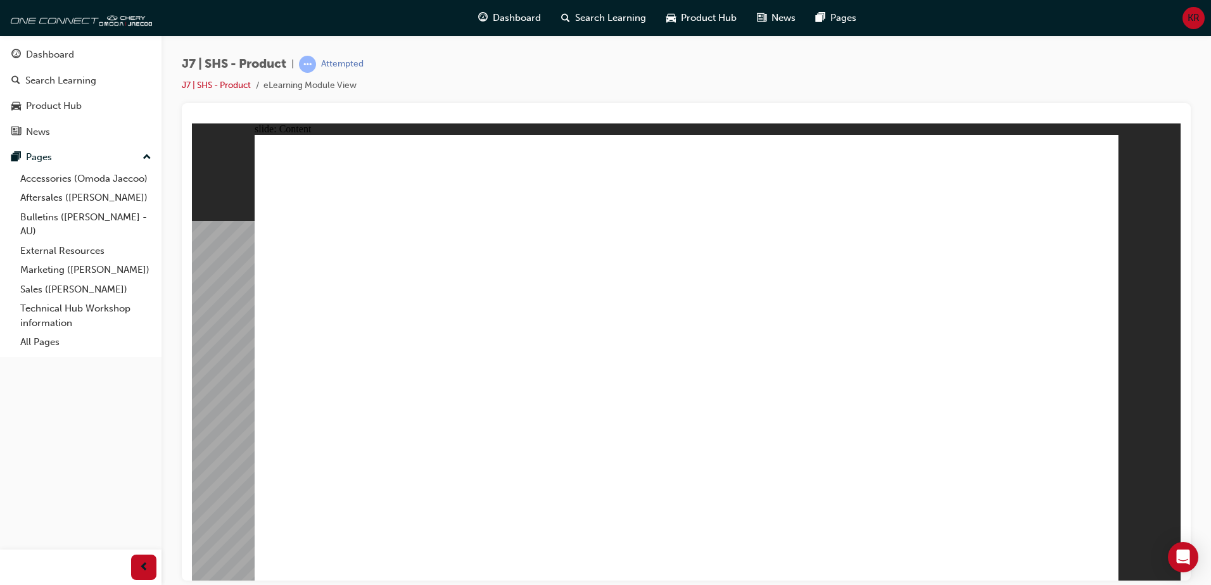
drag, startPoint x: 606, startPoint y: 490, endPoint x: 669, endPoint y: 478, distance: 63.7
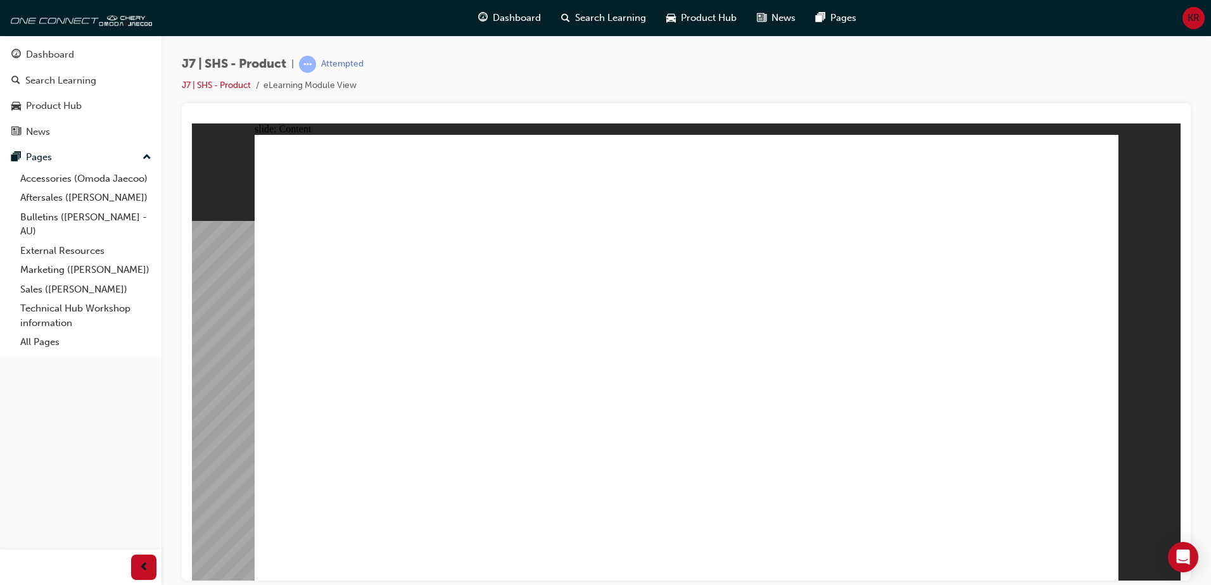
drag, startPoint x: 695, startPoint y: 471, endPoint x: 716, endPoint y: 473, distance: 20.9
drag, startPoint x: 772, startPoint y: 477, endPoint x: 837, endPoint y: 486, distance: 65.2
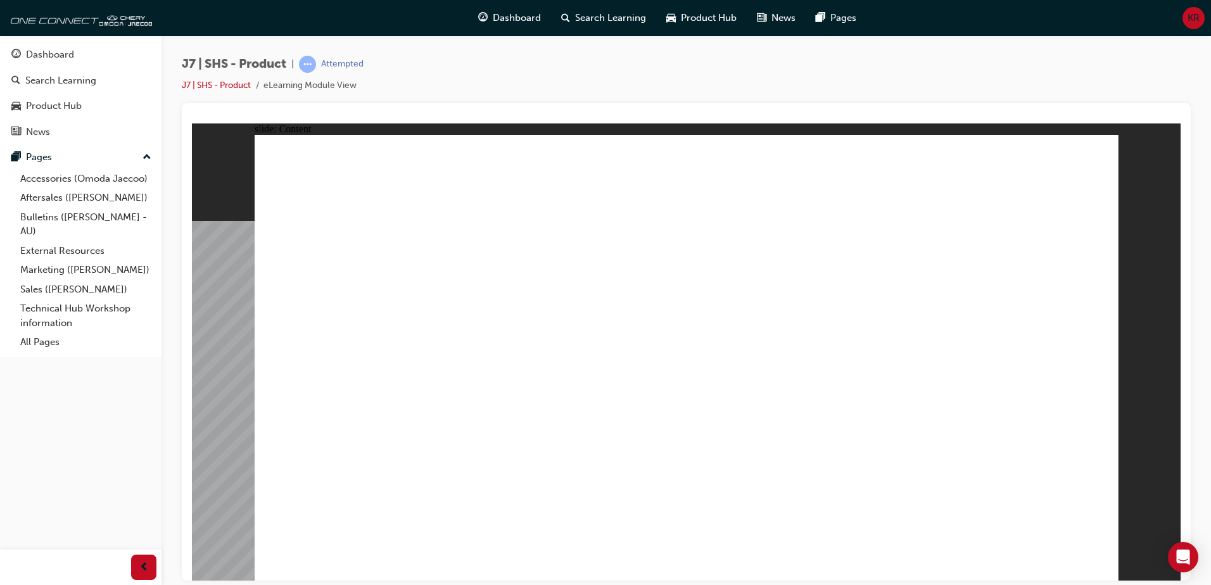
drag, startPoint x: 774, startPoint y: 483, endPoint x: 673, endPoint y: 487, distance: 101.4
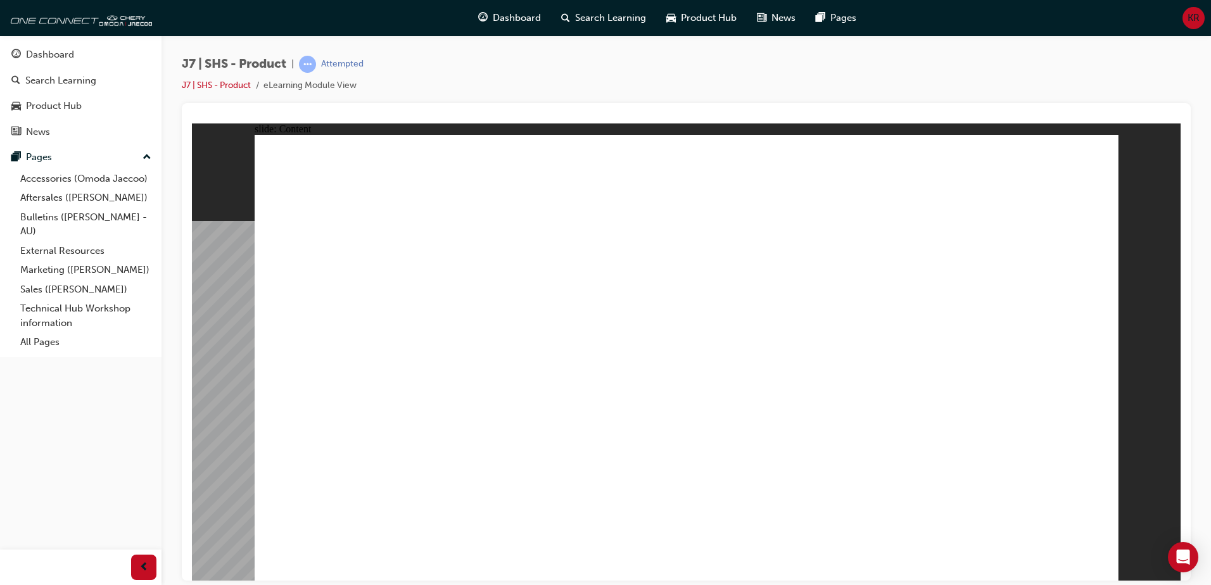
drag, startPoint x: 578, startPoint y: 497, endPoint x: 681, endPoint y: 494, distance: 103.3
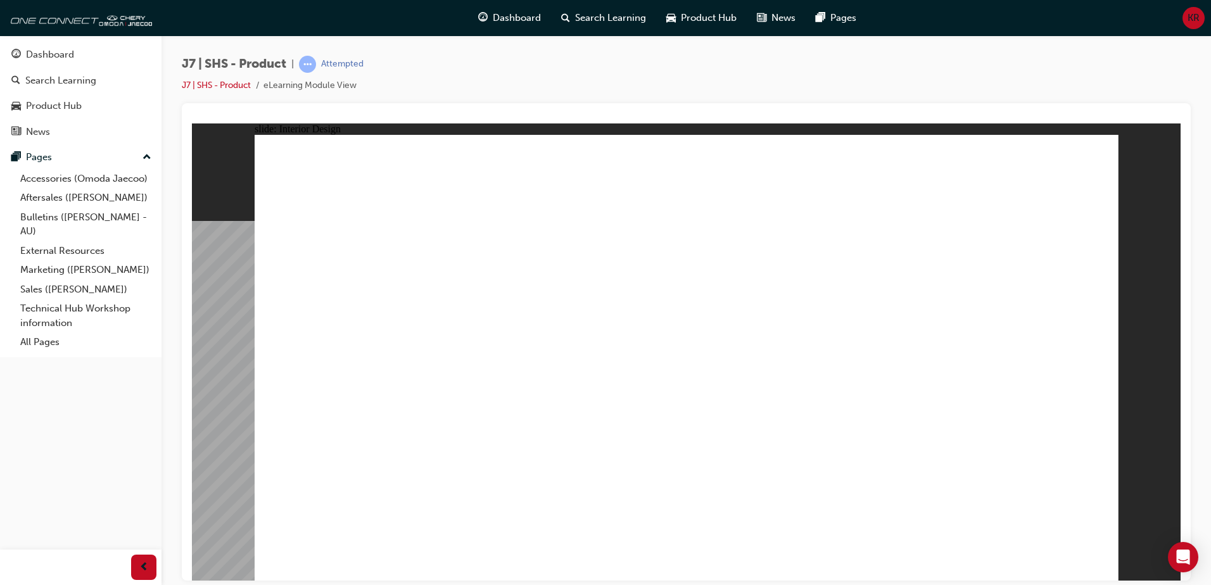
drag, startPoint x: 628, startPoint y: 409, endPoint x: 678, endPoint y: 417, distance: 50.7
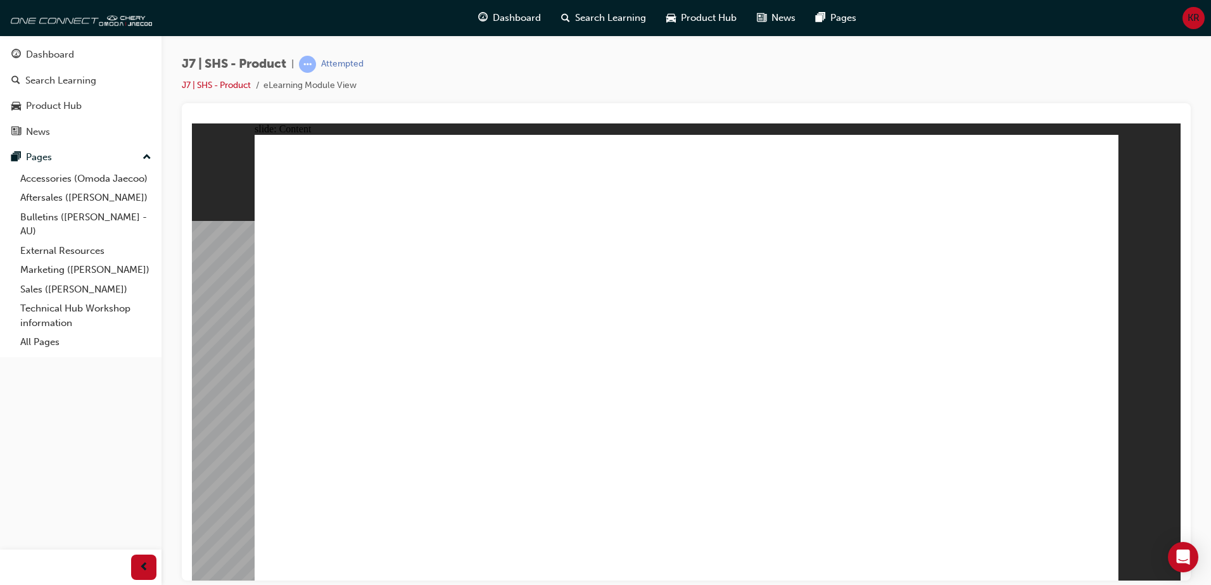
drag, startPoint x: 571, startPoint y: 393, endPoint x: 587, endPoint y: 368, distance: 29.3
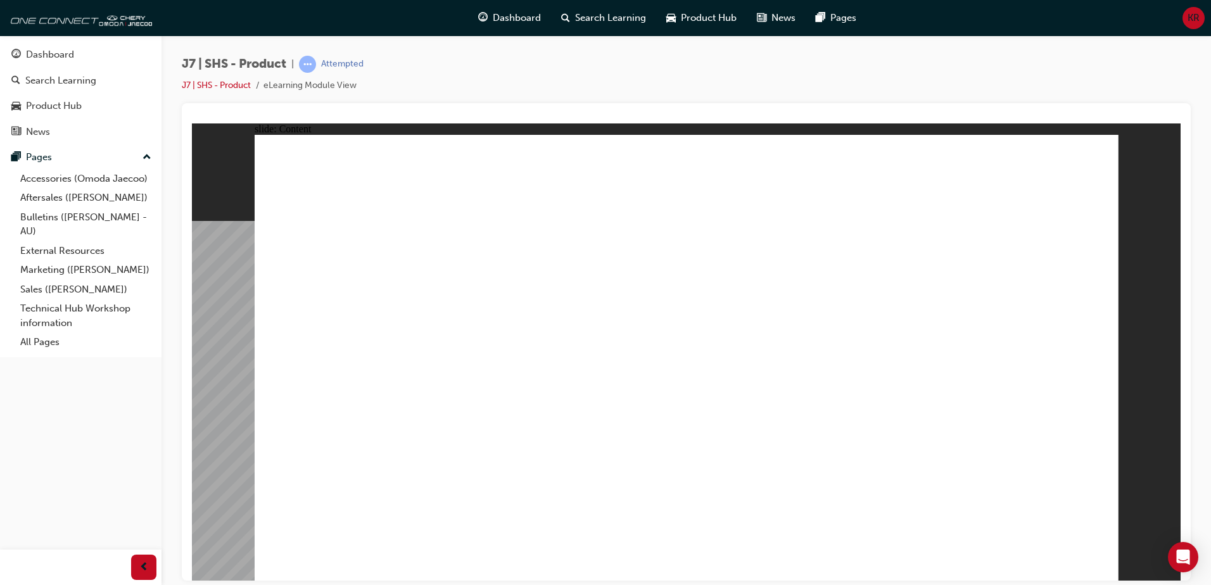
drag, startPoint x: 367, startPoint y: 369, endPoint x: 386, endPoint y: 355, distance: 23.2
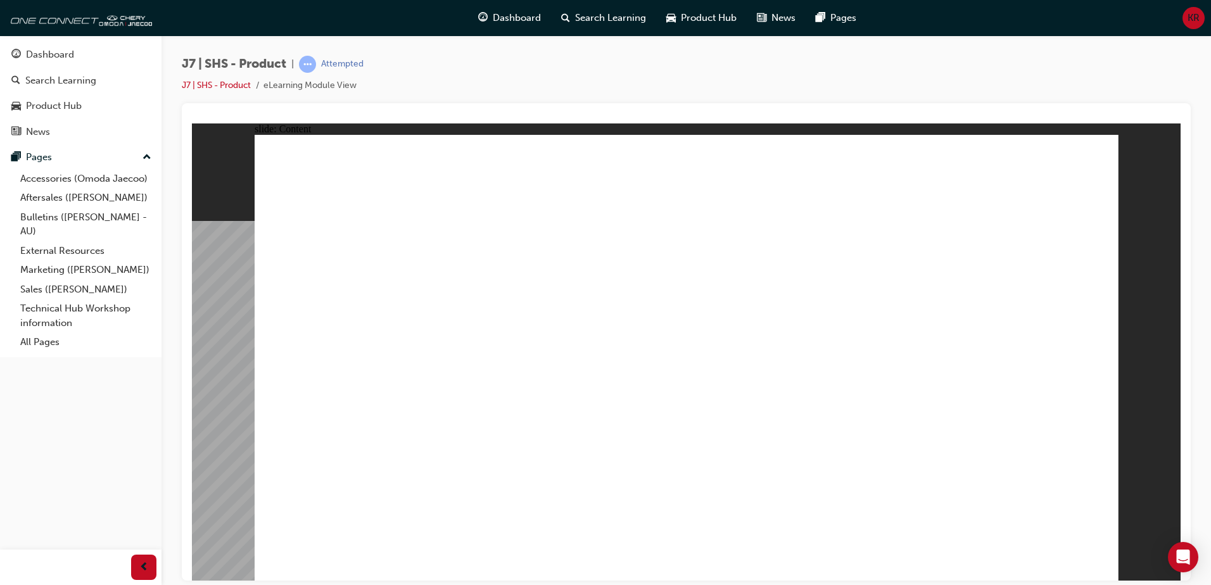
drag, startPoint x: 901, startPoint y: 393, endPoint x: 907, endPoint y: 397, distance: 7.2
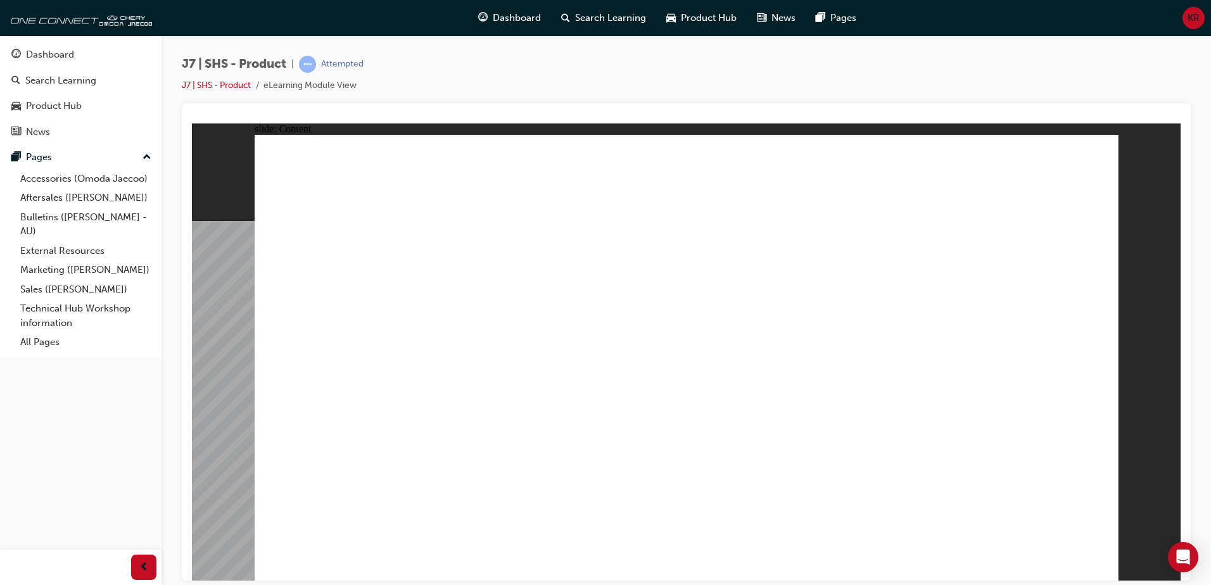
drag, startPoint x: 994, startPoint y: 435, endPoint x: 841, endPoint y: 416, distance: 154.5
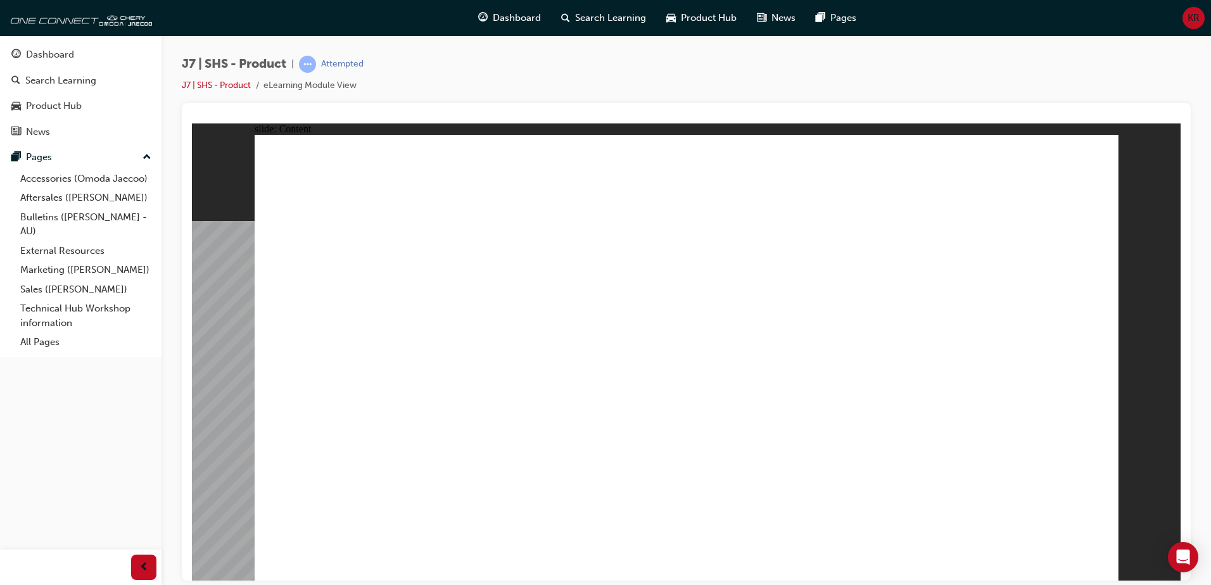
drag, startPoint x: 818, startPoint y: 321, endPoint x: 814, endPoint y: 327, distance: 7.7
drag, startPoint x: 633, startPoint y: 350, endPoint x: 712, endPoint y: 371, distance: 81.9
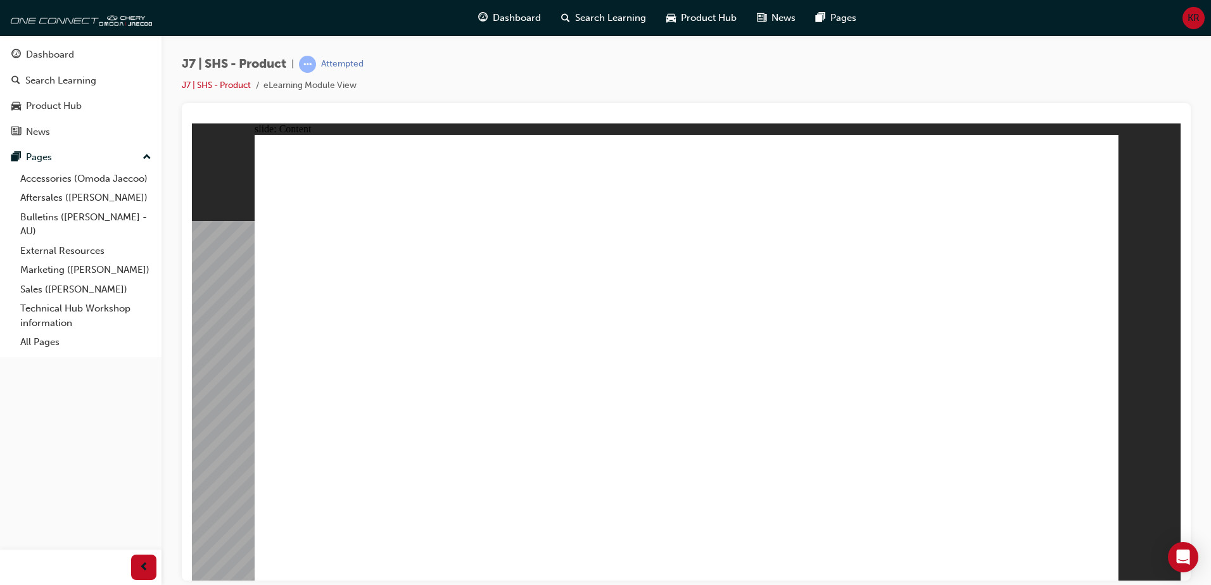
drag, startPoint x: 586, startPoint y: 263, endPoint x: 589, endPoint y: 254, distance: 9.2
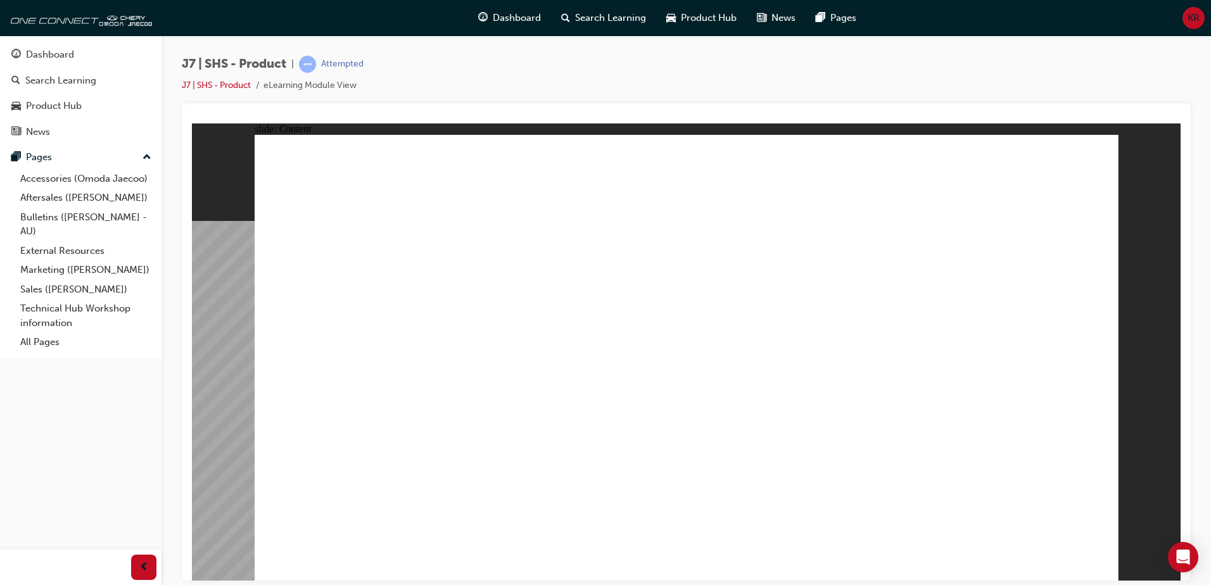
drag, startPoint x: 946, startPoint y: 267, endPoint x: 964, endPoint y: 256, distance: 21.1
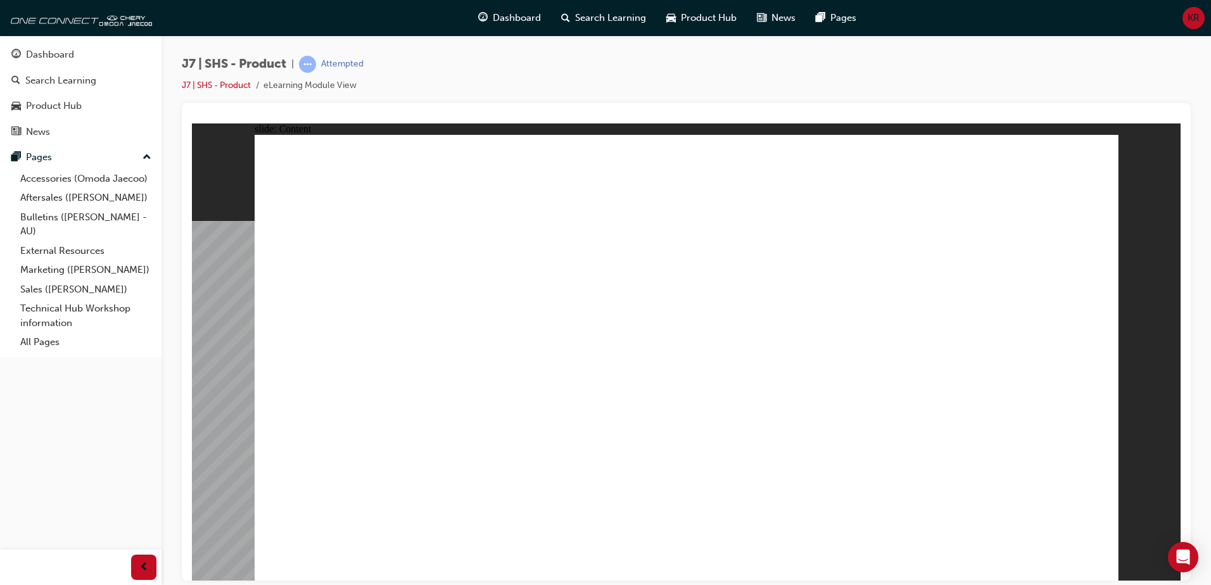
drag, startPoint x: 444, startPoint y: 447, endPoint x: 447, endPoint y: 440, distance: 8.0
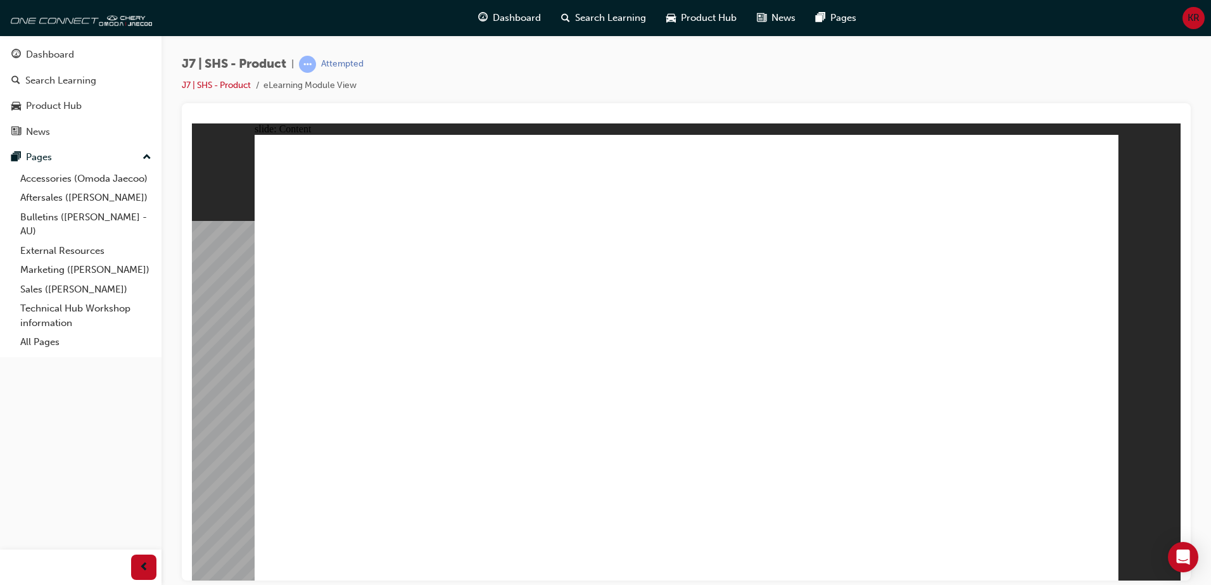
drag, startPoint x: 547, startPoint y: 329, endPoint x: 601, endPoint y: 332, distance: 53.9
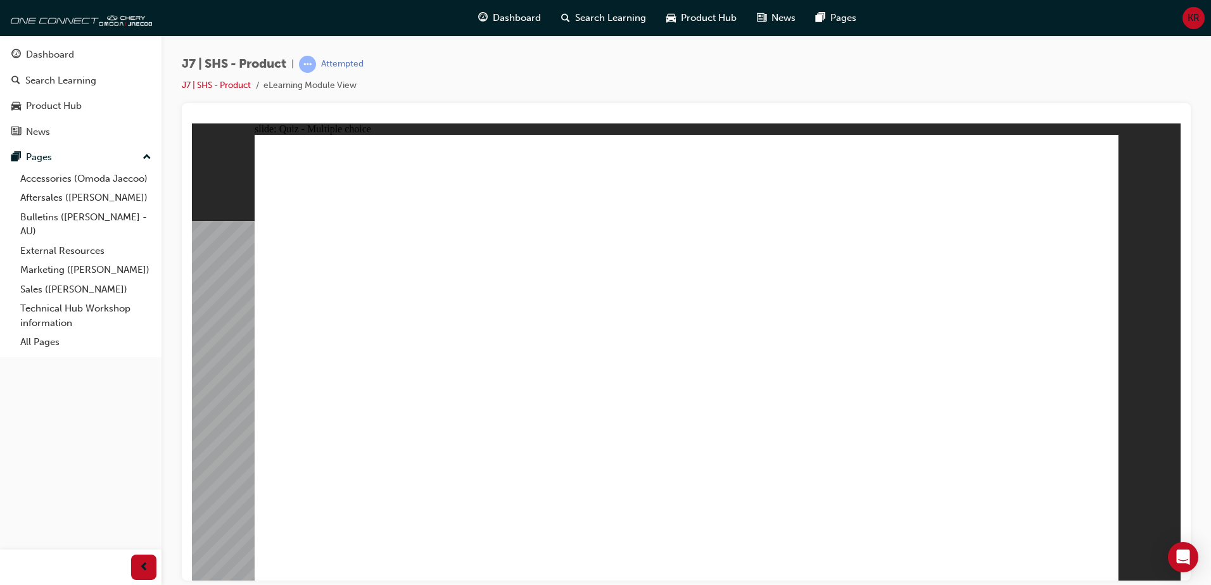
radio input "true"
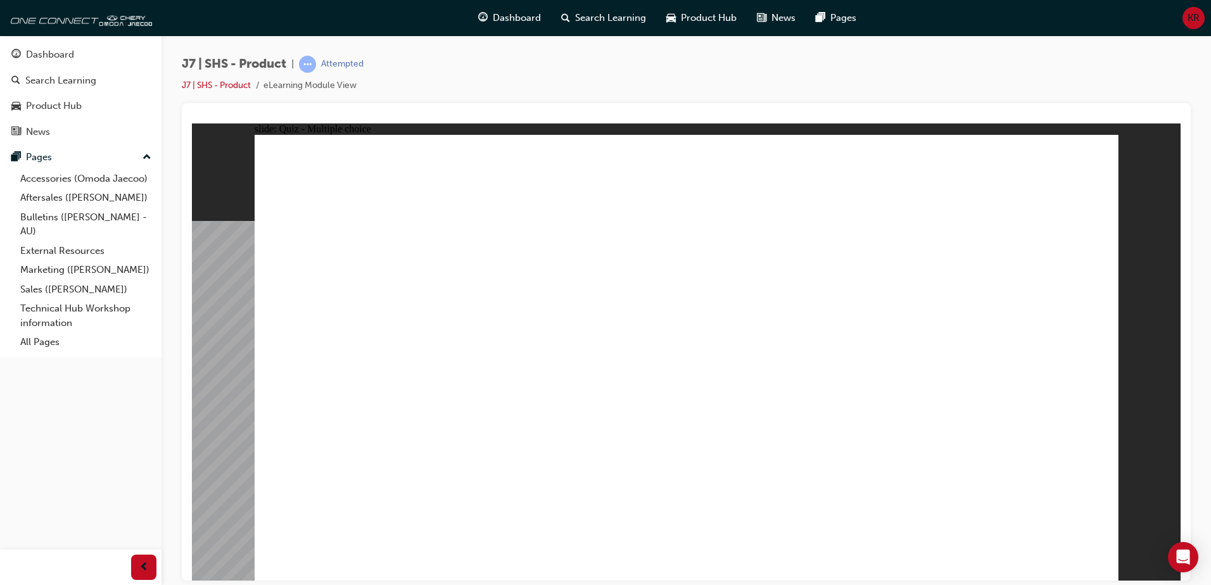
radio input "true"
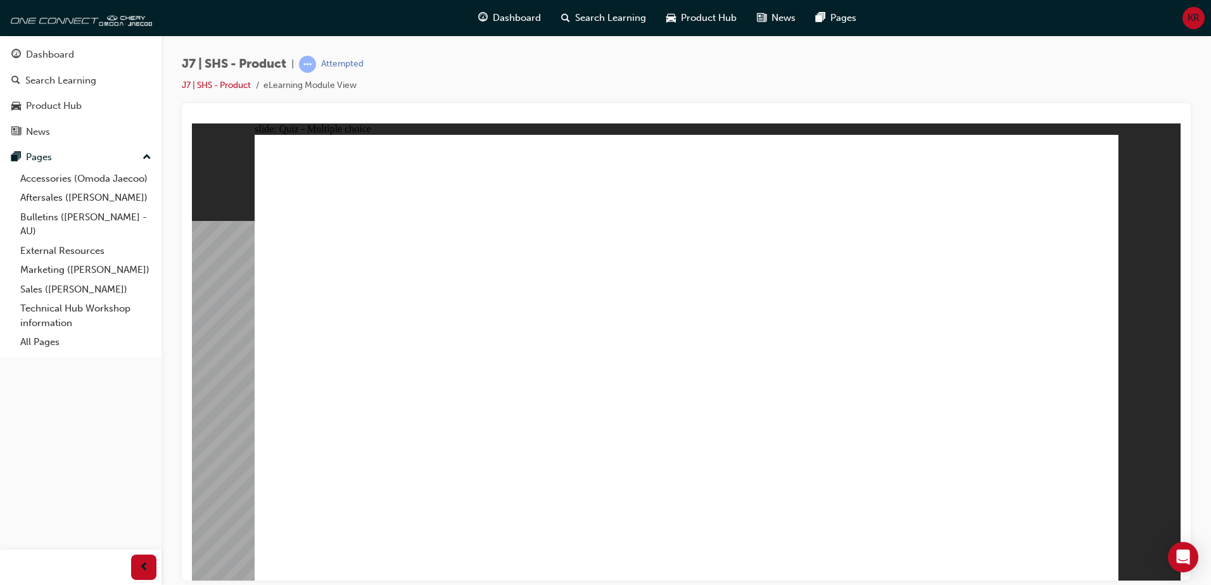
radio input "true"
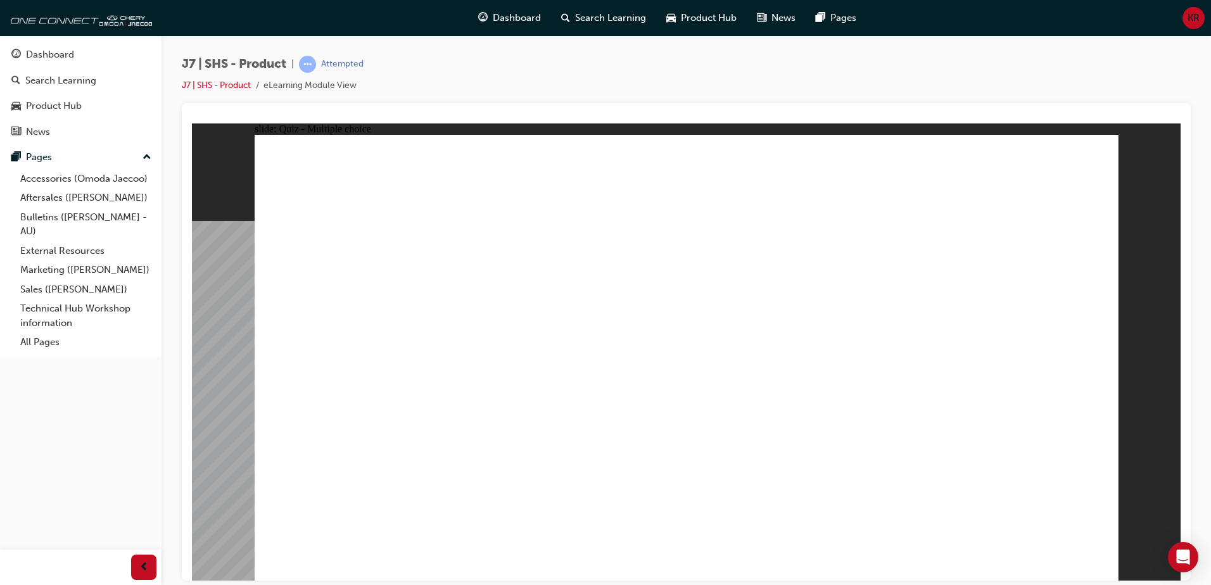
radio input "true"
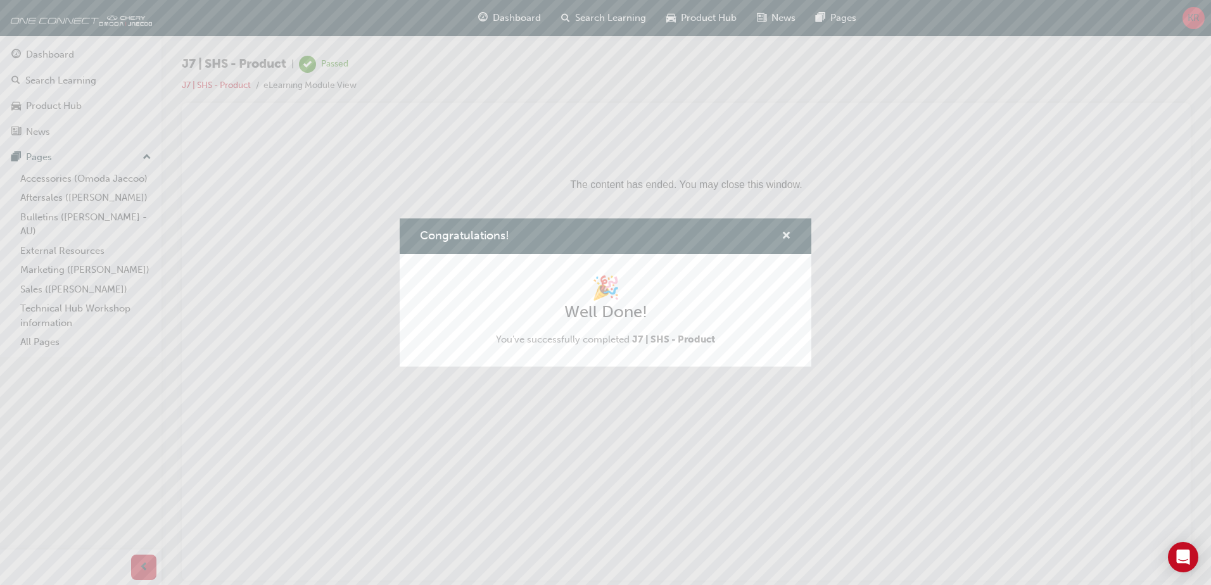
click at [789, 243] on button "Congratulations!" at bounding box center [787, 237] width 10 height 16
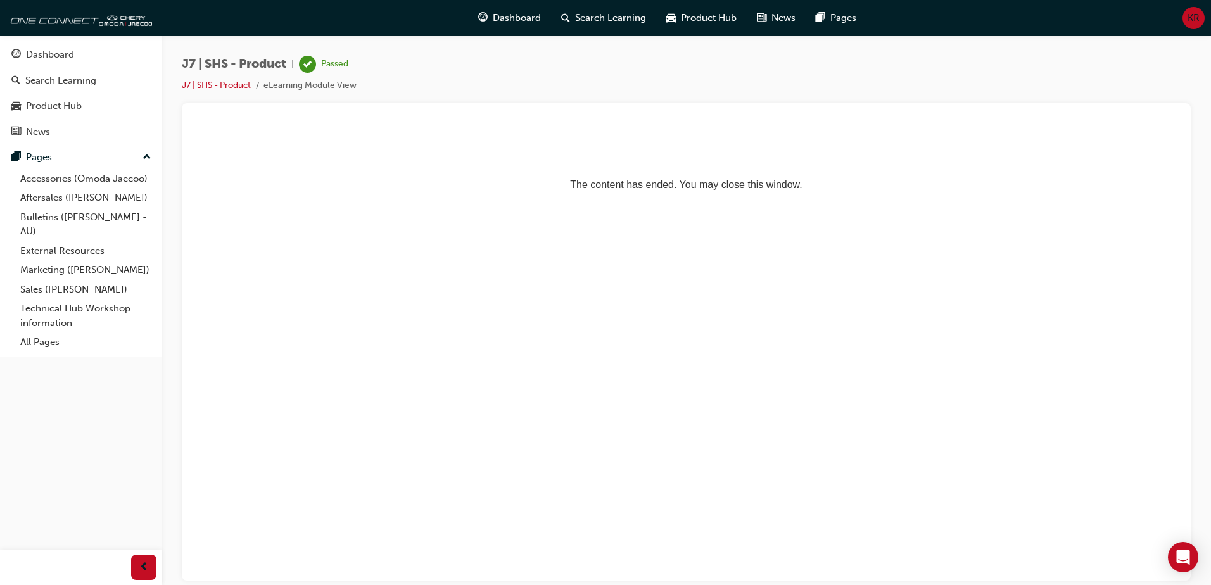
click at [359, 200] on html "The content has ended. You may close this window." at bounding box center [686, 161] width 989 height 77
click at [1022, 200] on html "The content has ended. You may close this window." at bounding box center [686, 161] width 989 height 77
